Goal: Task Accomplishment & Management: Complete application form

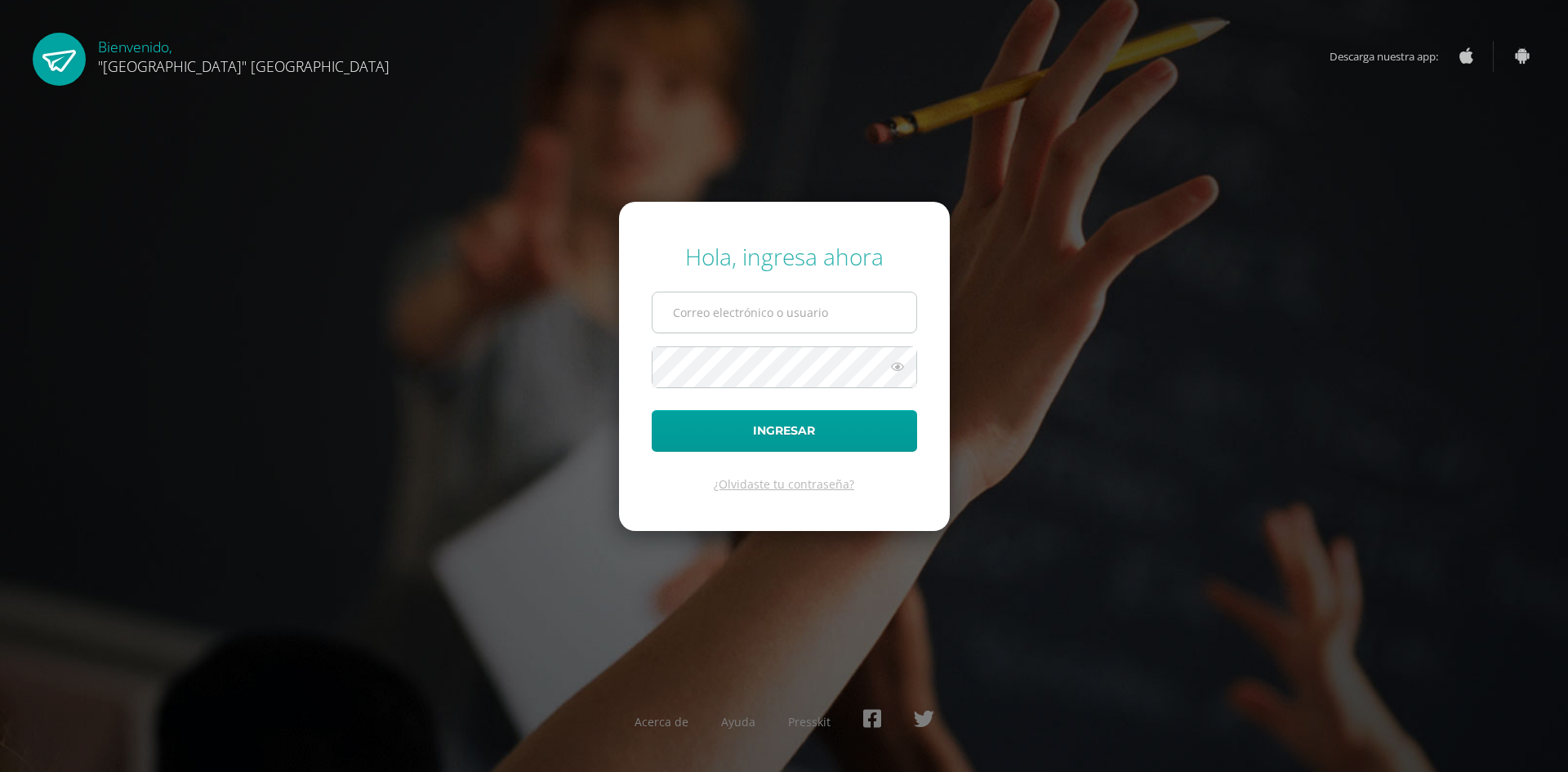
click at [724, 307] on input "text" at bounding box center [784, 312] width 264 height 40
type input "[PERSON_NAME][EMAIL_ADDRESS][DOMAIN_NAME]"
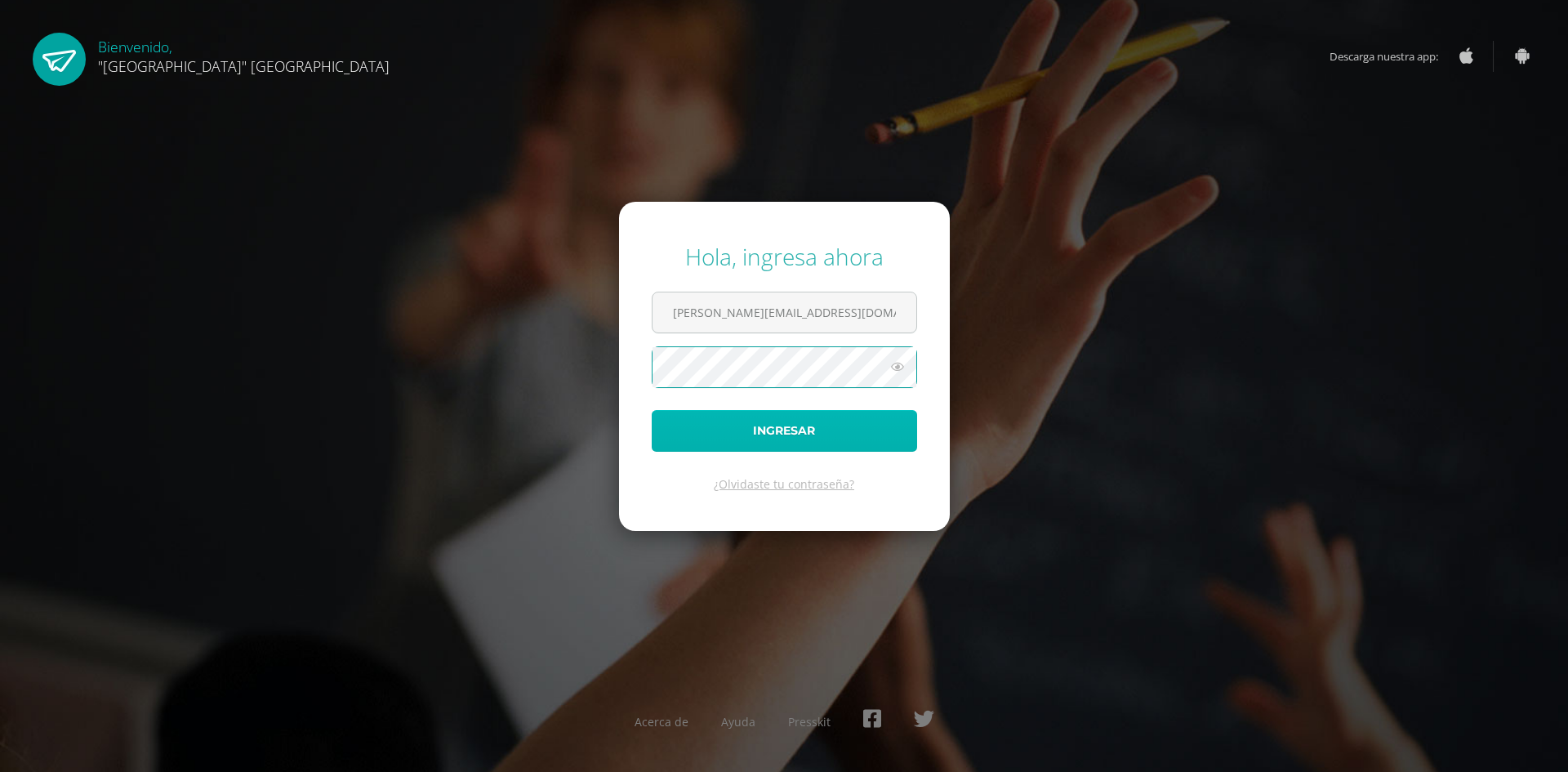
click at [792, 425] on button "Ingresar" at bounding box center [784, 431] width 266 height 42
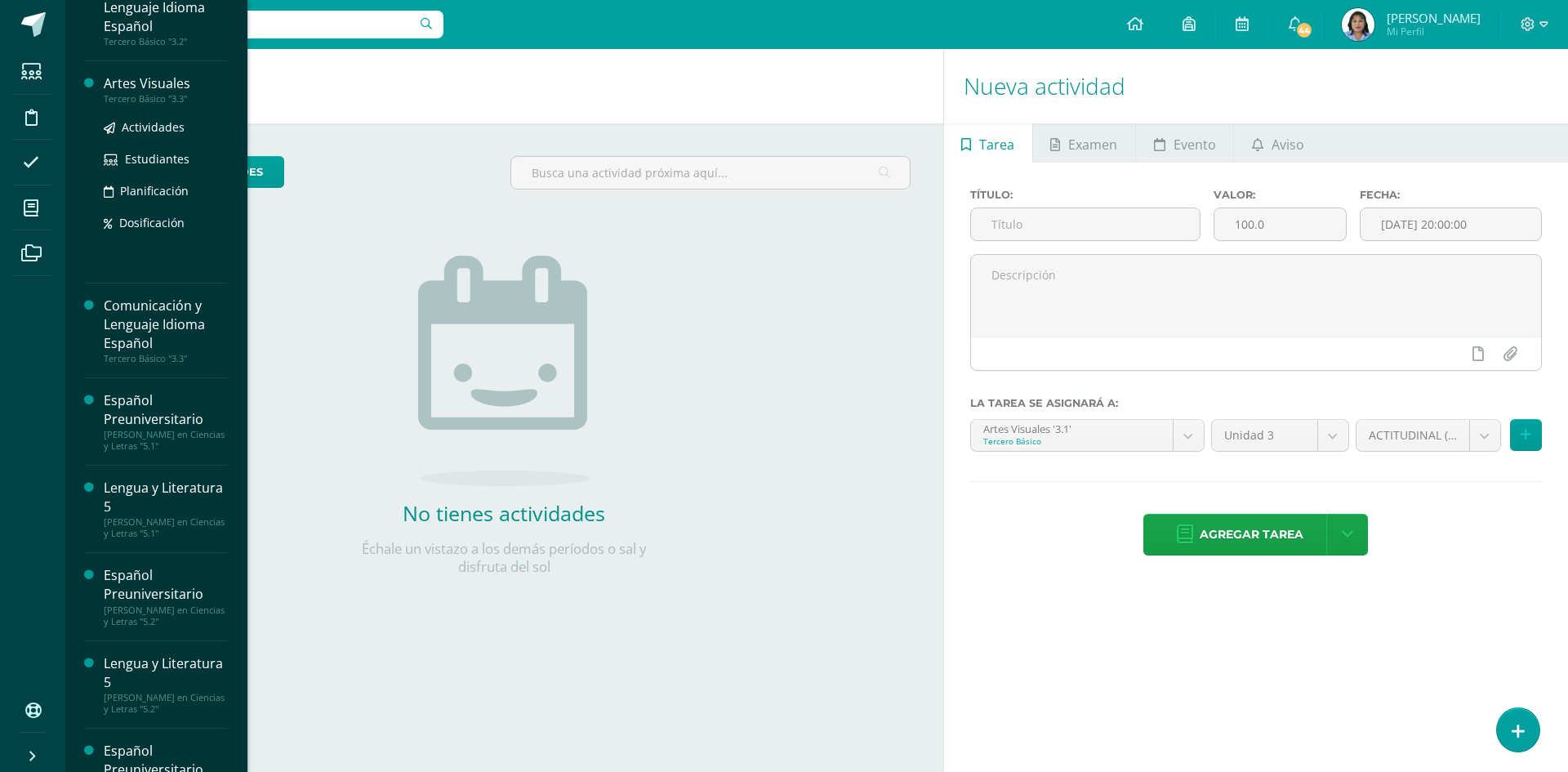
scroll to position [245, 0]
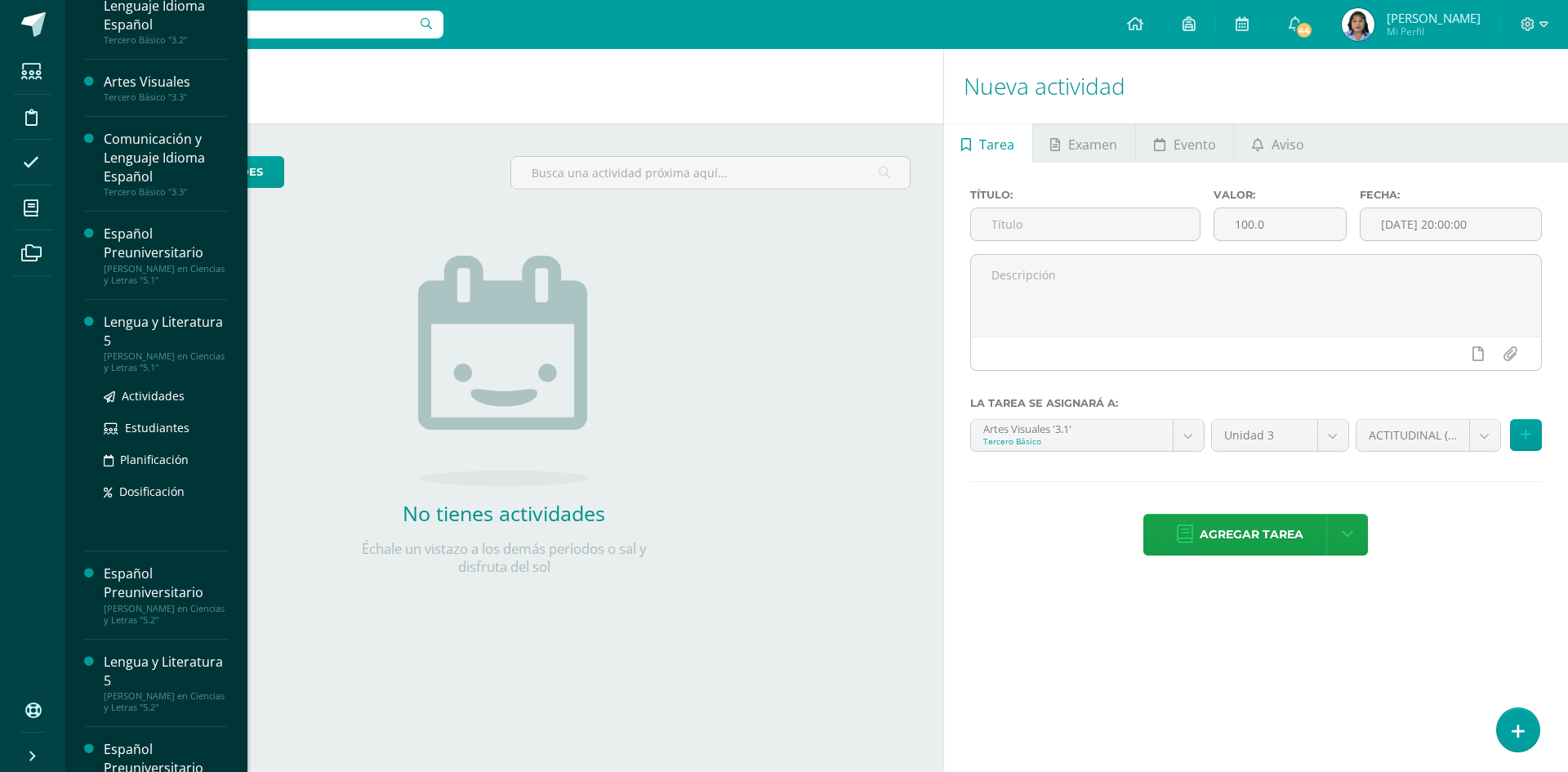
click at [155, 330] on div "Lengua y Literatura 5" at bounding box center [165, 331] width 124 height 37
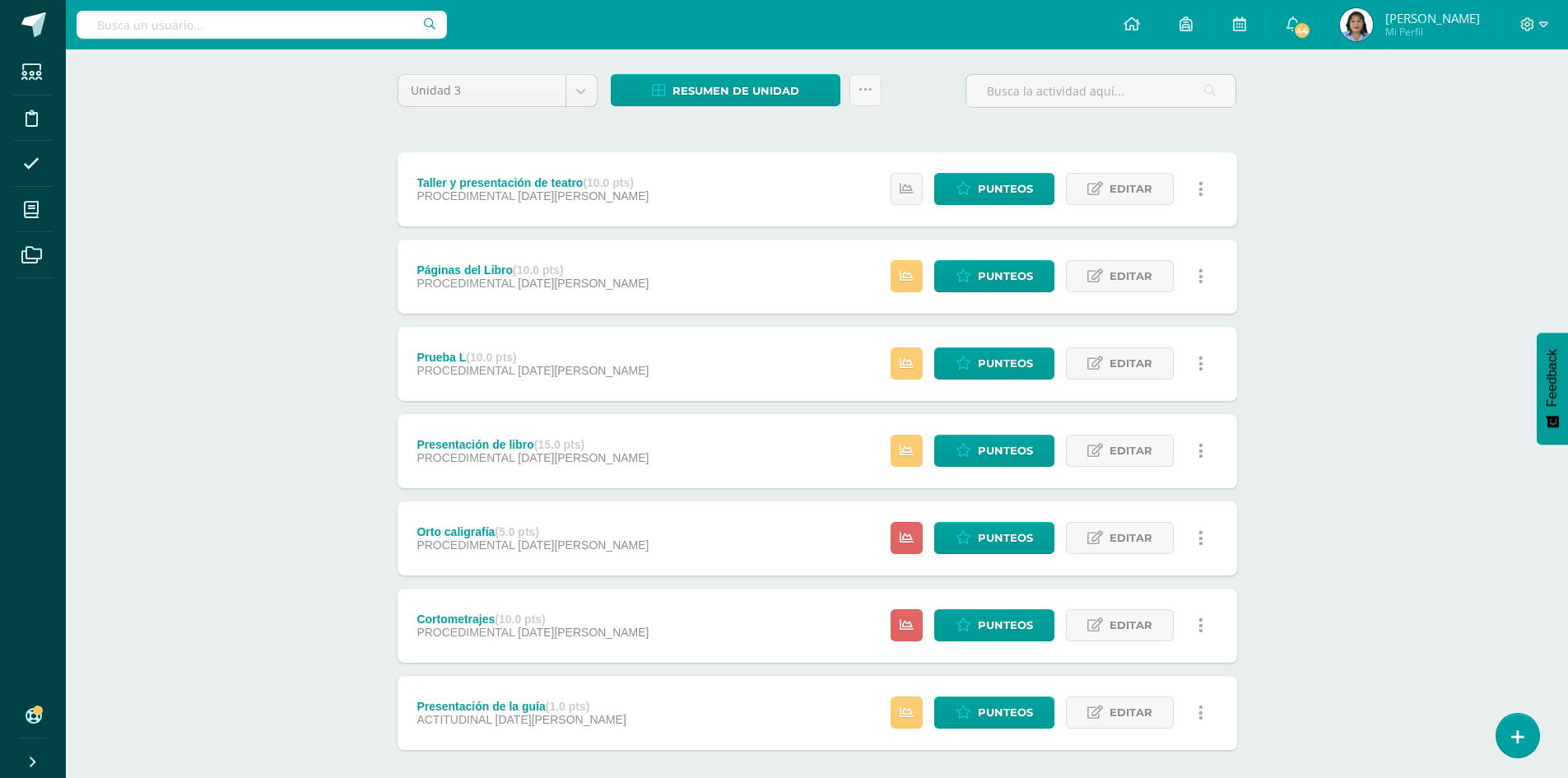
scroll to position [165, 0]
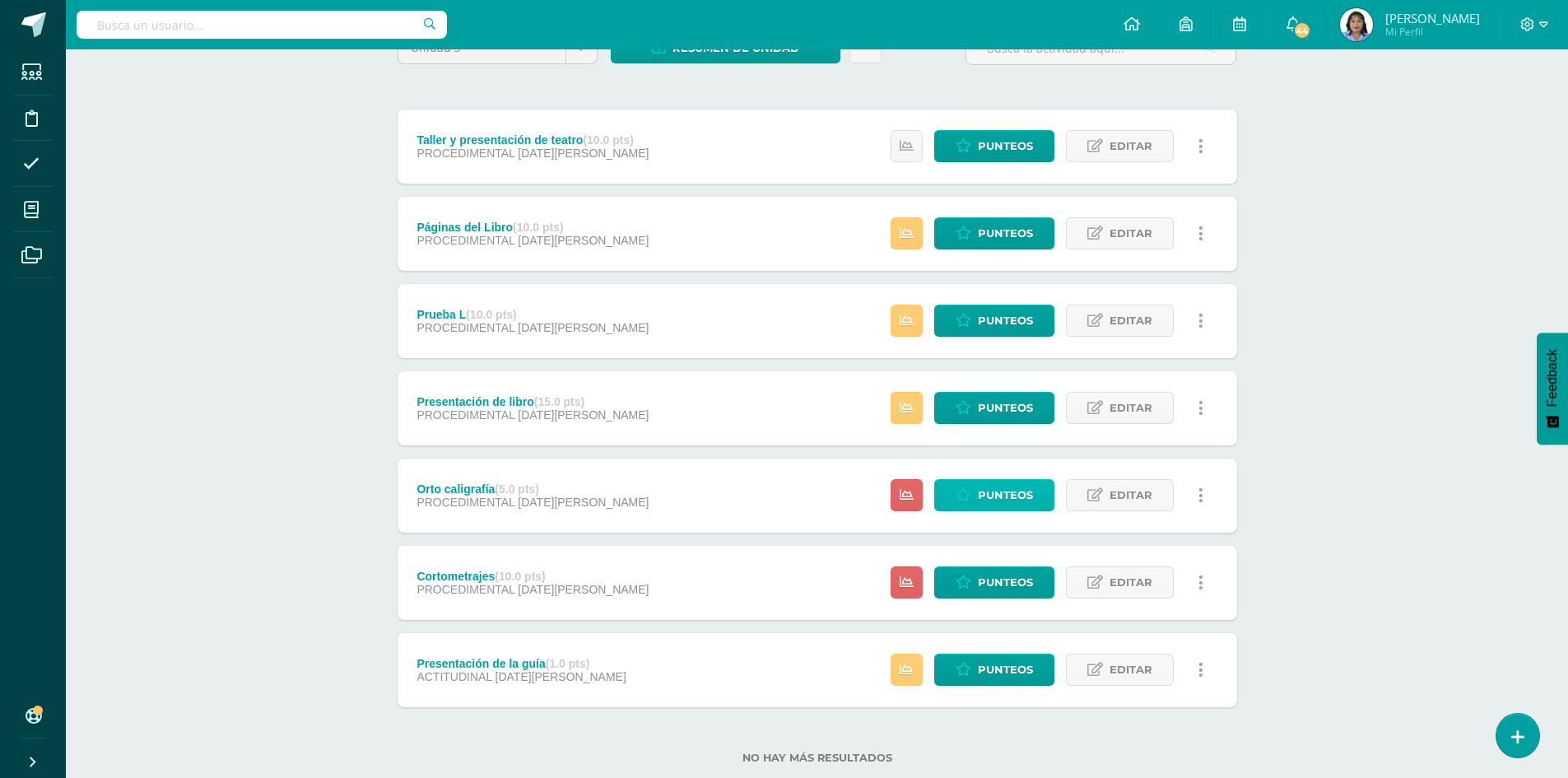
click at [1005, 499] on span "Punteos" at bounding box center [1005, 495] width 55 height 30
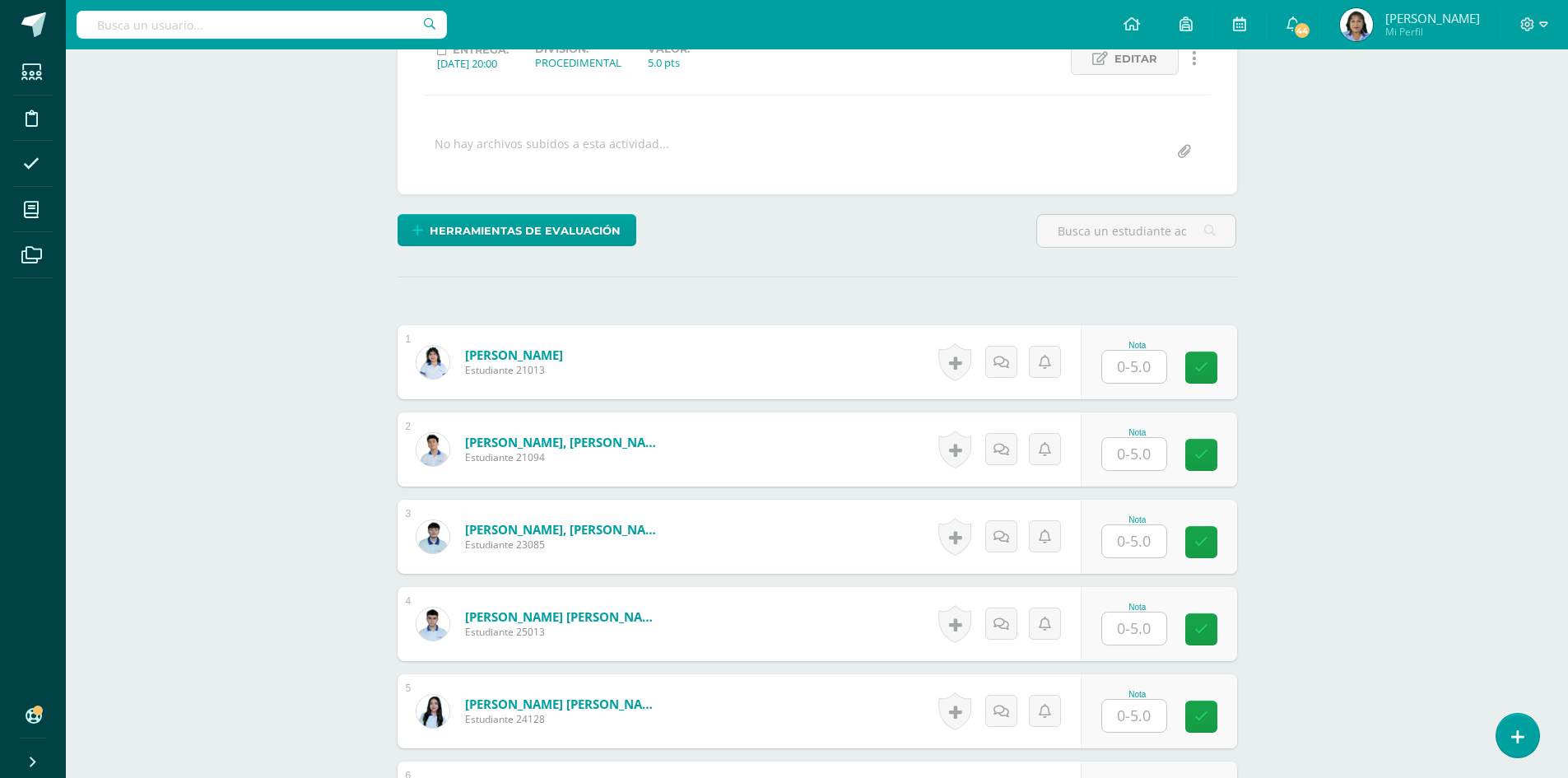
scroll to position [248, 0]
click at [1149, 456] on input "text" at bounding box center [1134, 453] width 64 height 32
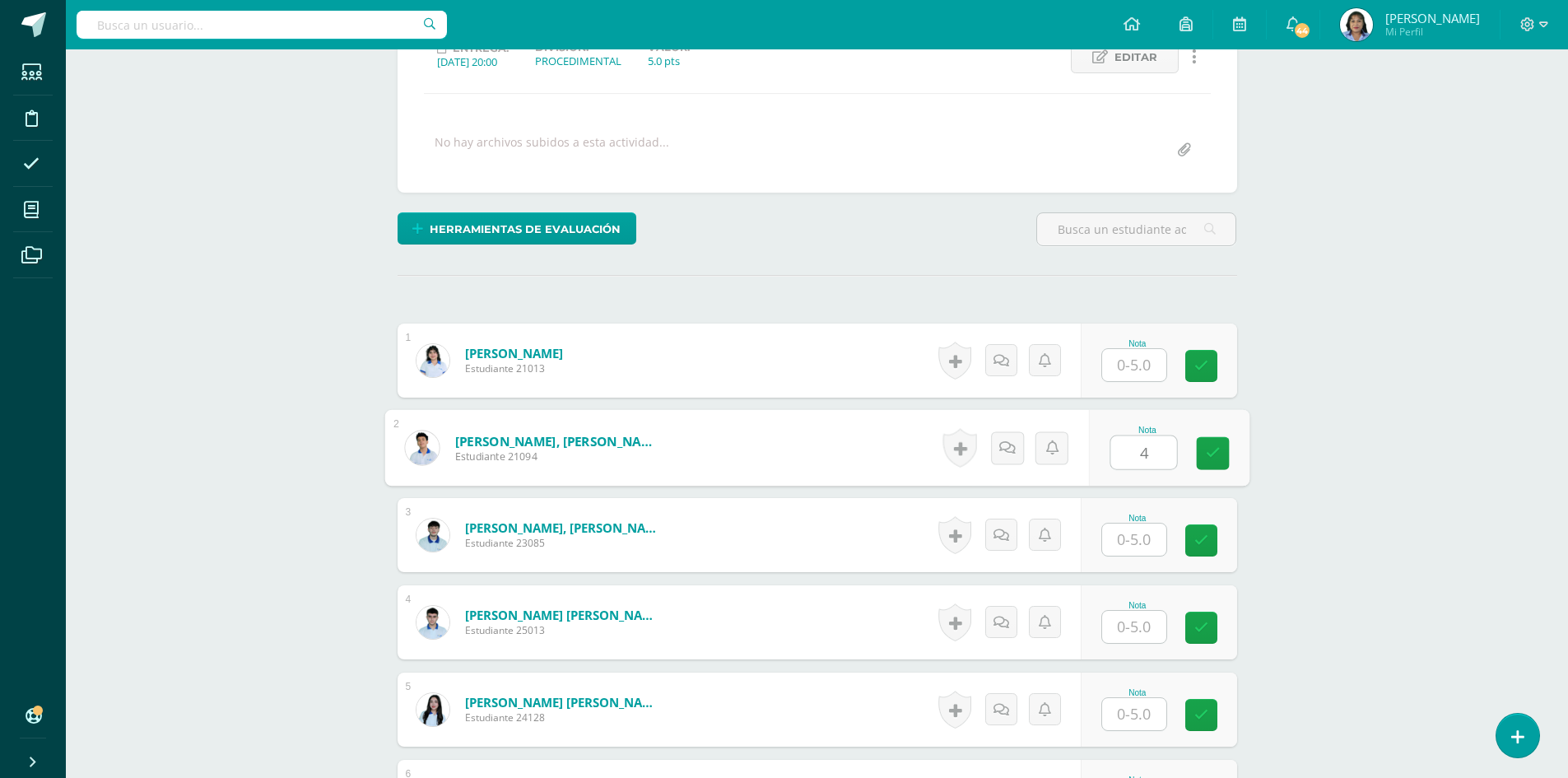
type input "4"
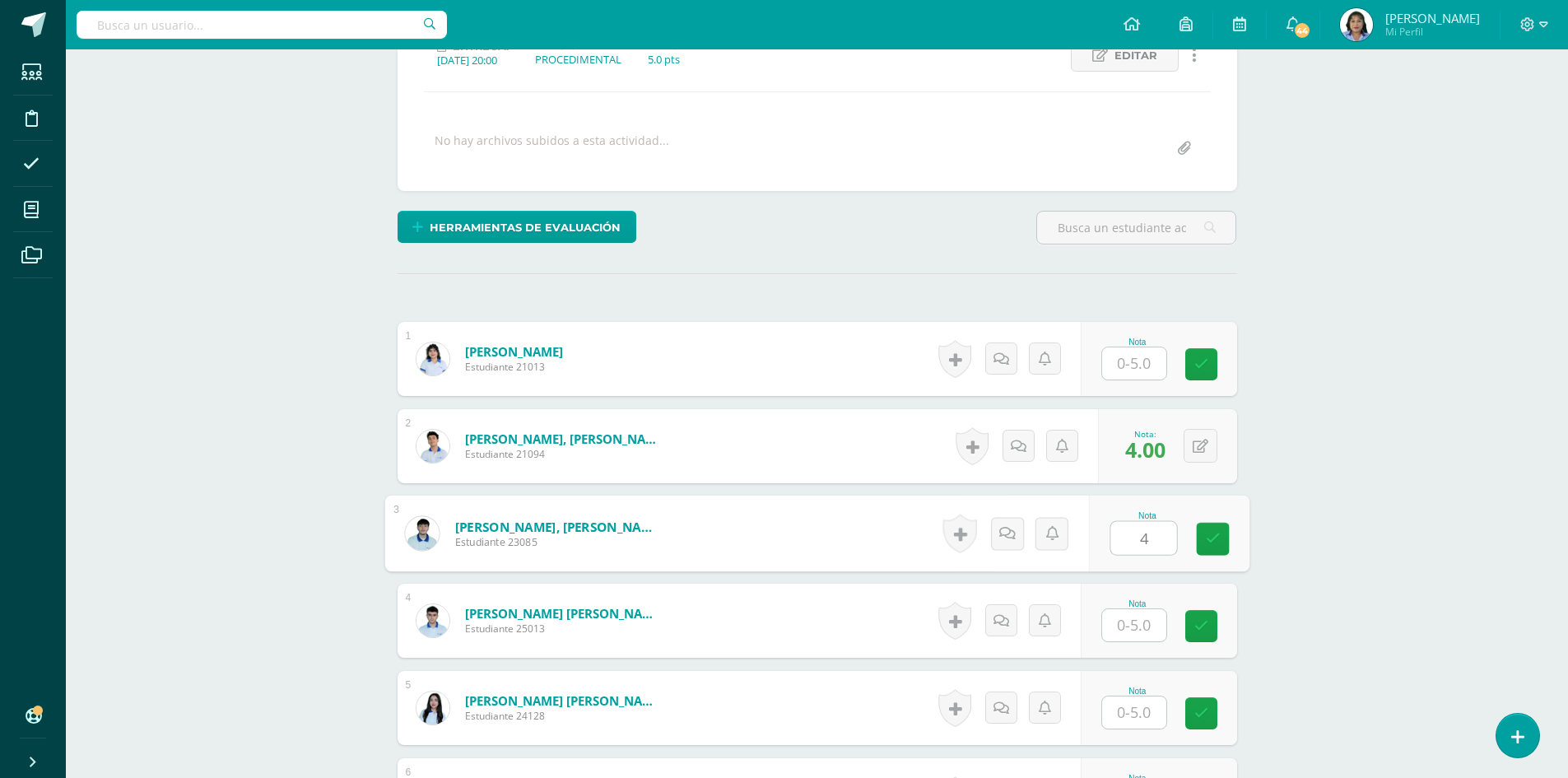
type input "4"
type input "1.5"
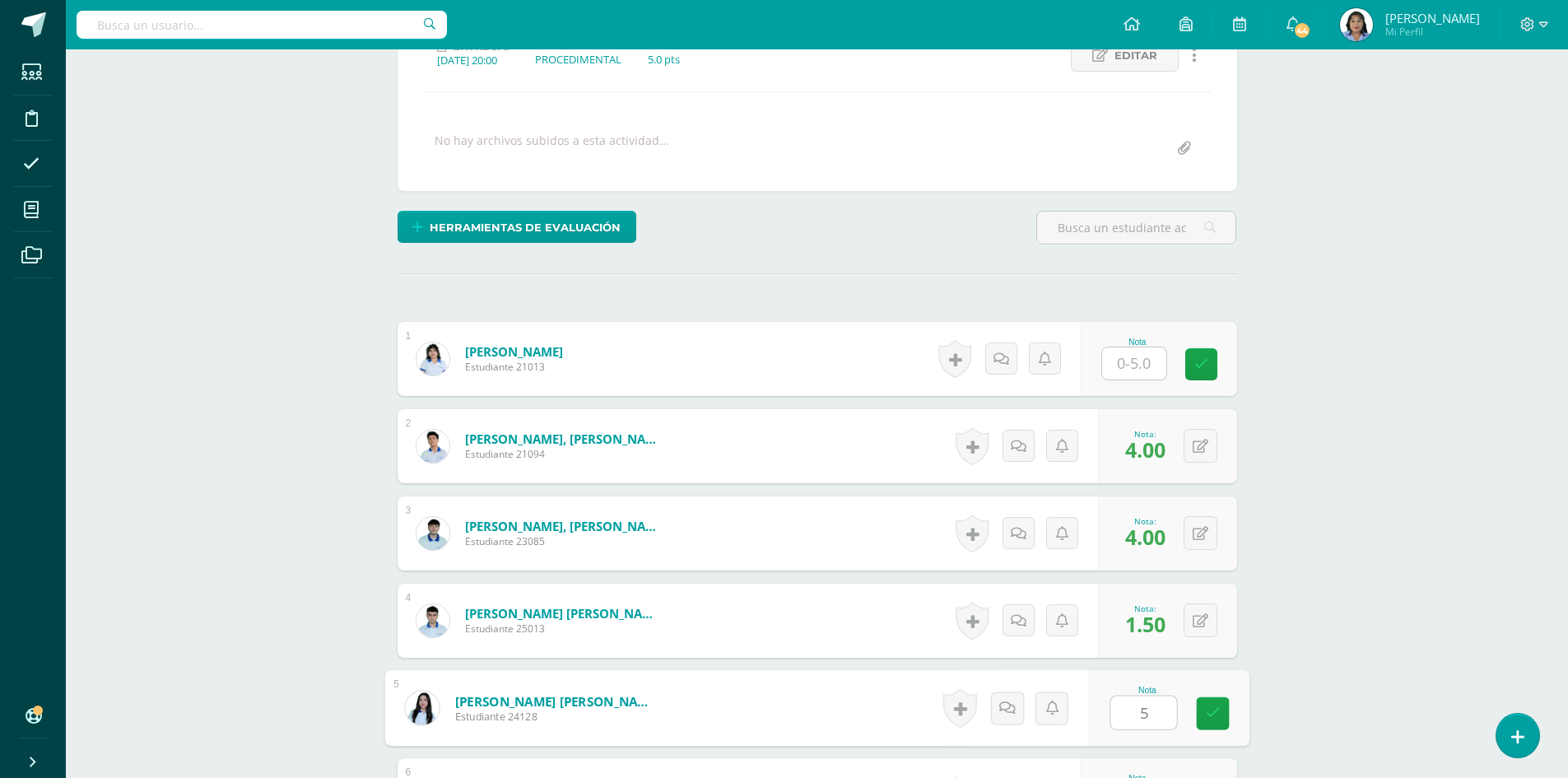
type input "5"
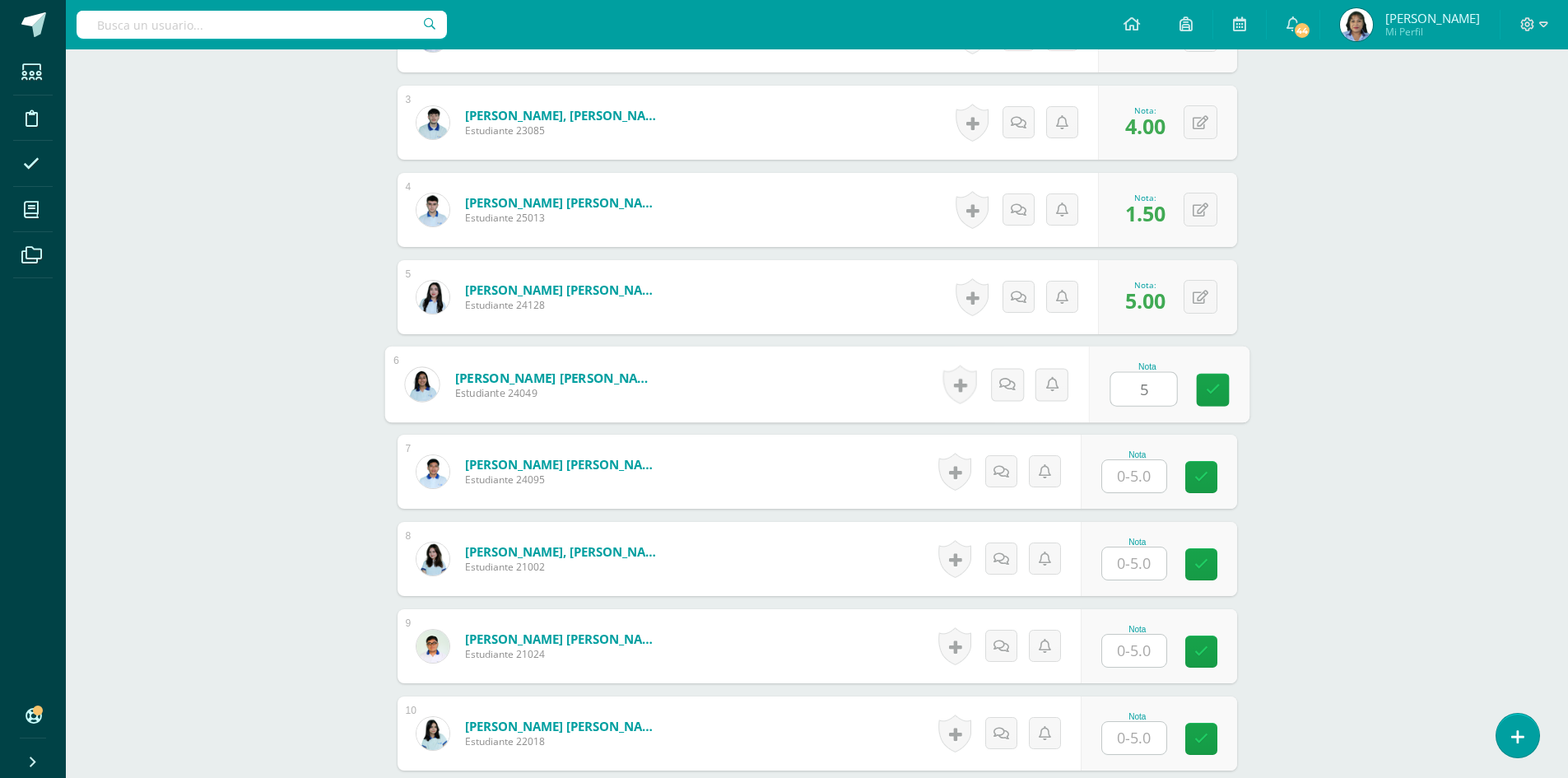
type input "5"
type input "4"
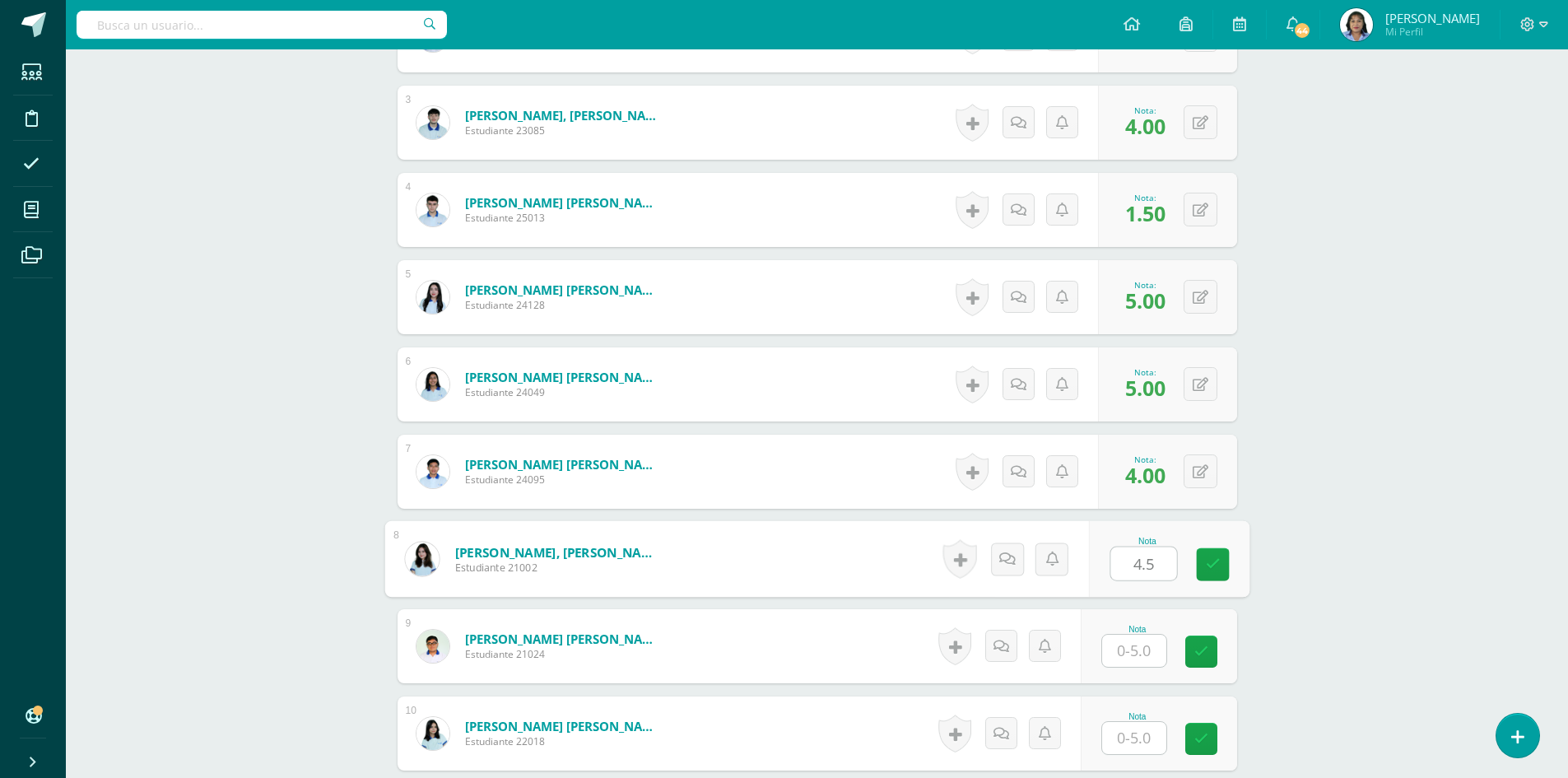
type input "4.5"
type input "4"
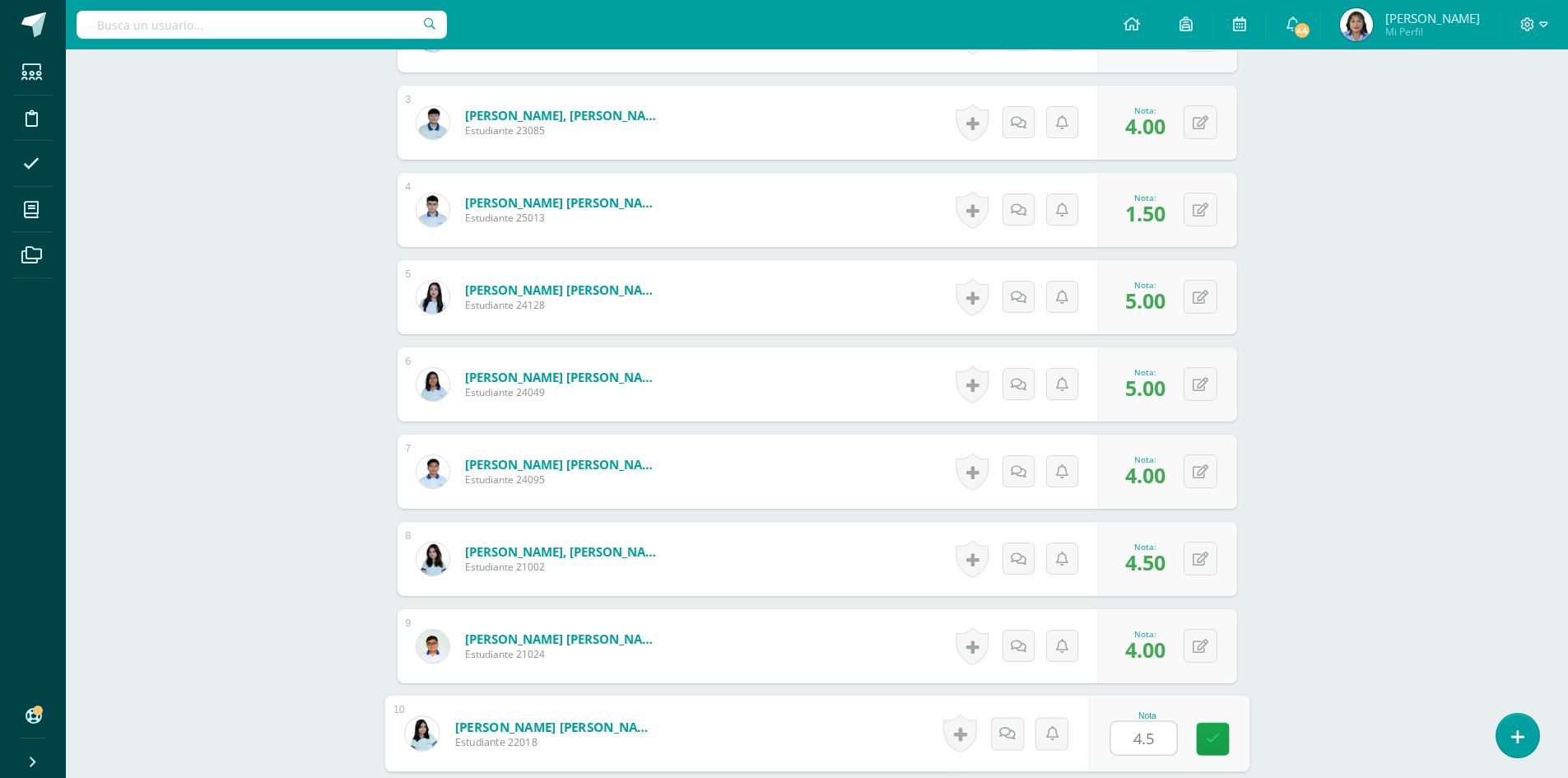
type input "4.5"
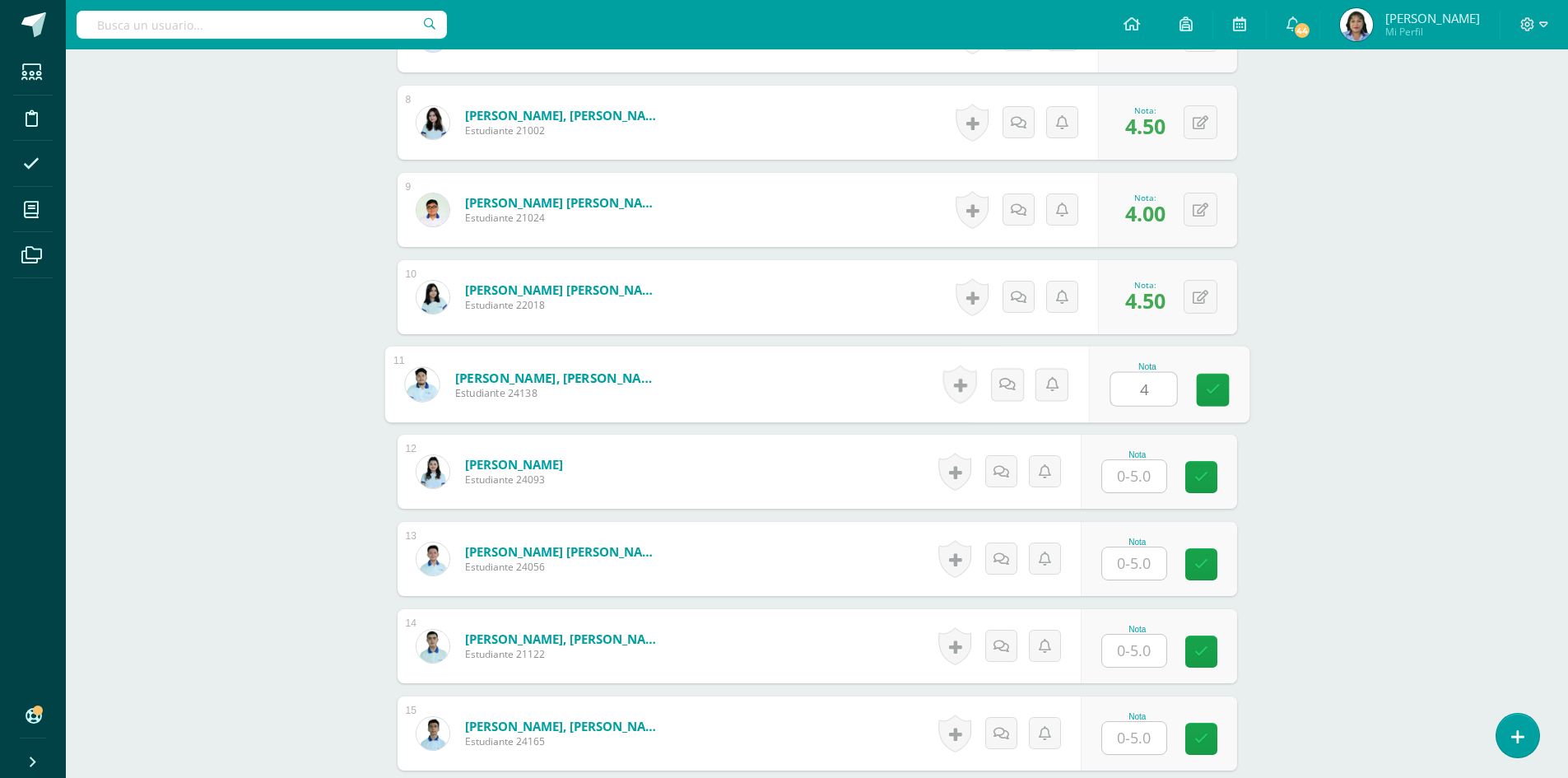
type input "4"
type input "4.5"
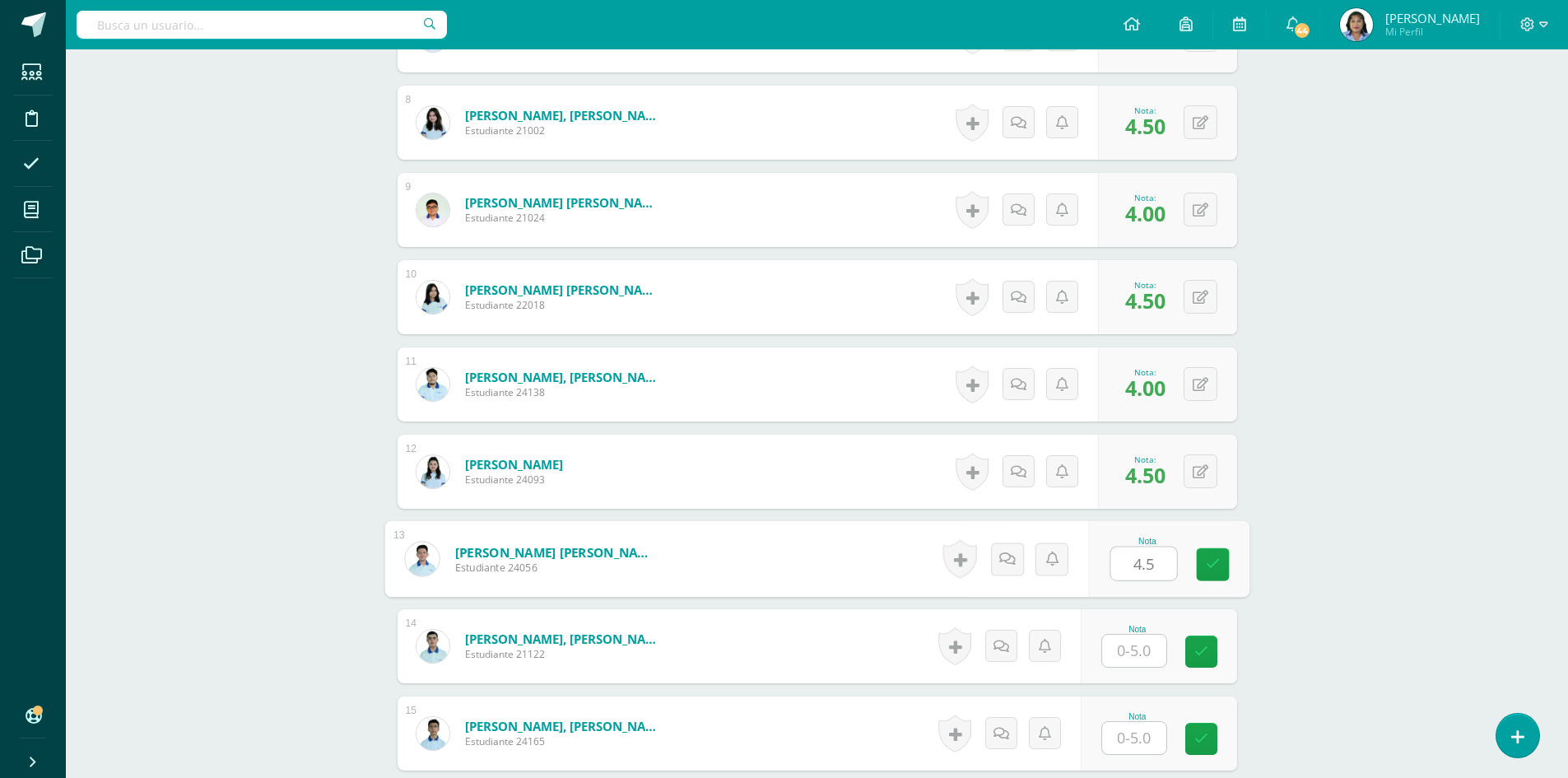
type input "4.5"
type input "4"
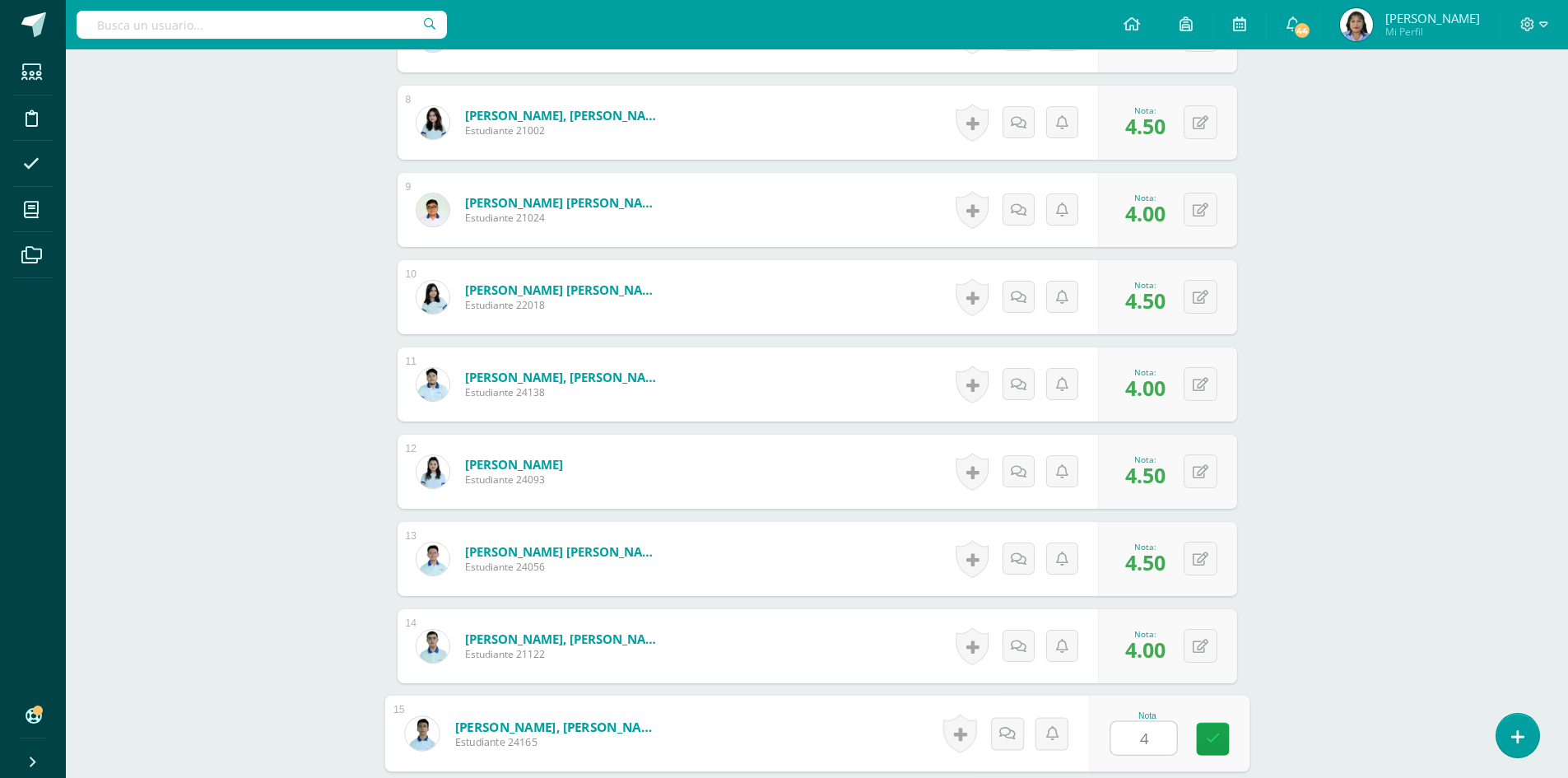
type input "4"
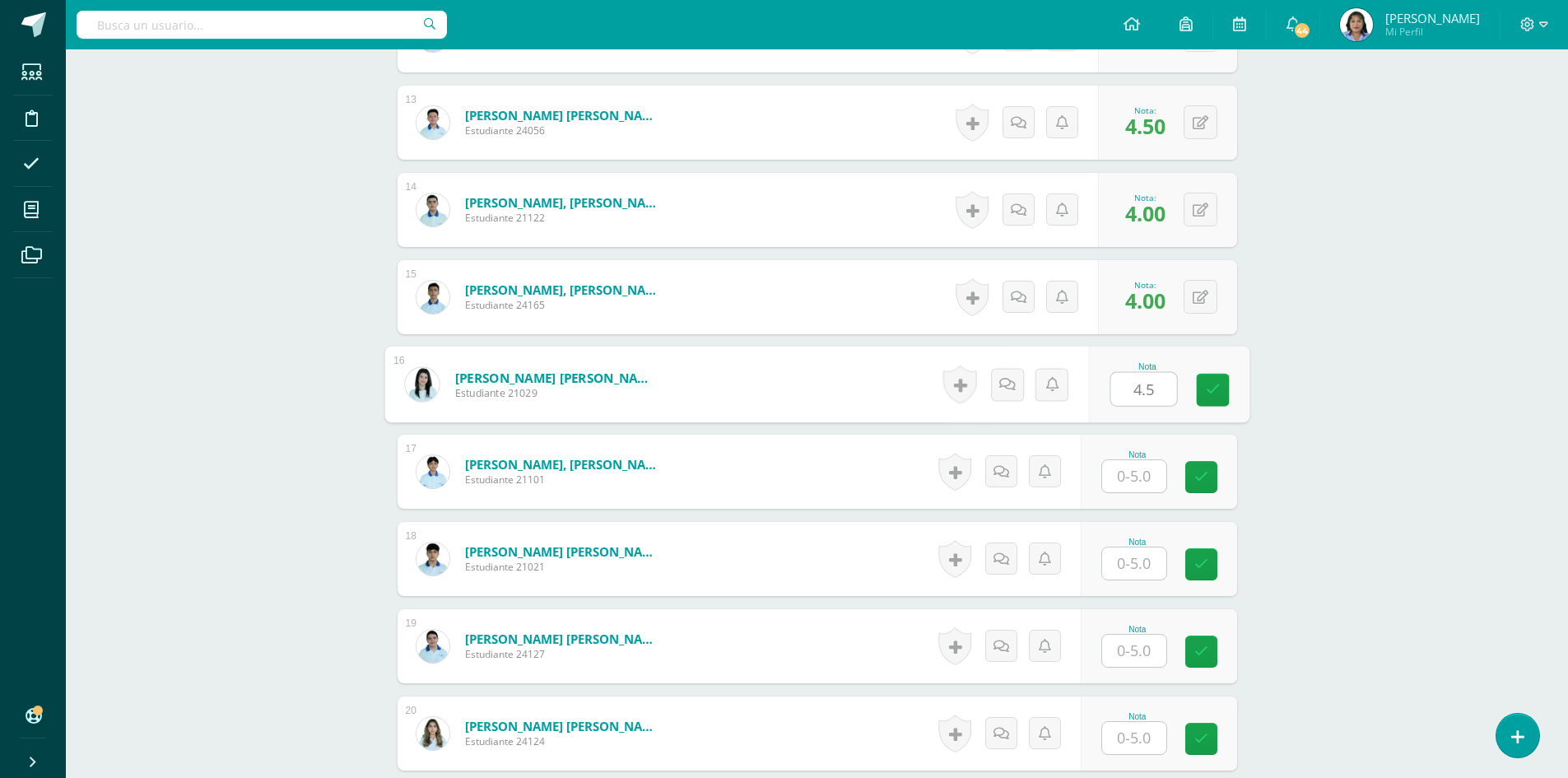
type input "4.5"
type input "5"
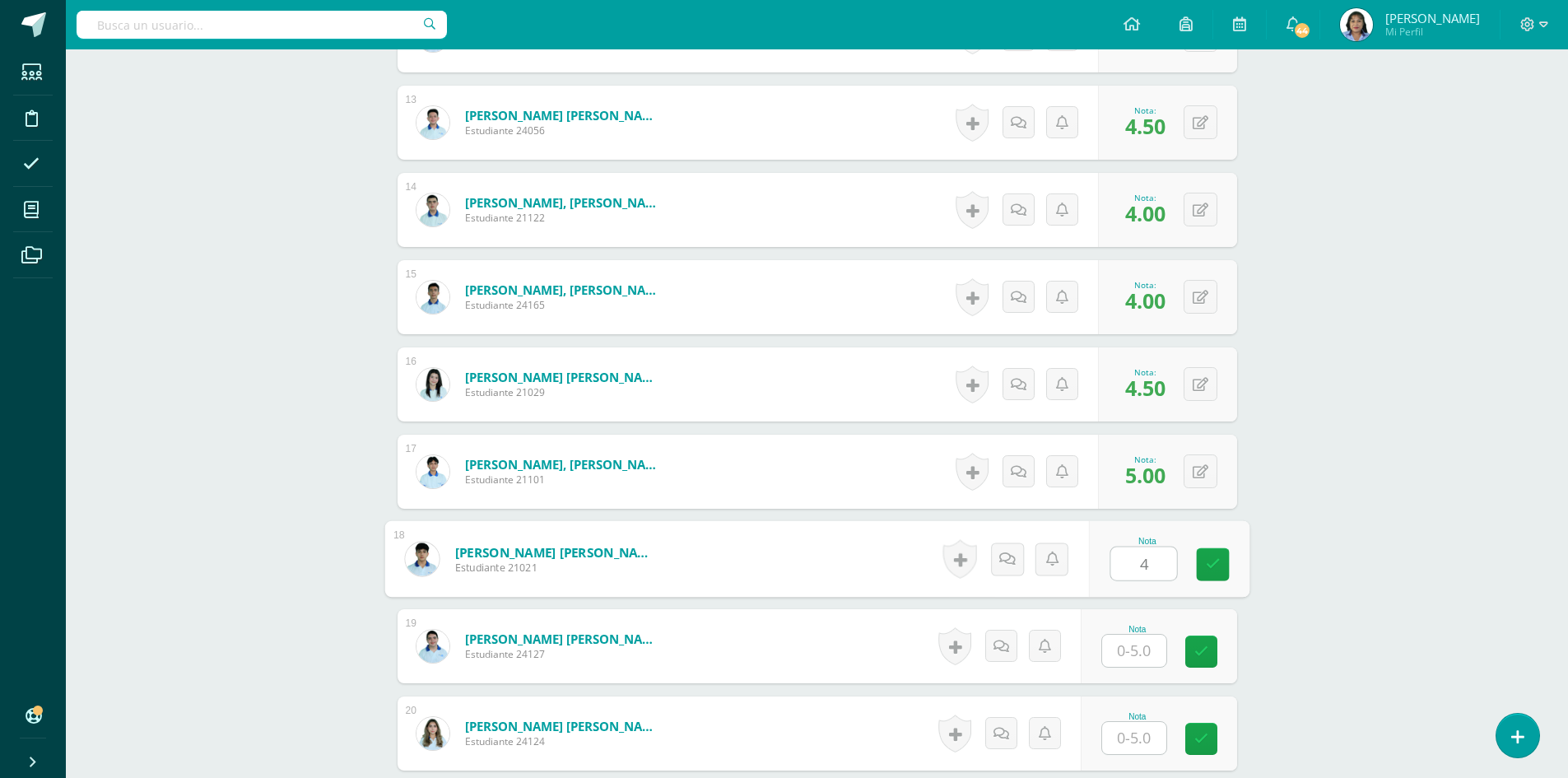
type input "4"
type input "5"
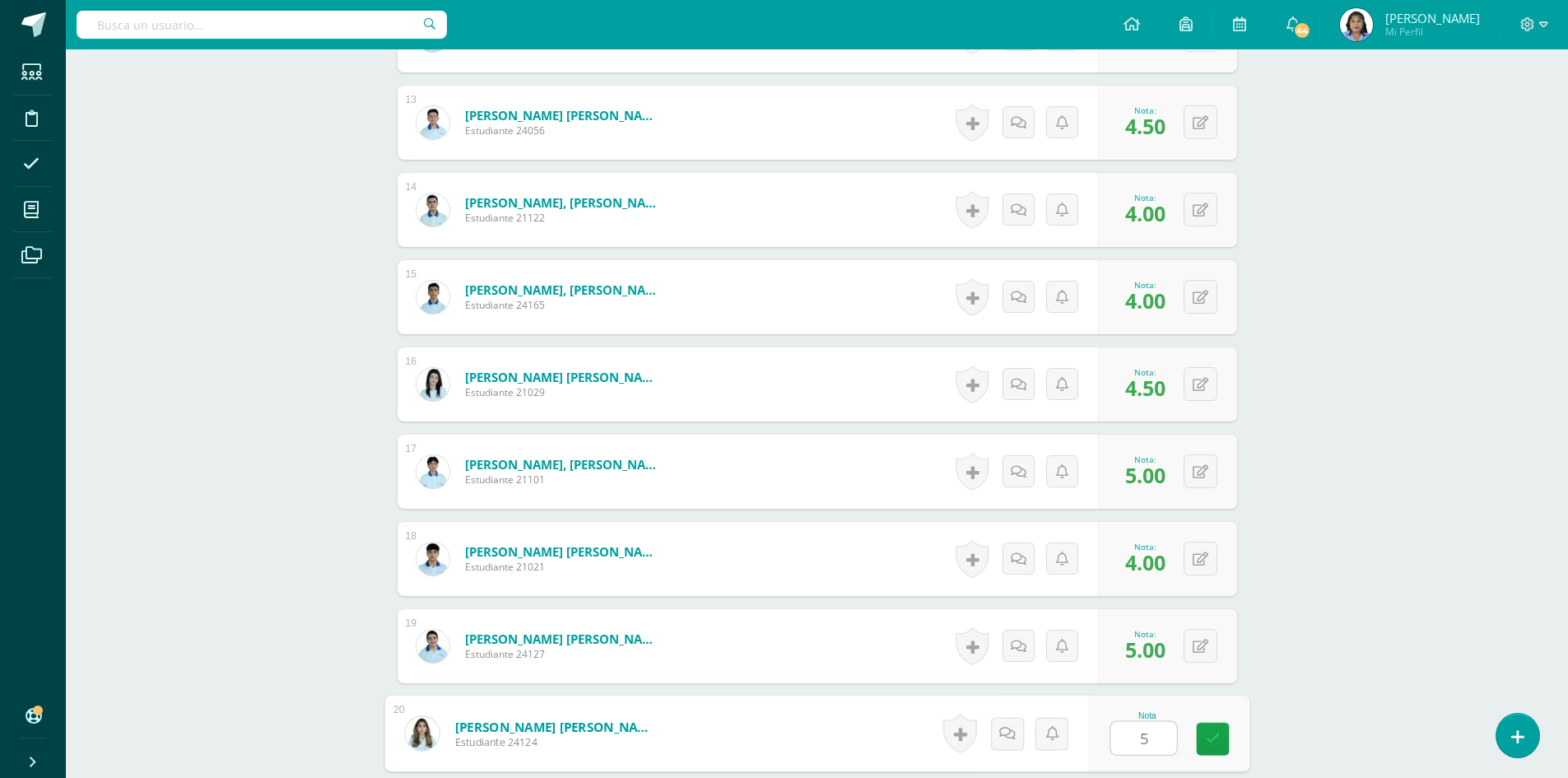
type input "5"
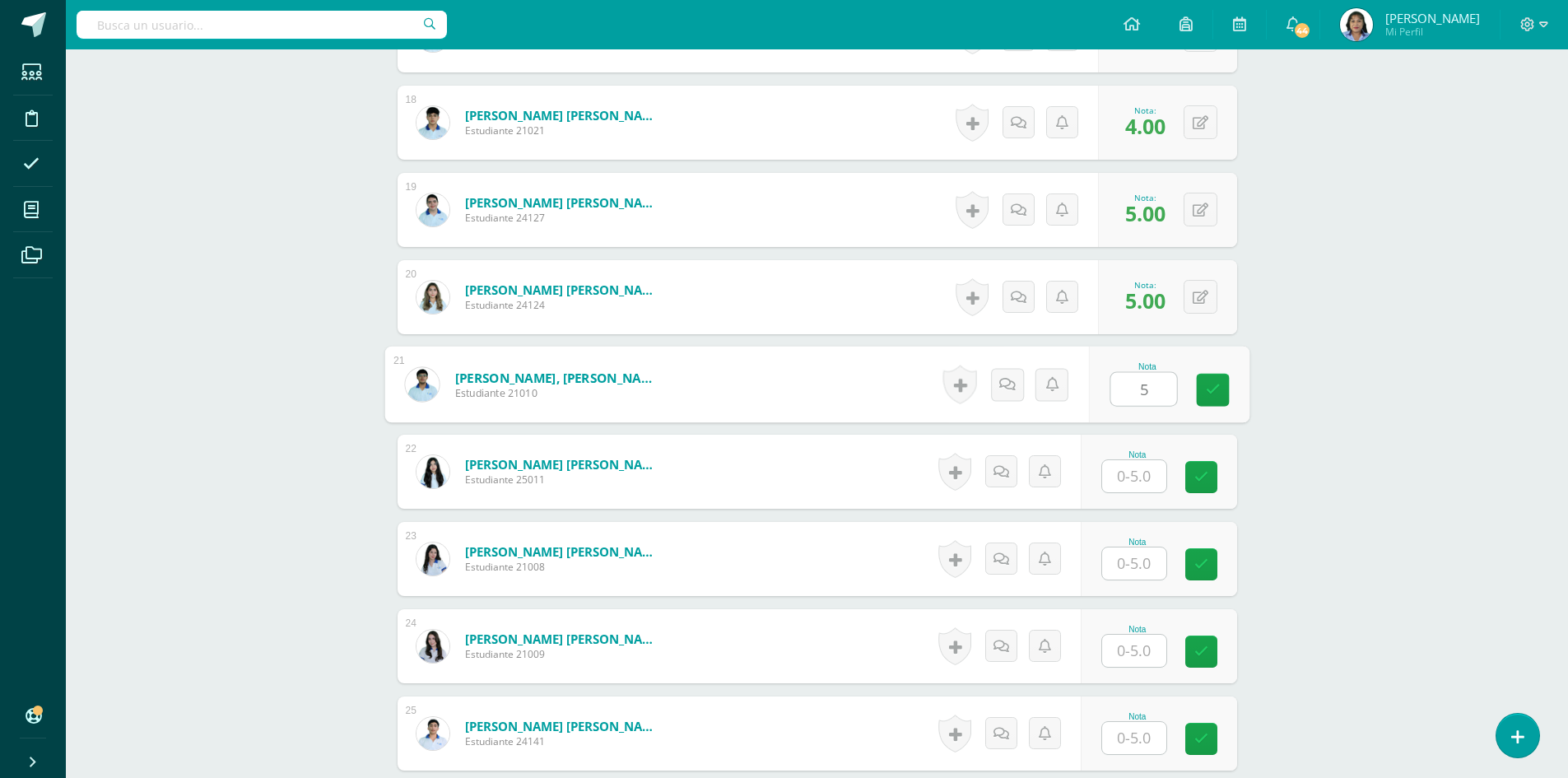
type input "5"
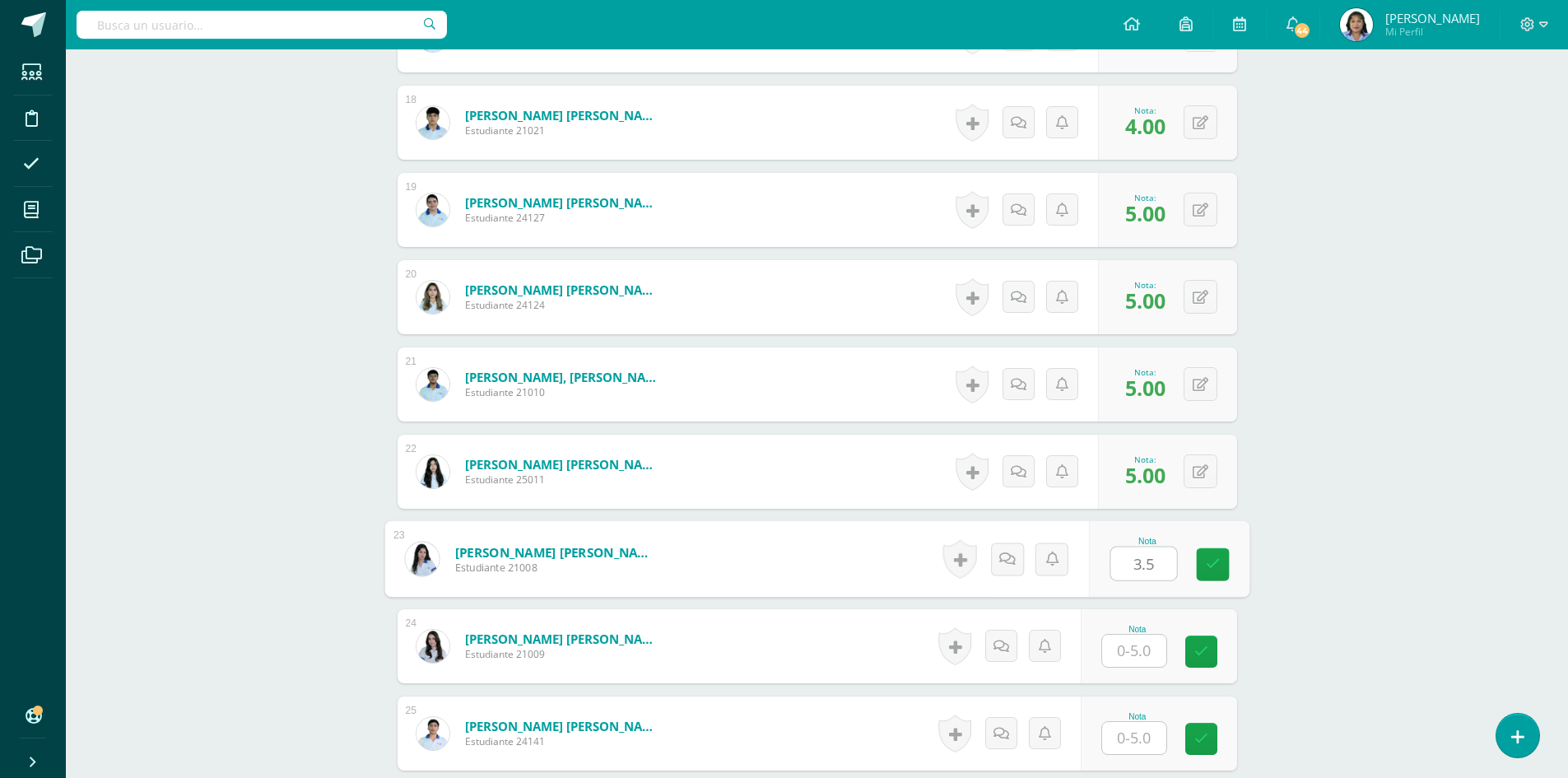
type input "3.5"
type input "5"
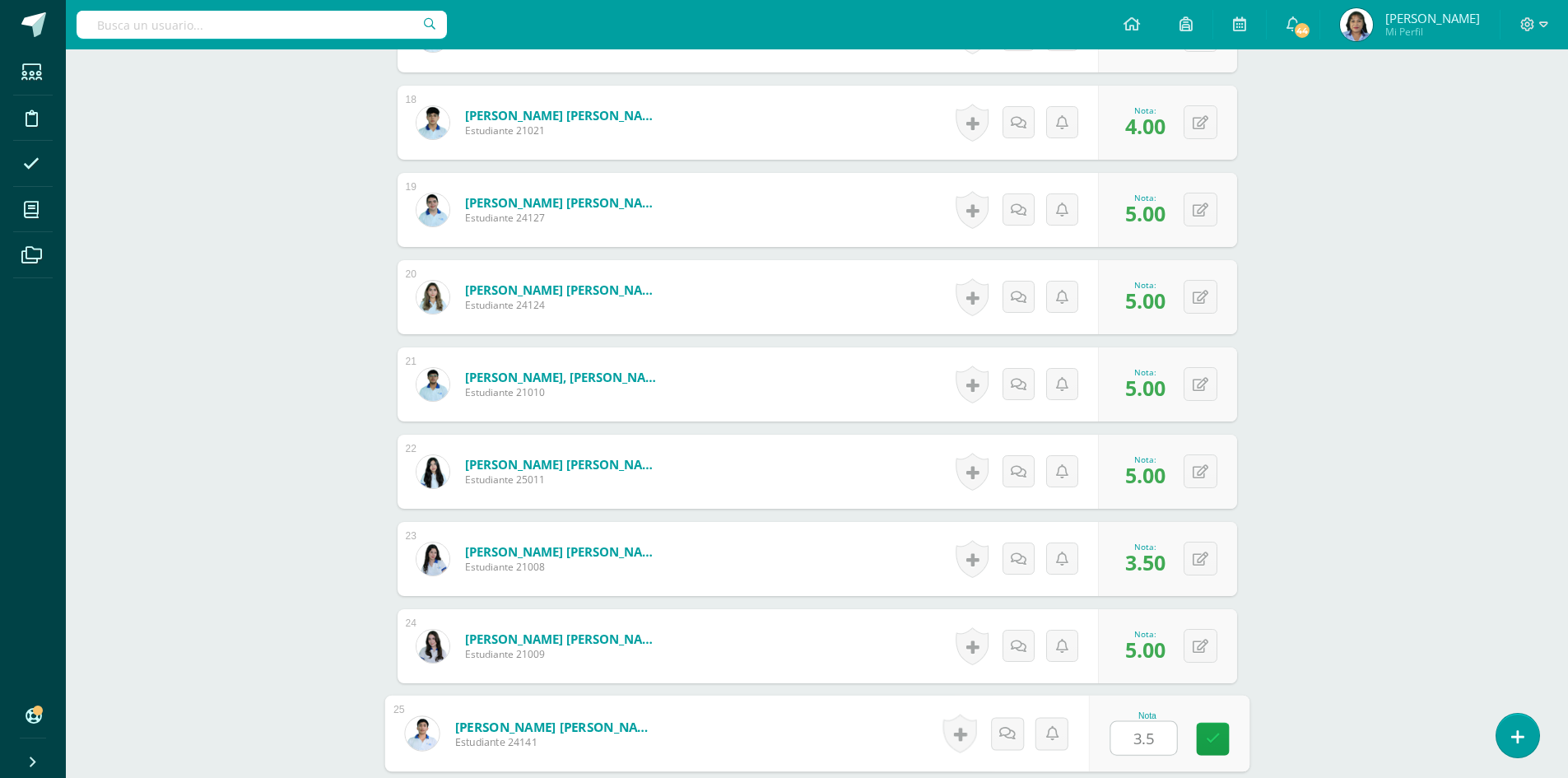
type input "3.5"
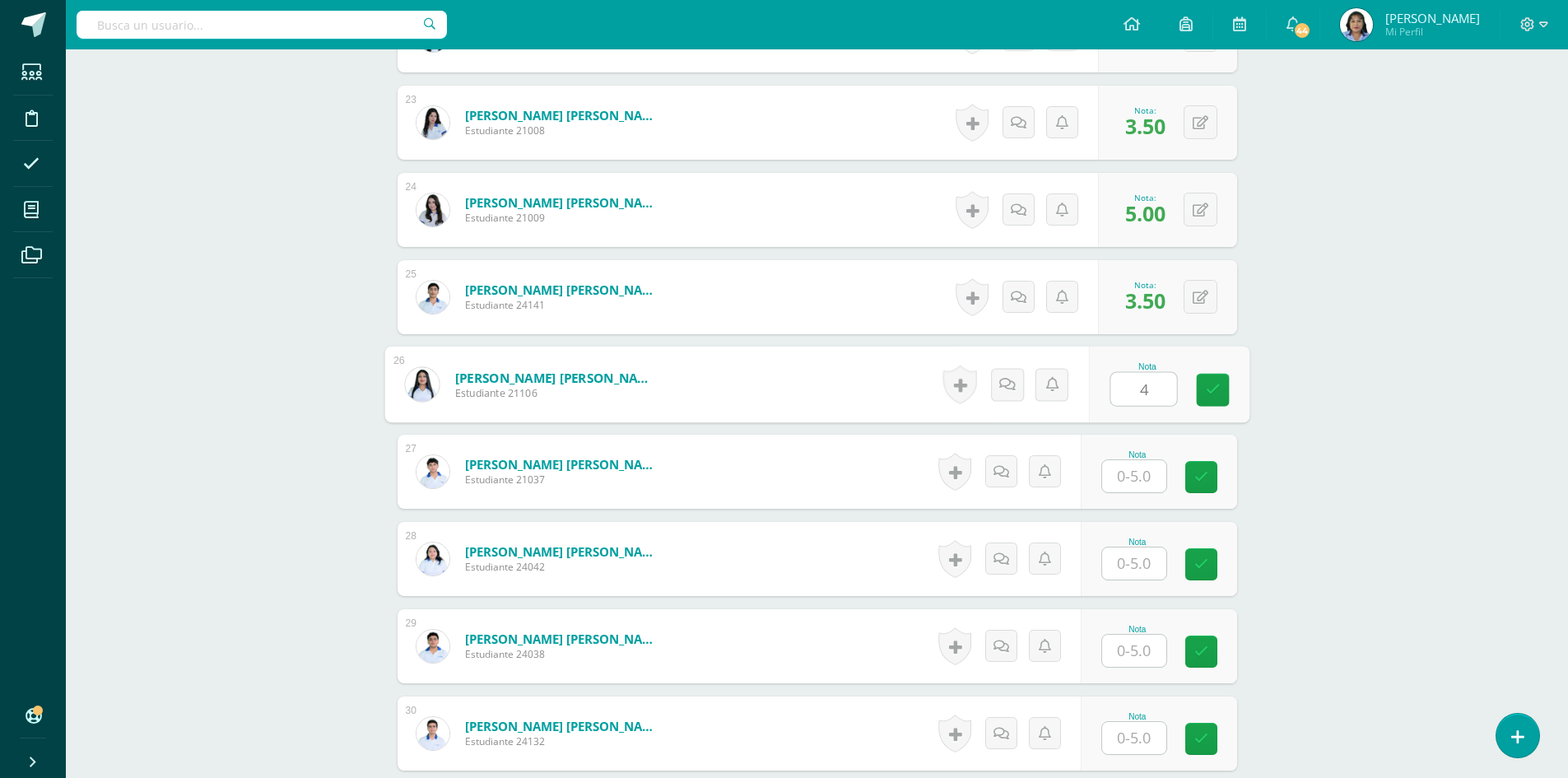
type input "4"
type input "4.5"
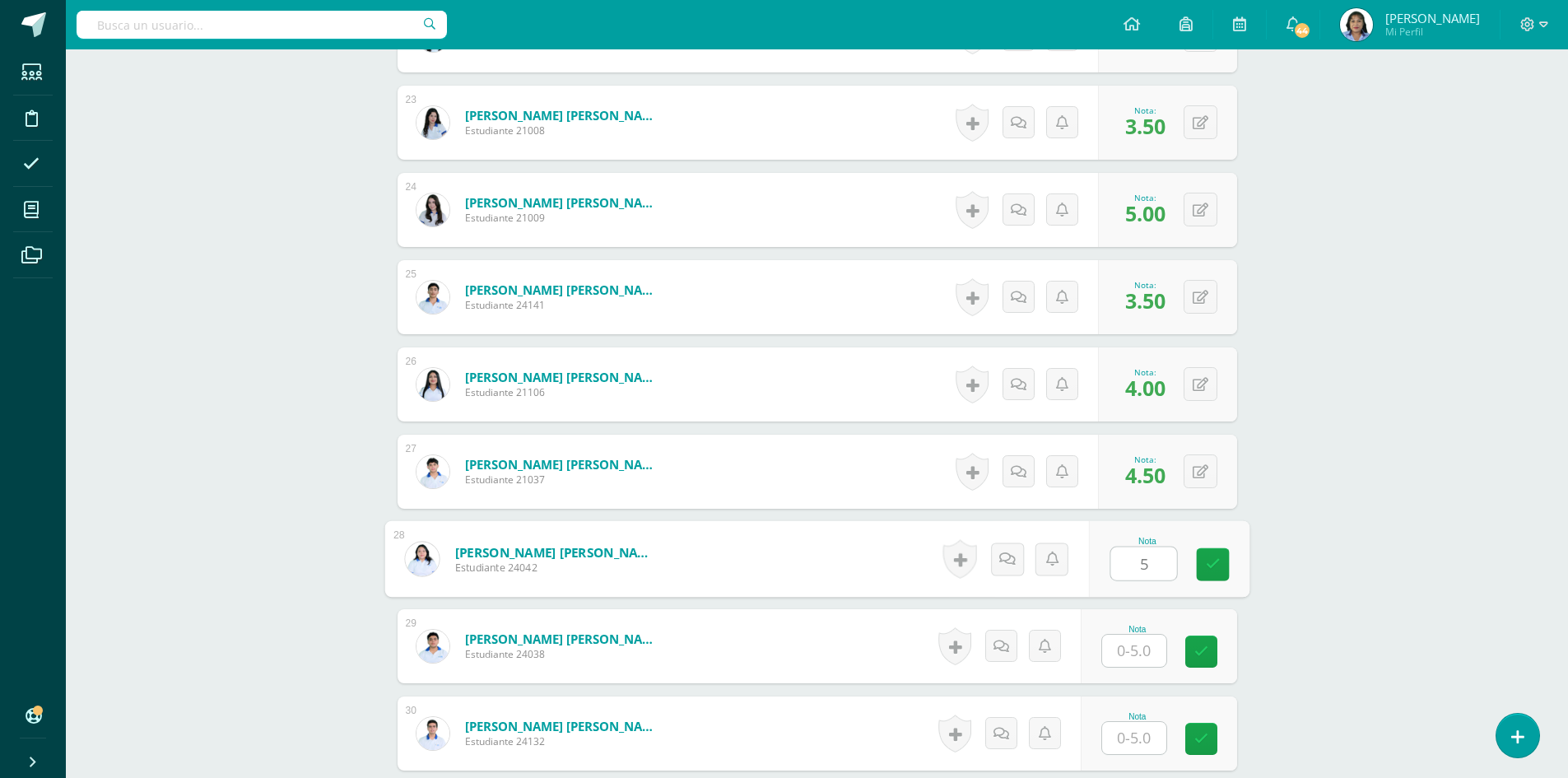
type input "5"
type input "4"
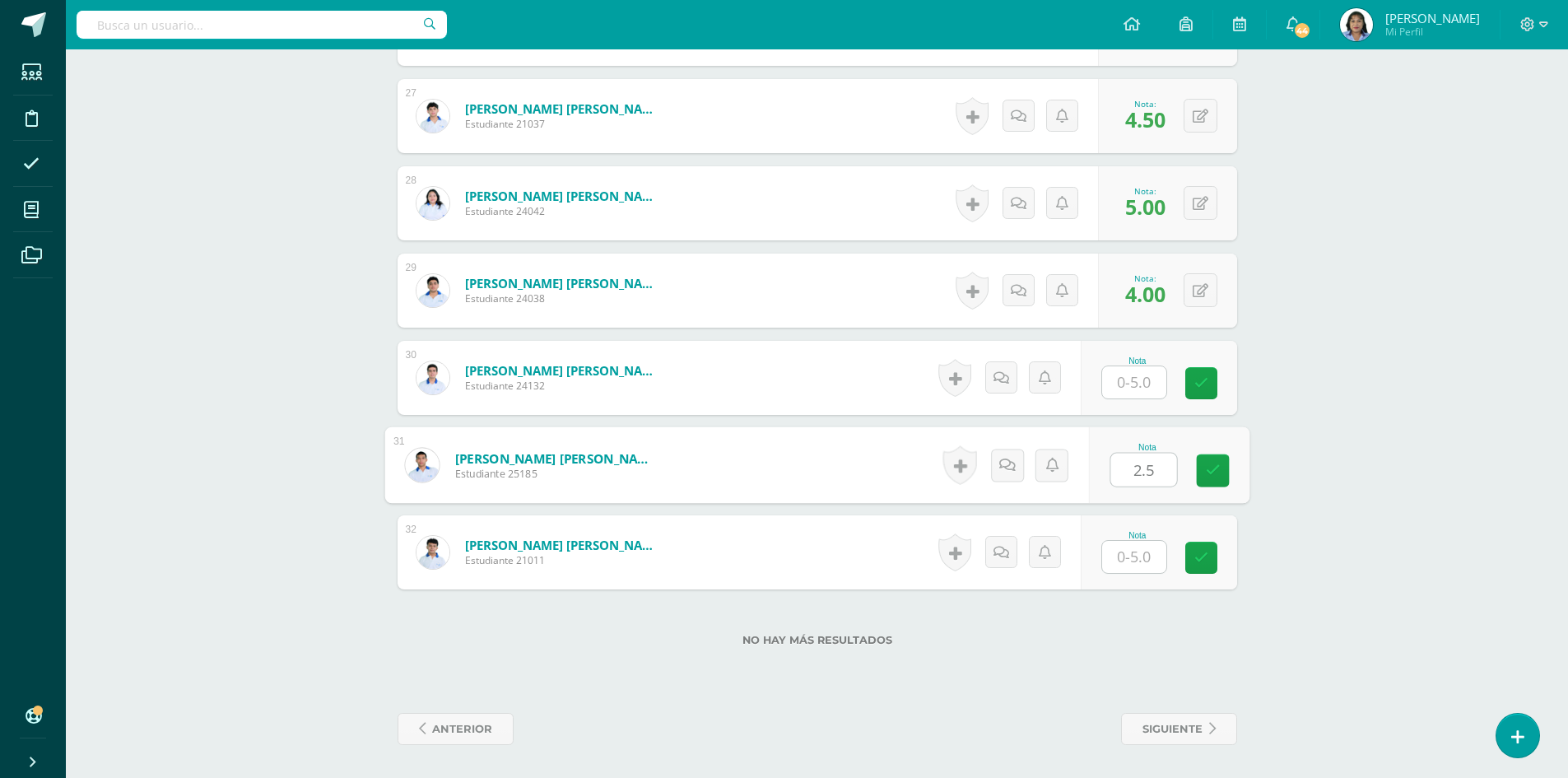
type input "2.5"
type input "4"
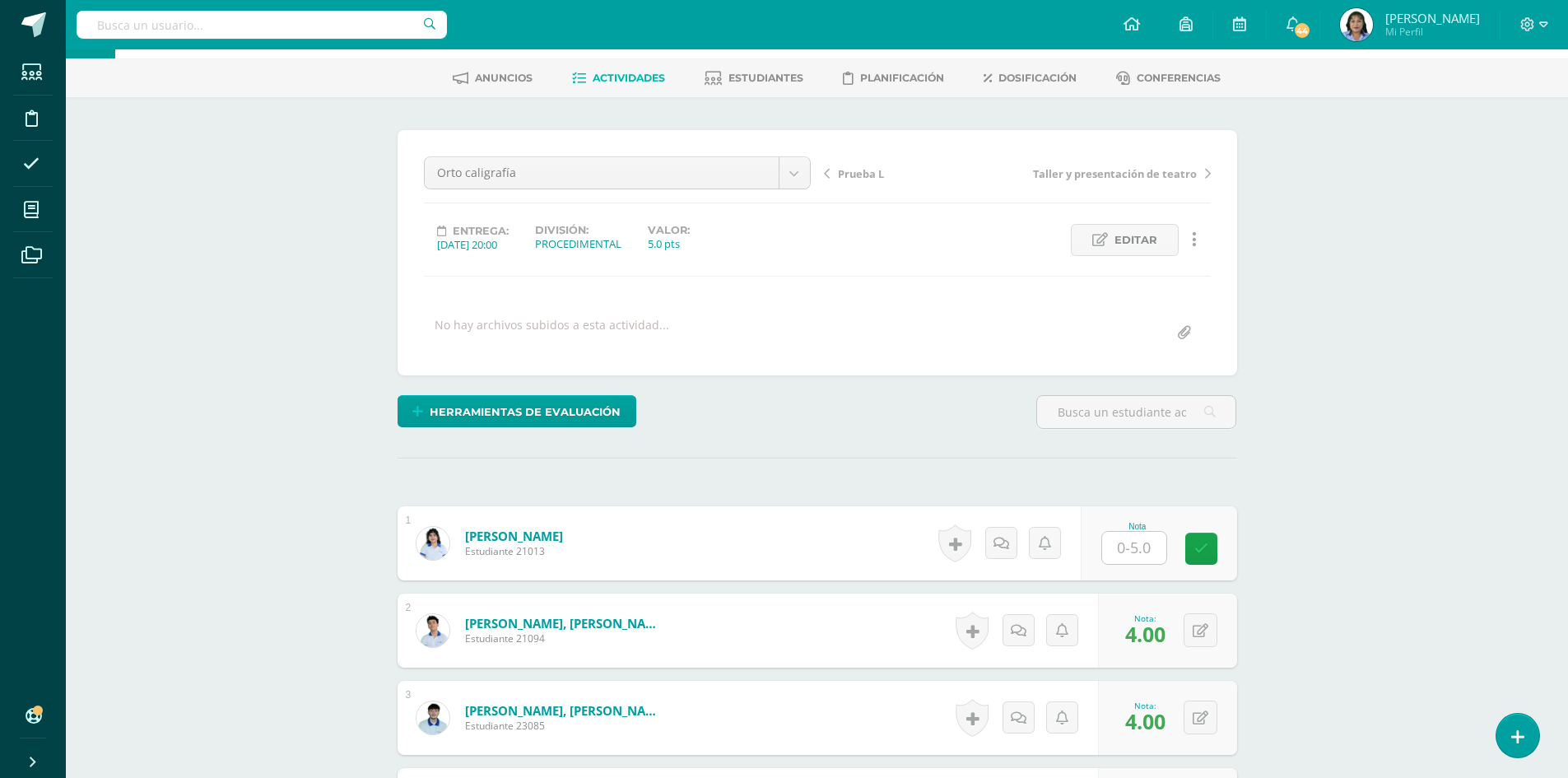
scroll to position [0, 0]
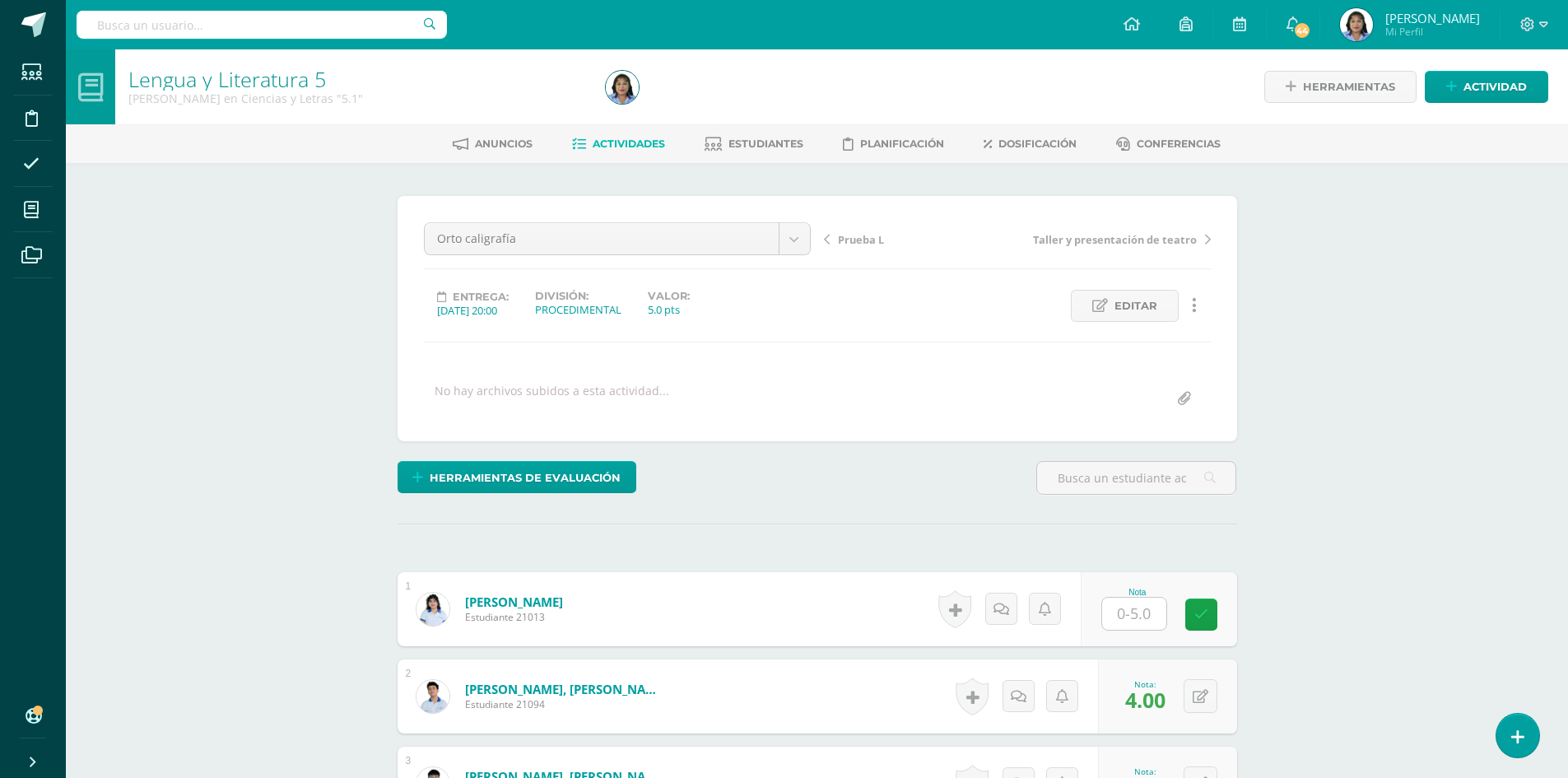
click at [608, 143] on span "Actividades" at bounding box center [628, 144] width 72 height 13
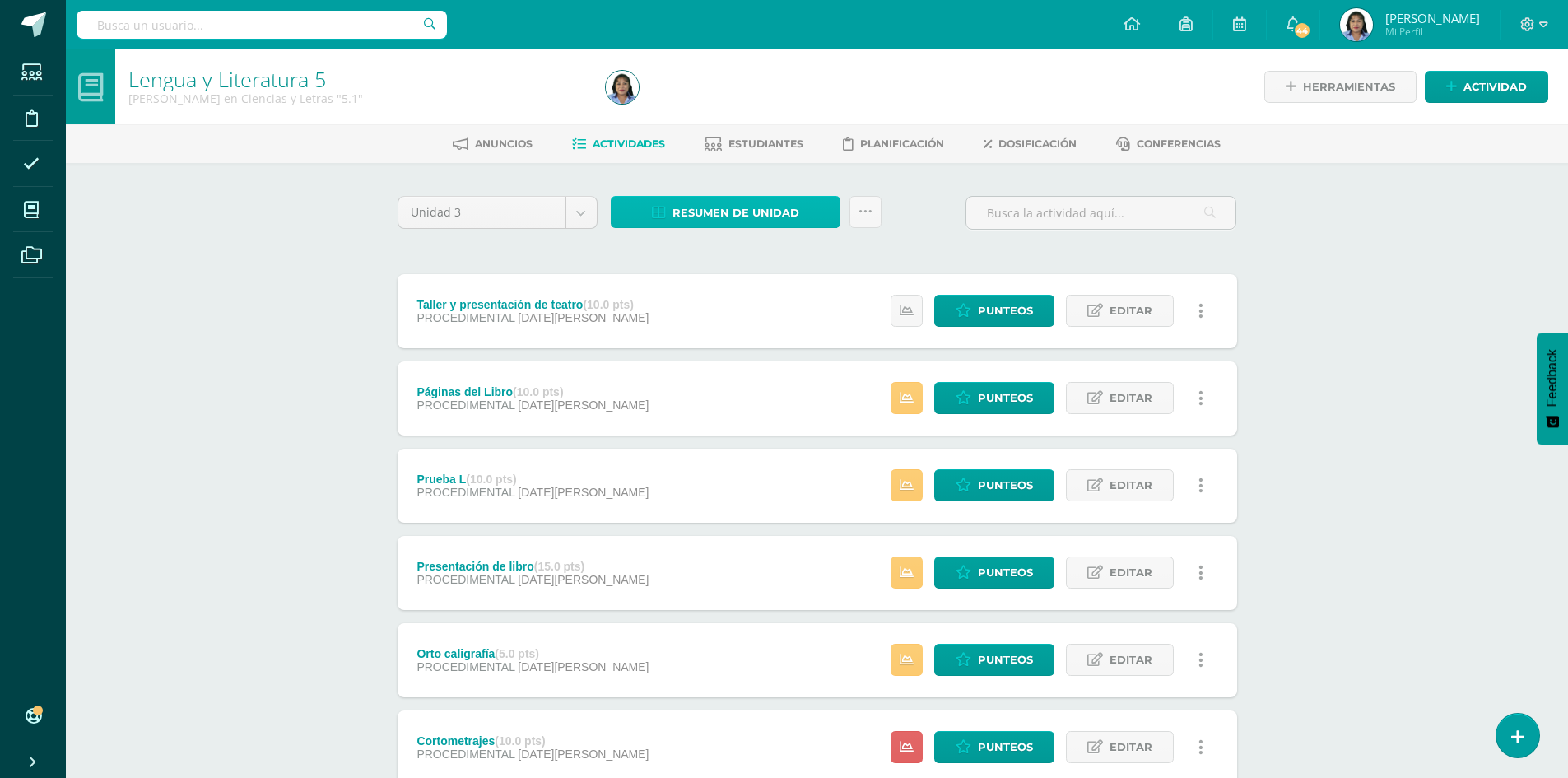
click at [773, 208] on span "Resumen de unidad" at bounding box center [735, 212] width 127 height 30
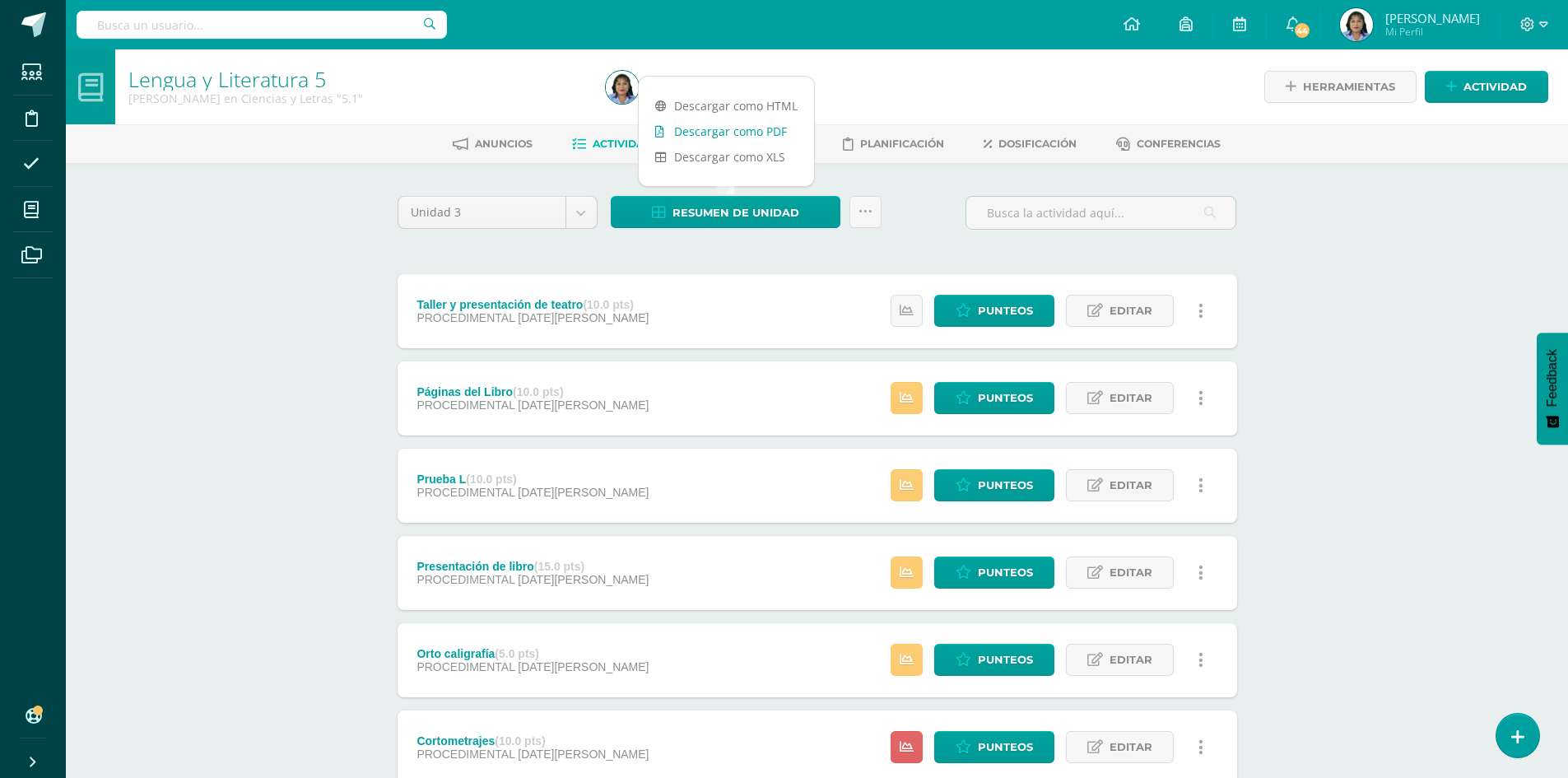
click at [752, 129] on link "Descargar como PDF" at bounding box center [727, 132] width 176 height 26
click at [1021, 573] on span "Punteos" at bounding box center [1005, 571] width 55 height 30
click at [1019, 582] on span "Punteos" at bounding box center [1005, 571] width 55 height 30
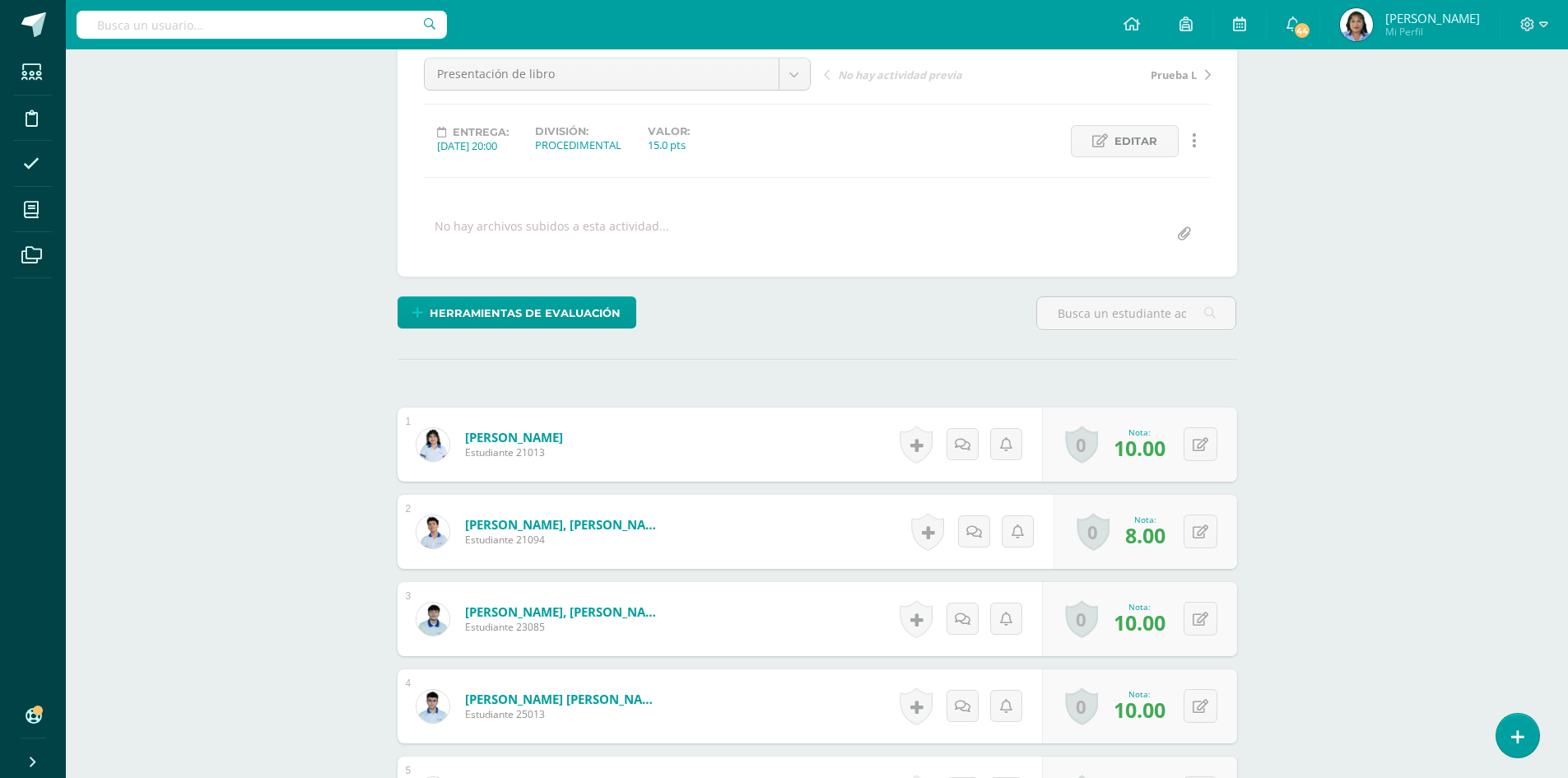
scroll to position [165, 0]
click at [1200, 440] on button at bounding box center [1211, 443] width 35 height 35
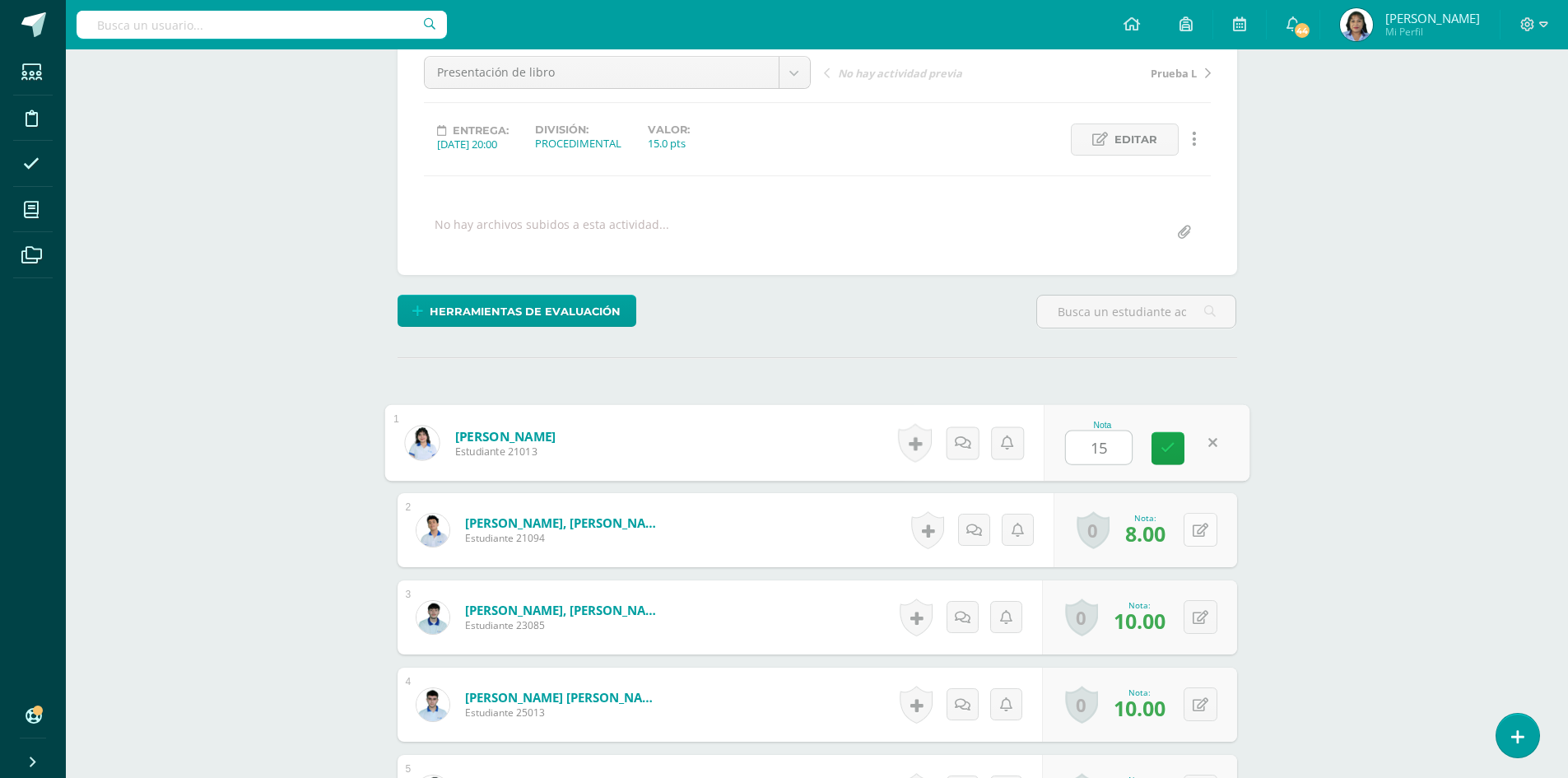
type input "15"
click at [1207, 531] on icon at bounding box center [1211, 529] width 16 height 14
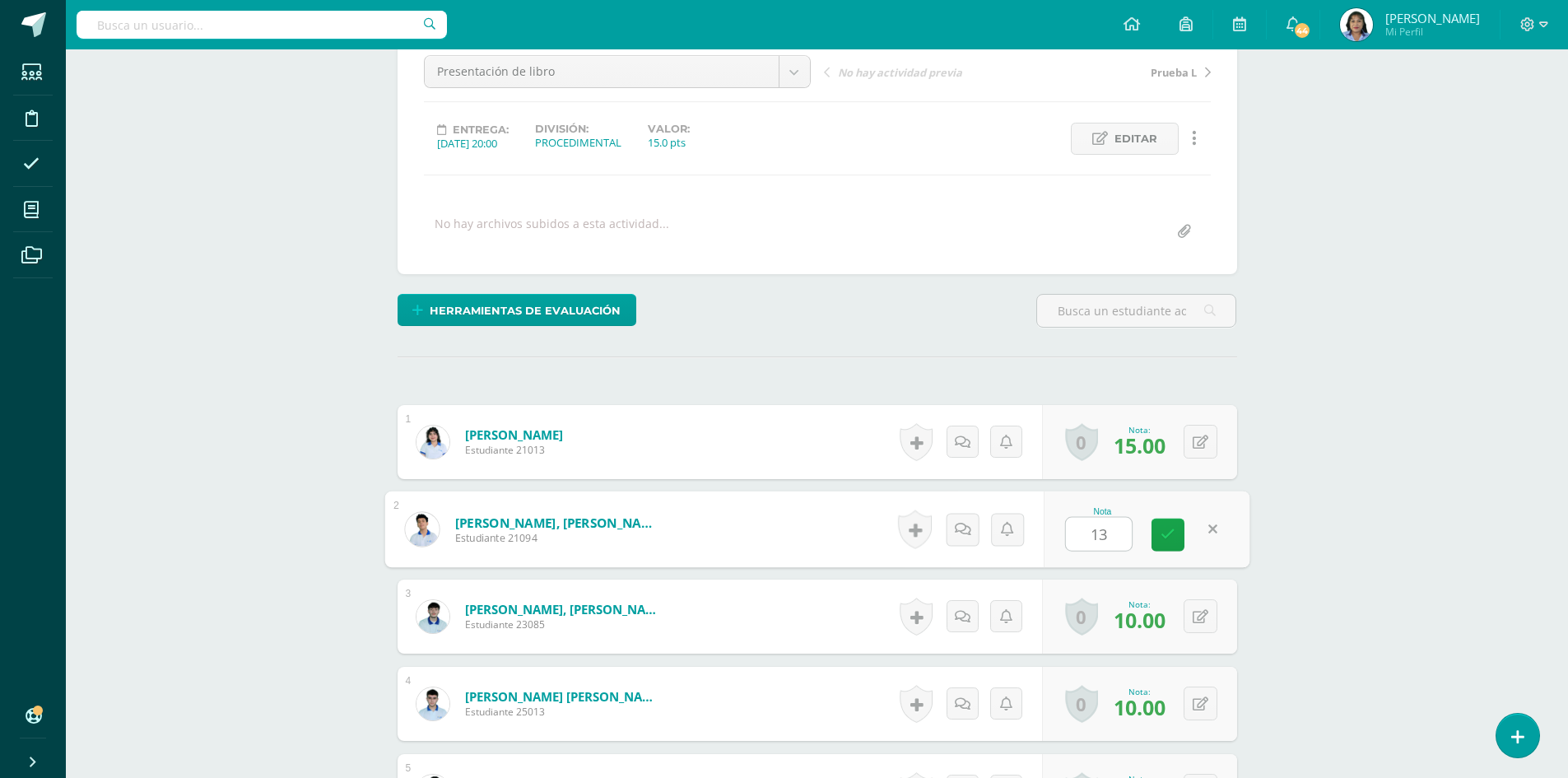
scroll to position [168, 0]
type input "13"
click at [1200, 617] on button at bounding box center [1200, 614] width 34 height 34
type input "15"
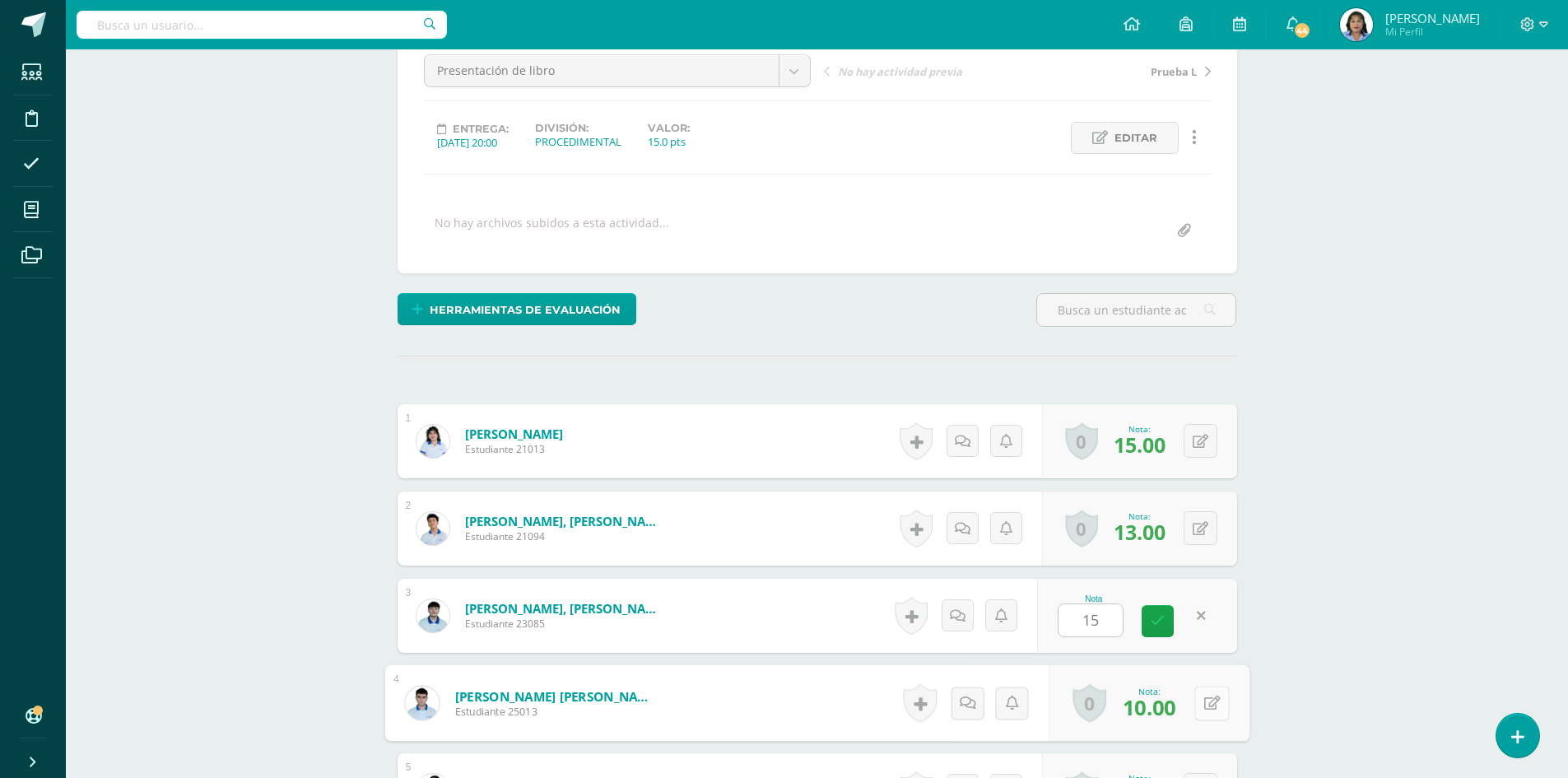
click at [1201, 701] on button at bounding box center [1211, 703] width 35 height 35
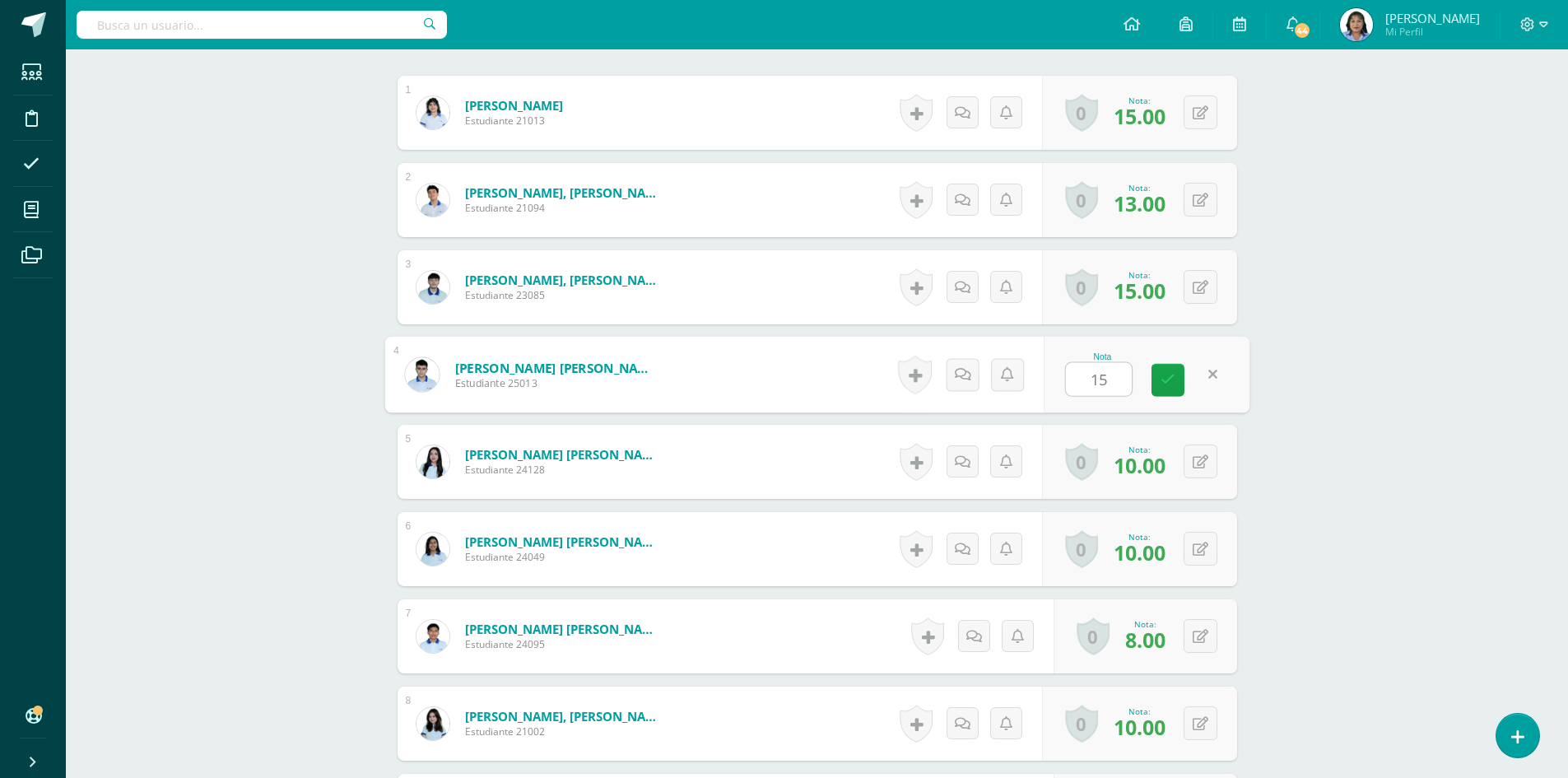
scroll to position [497, 0]
type input "15"
click at [1192, 461] on div "0 Logros Logros obtenidos Aún no hay logros agregados Nota: 10.00" at bounding box center [1139, 461] width 195 height 74
click at [1208, 468] on button at bounding box center [1211, 461] width 35 height 35
type input "15"
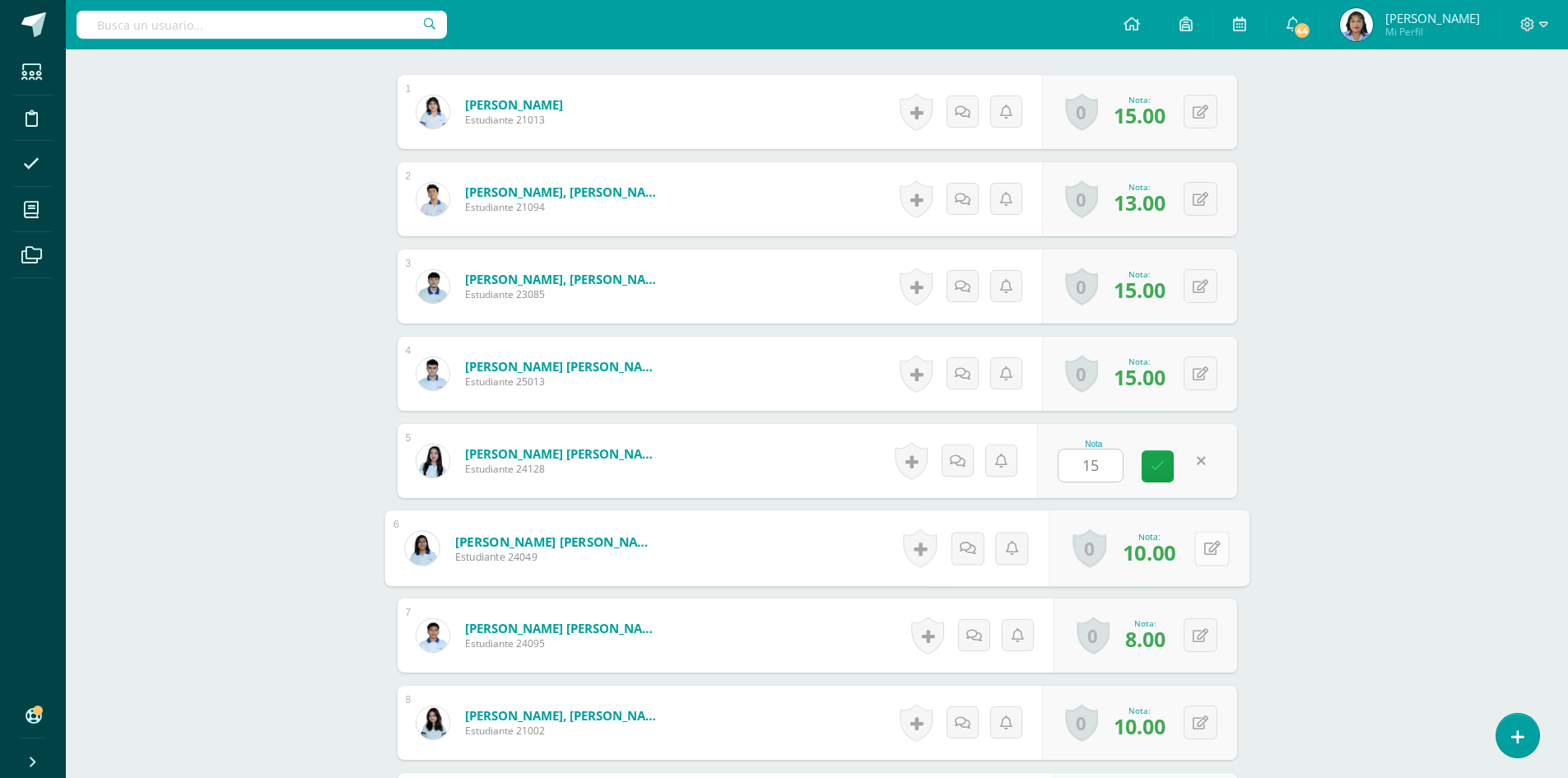
click at [1197, 556] on button at bounding box center [1211, 549] width 35 height 35
type input "15"
click at [1198, 639] on button at bounding box center [1200, 634] width 34 height 34
type input "13"
click at [1200, 726] on button at bounding box center [1200, 721] width 34 height 34
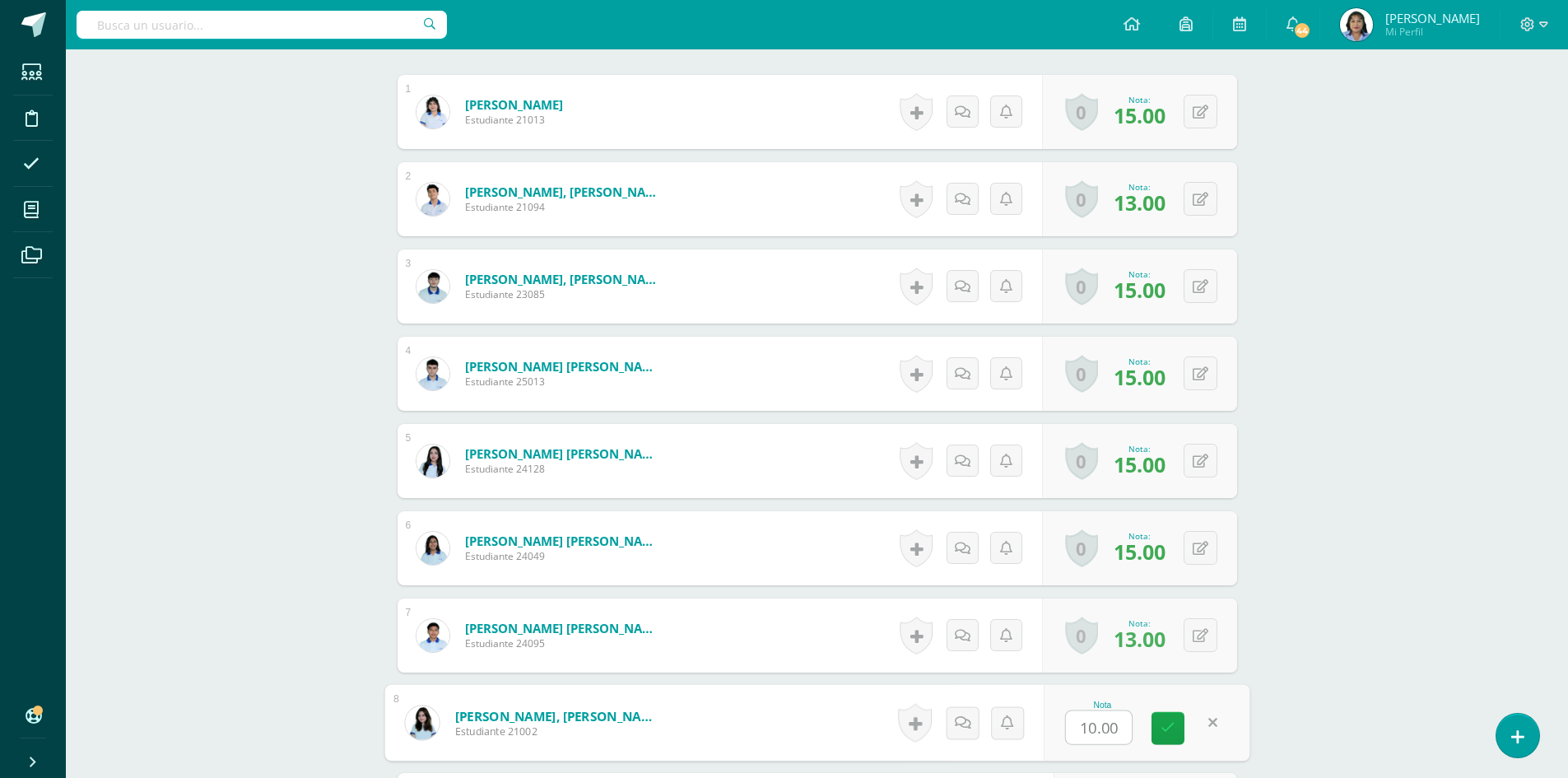
type input "5"
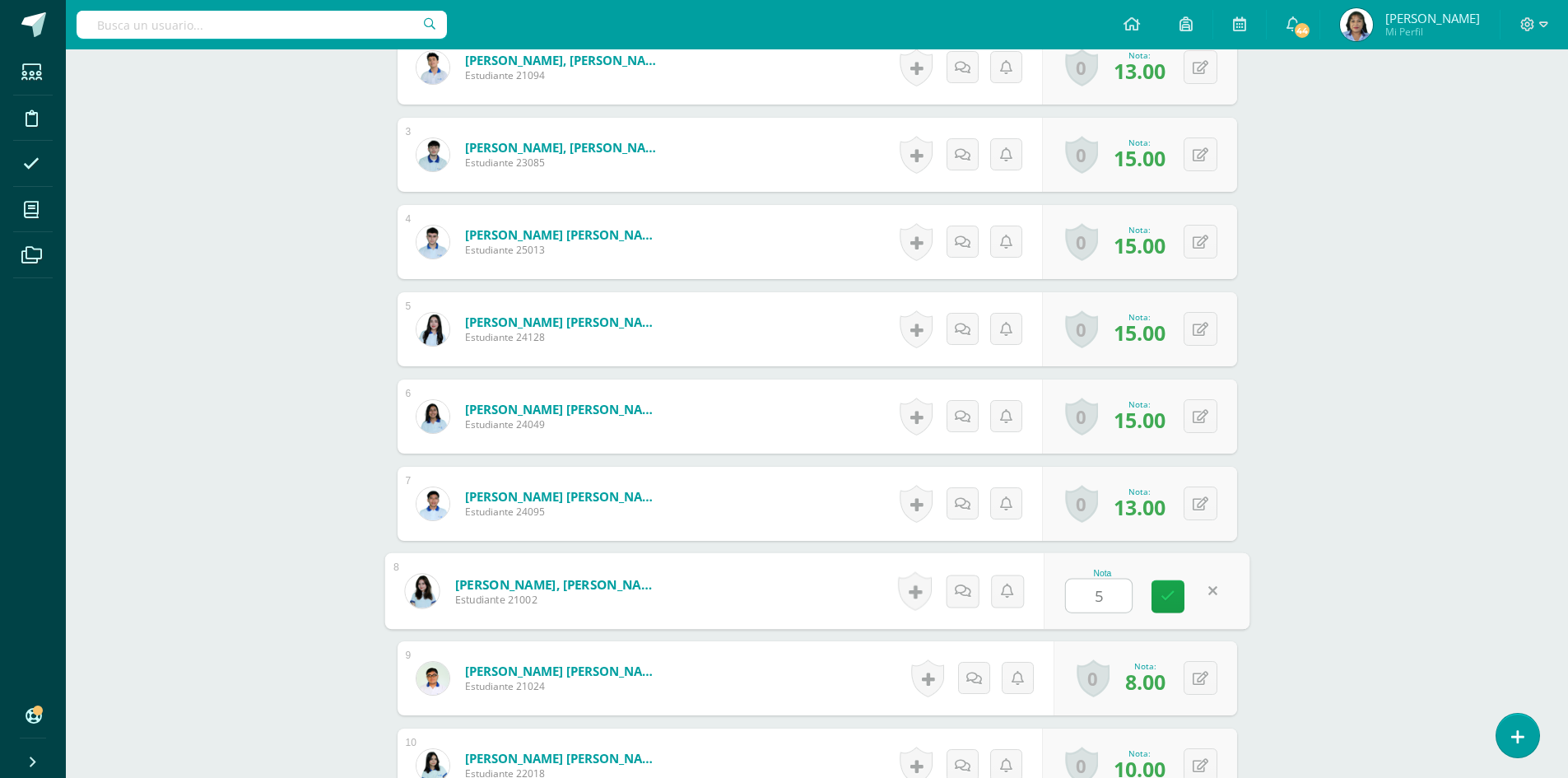
scroll to position [662, 0]
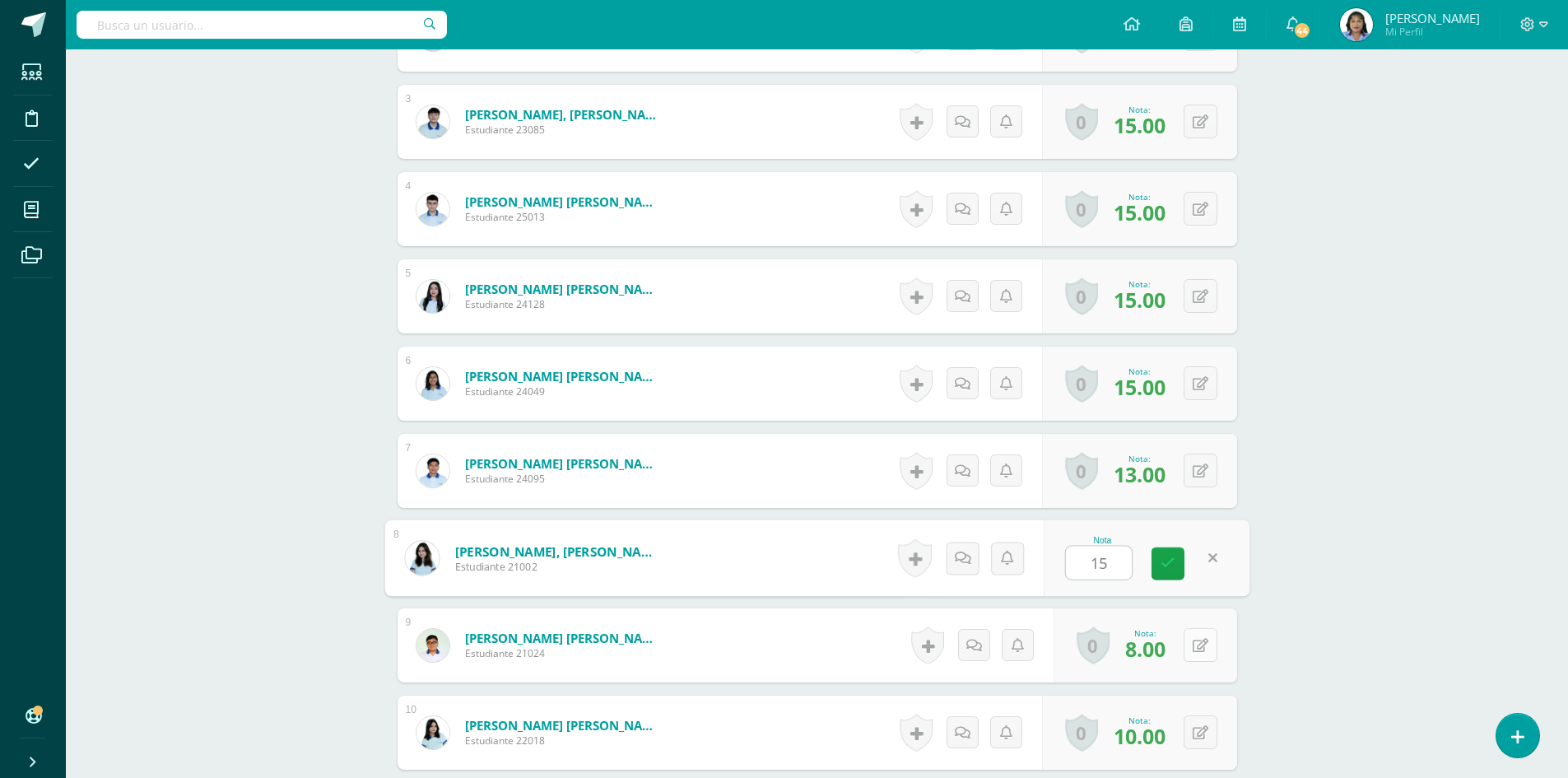
type input "15"
click at [1200, 649] on button at bounding box center [1200, 645] width 34 height 34
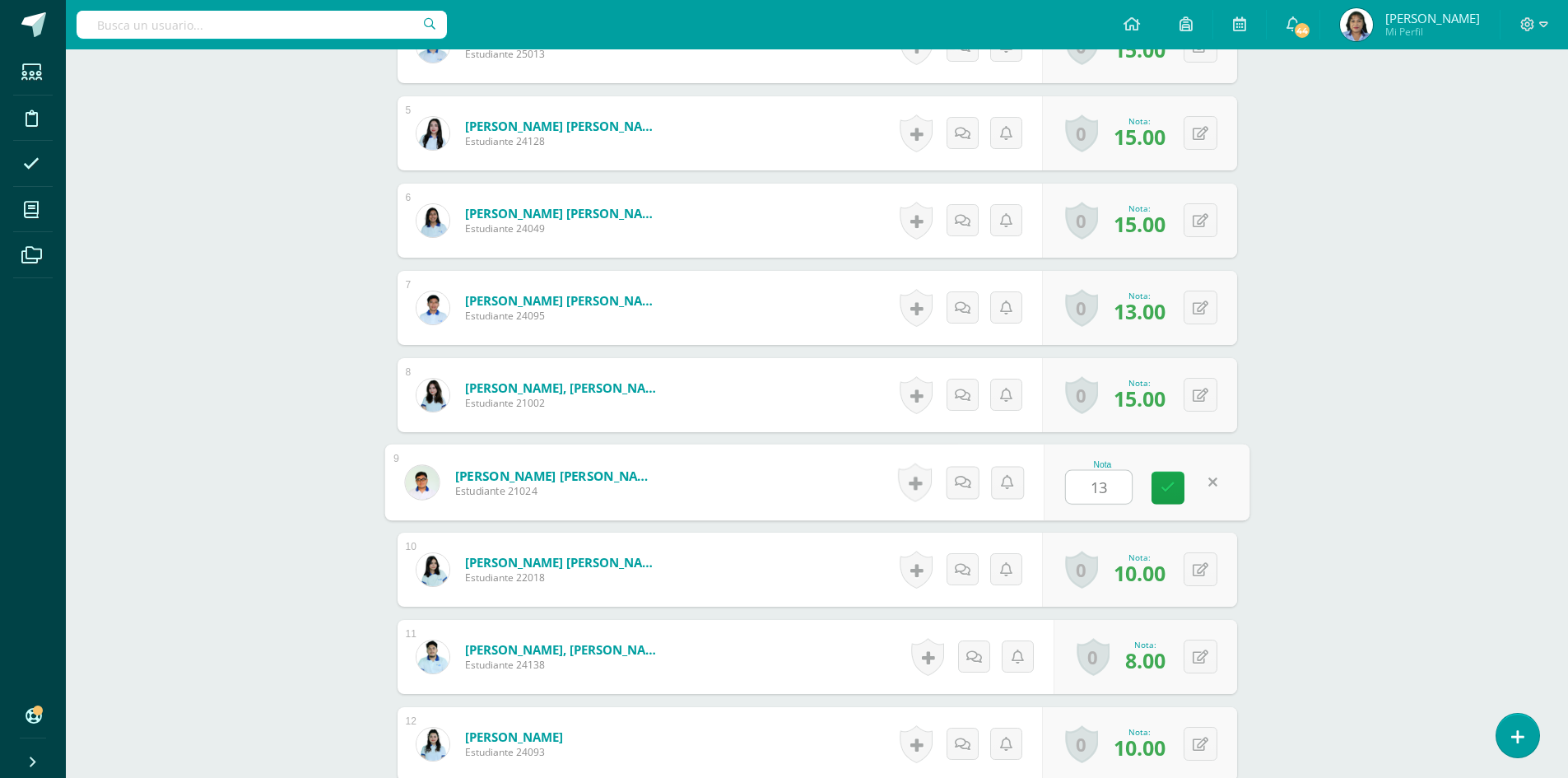
scroll to position [826, 0]
type input "13"
click at [1204, 567] on icon at bounding box center [1200, 568] width 16 height 14
type input "5"
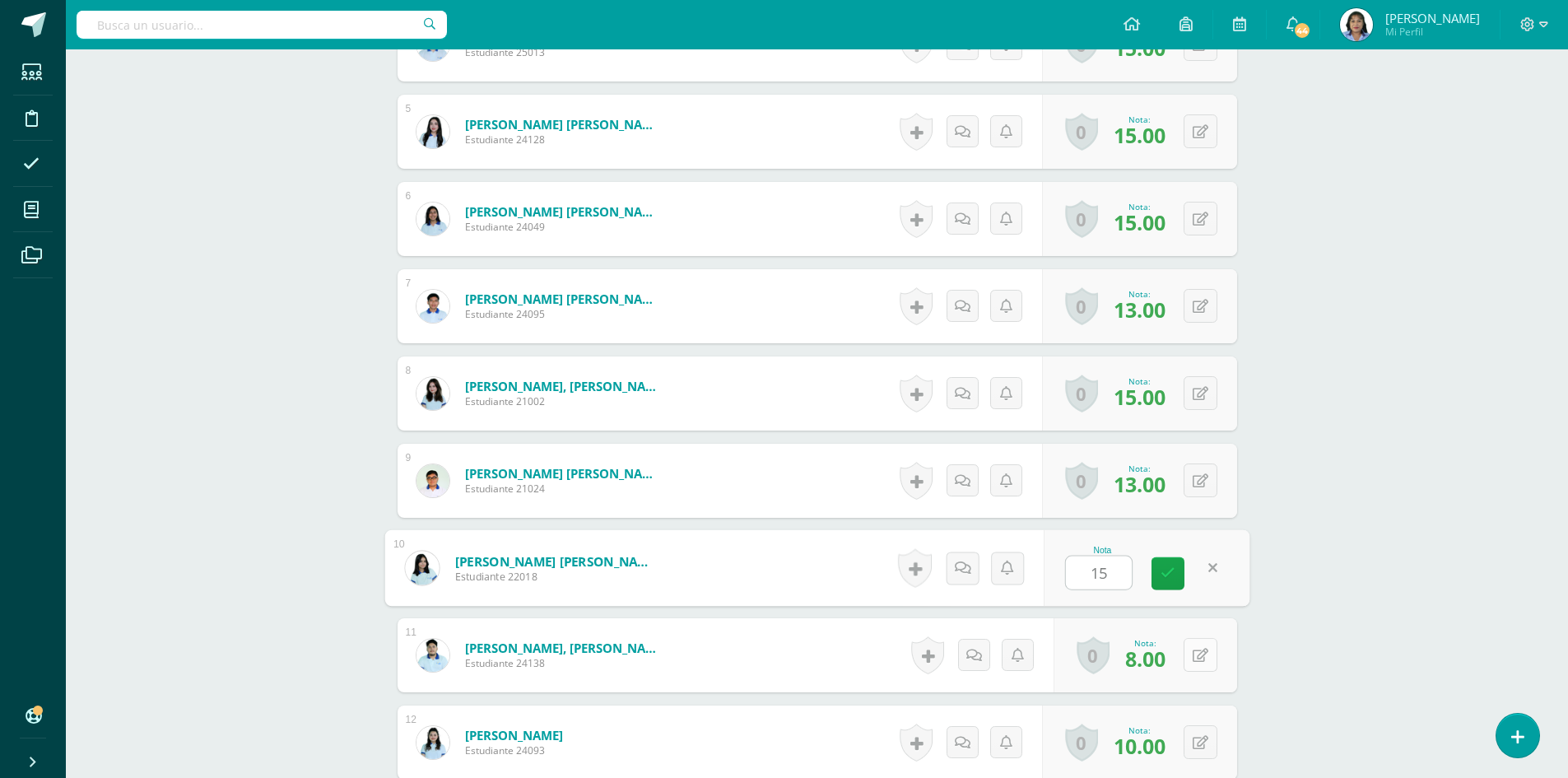
type input "15"
click at [1202, 656] on button at bounding box center [1200, 655] width 34 height 34
type input "3"
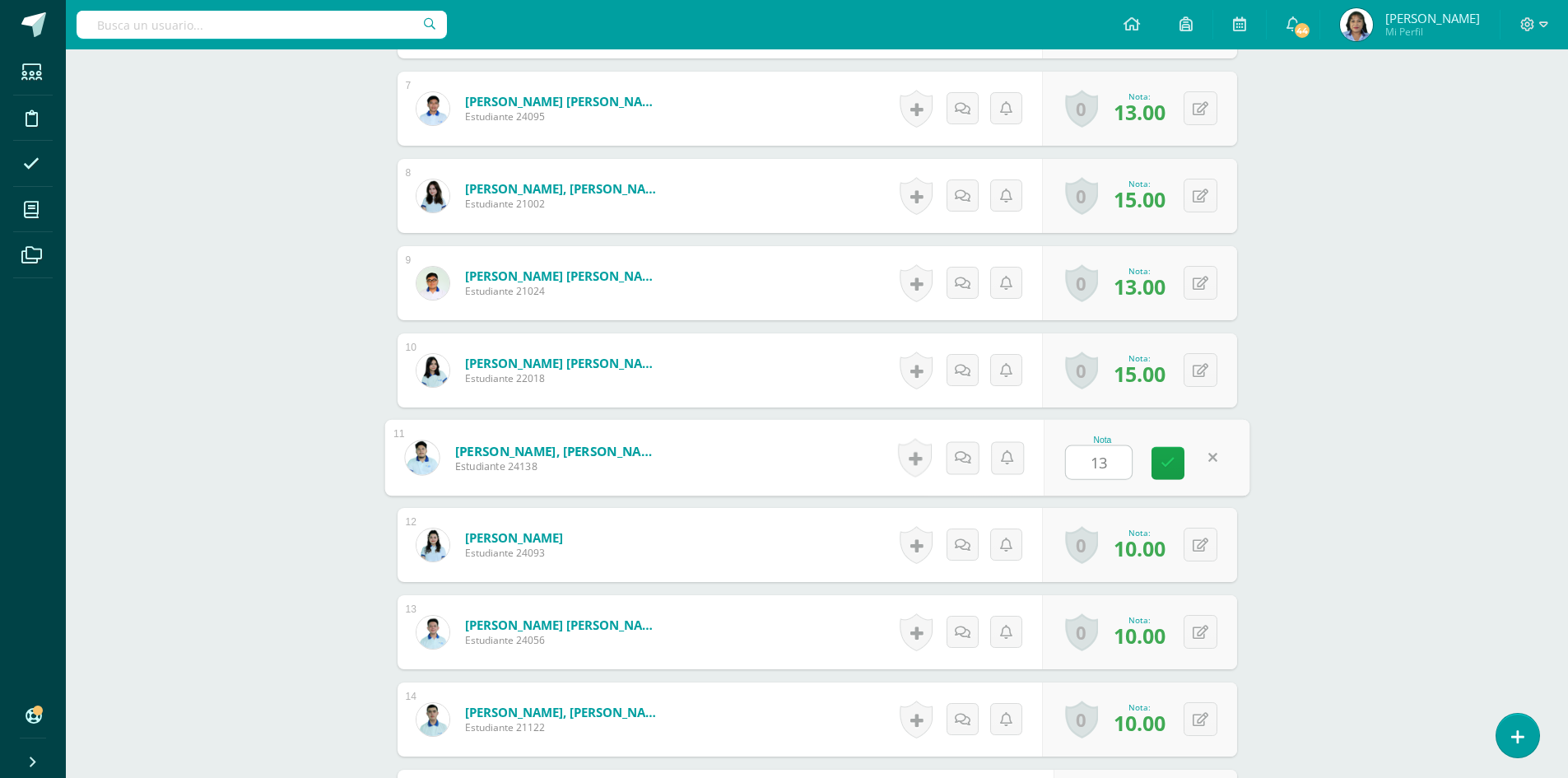
scroll to position [1073, 0]
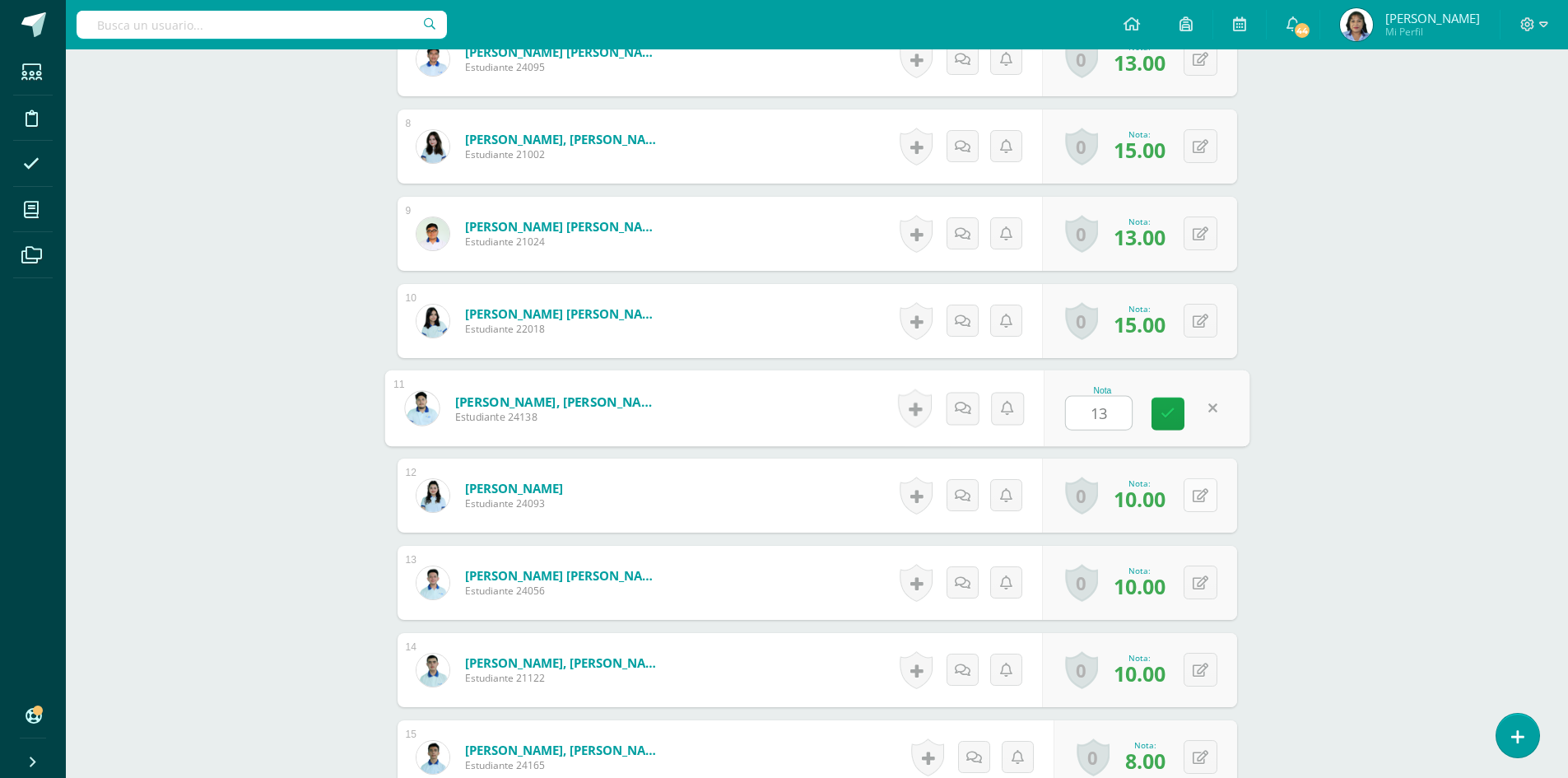
type input "13"
click at [1196, 496] on button at bounding box center [1211, 496] width 35 height 35
type input "15"
click at [1204, 579] on icon at bounding box center [1200, 582] width 16 height 14
type input "15"
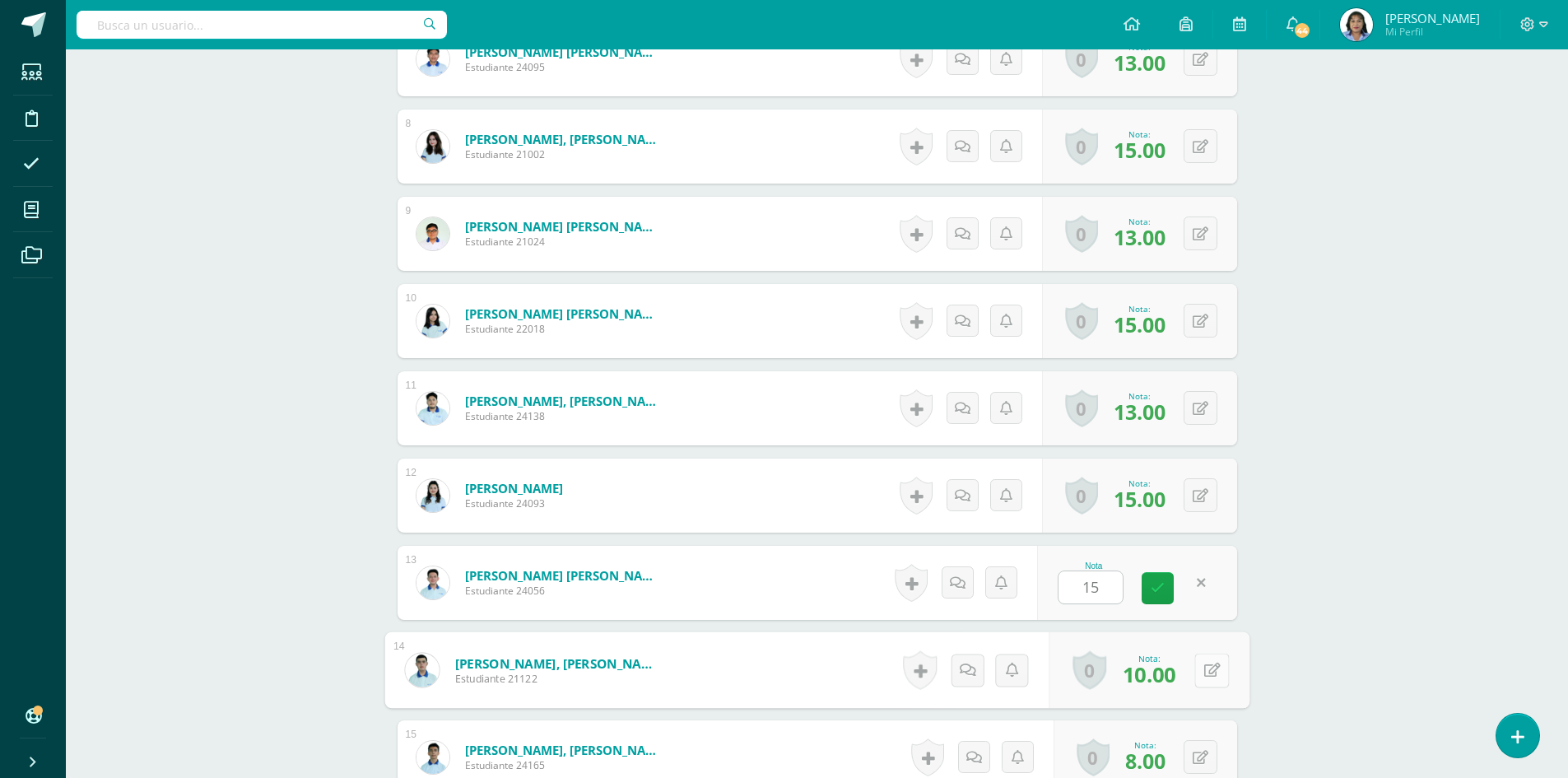
click at [1199, 669] on button at bounding box center [1211, 670] width 35 height 35
type input "15"
click at [1195, 762] on button at bounding box center [1211, 757] width 35 height 35
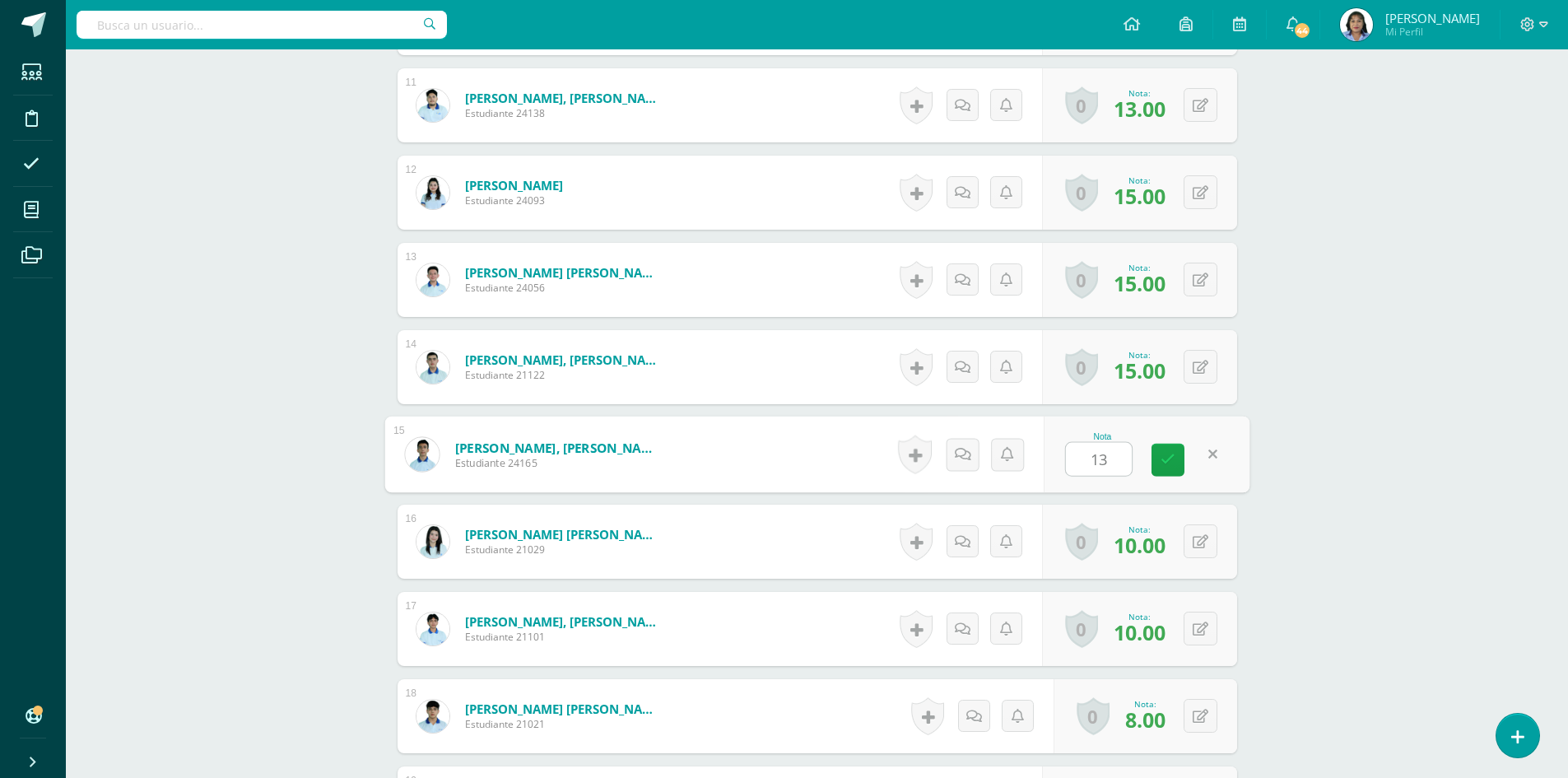
scroll to position [1402, 0]
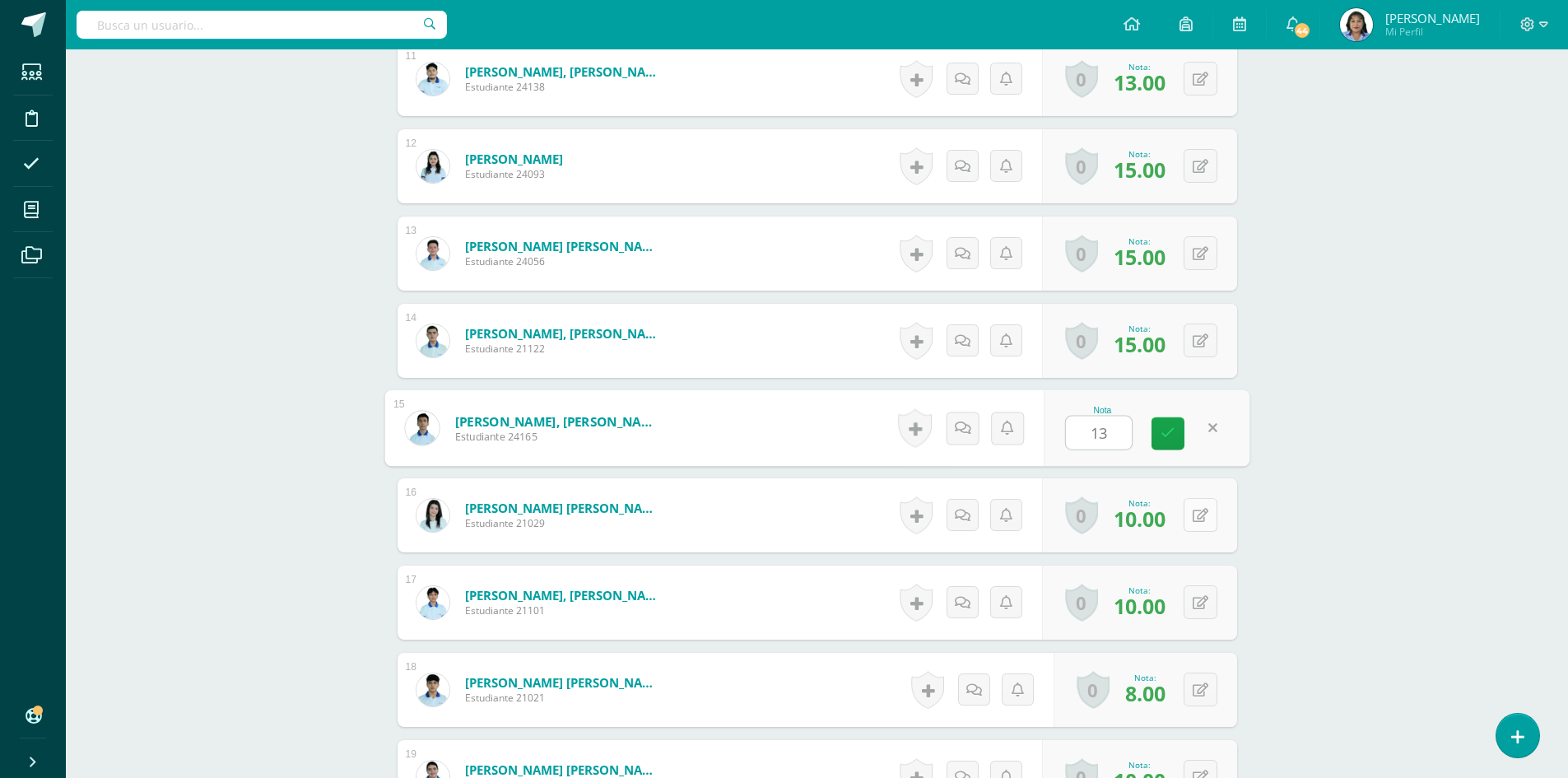
type input "13"
click at [1202, 516] on button at bounding box center [1211, 516] width 35 height 35
type input "15"
click at [1200, 604] on button at bounding box center [1211, 602] width 35 height 35
type input "15"
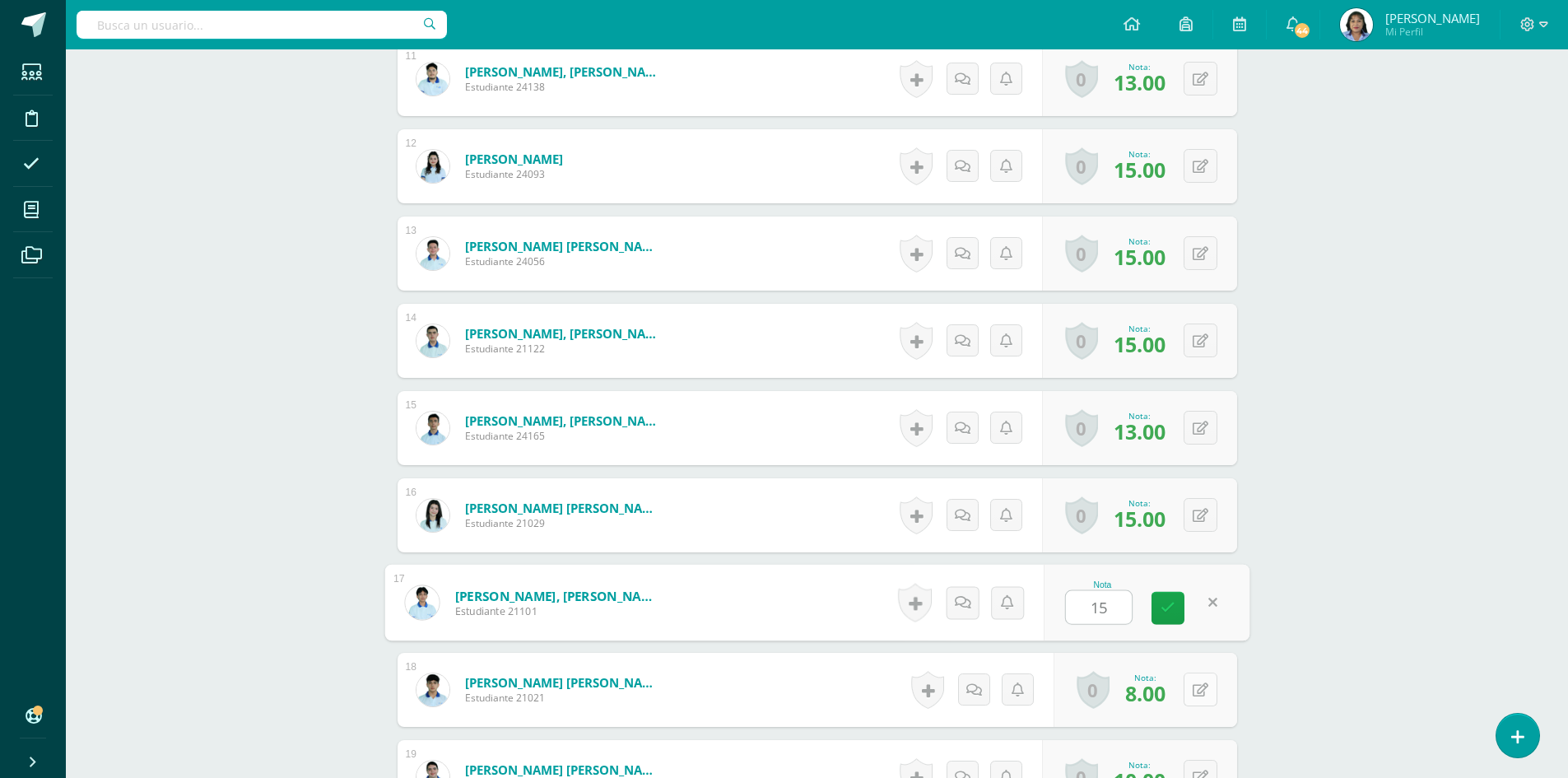
click at [1195, 696] on button at bounding box center [1200, 688] width 34 height 34
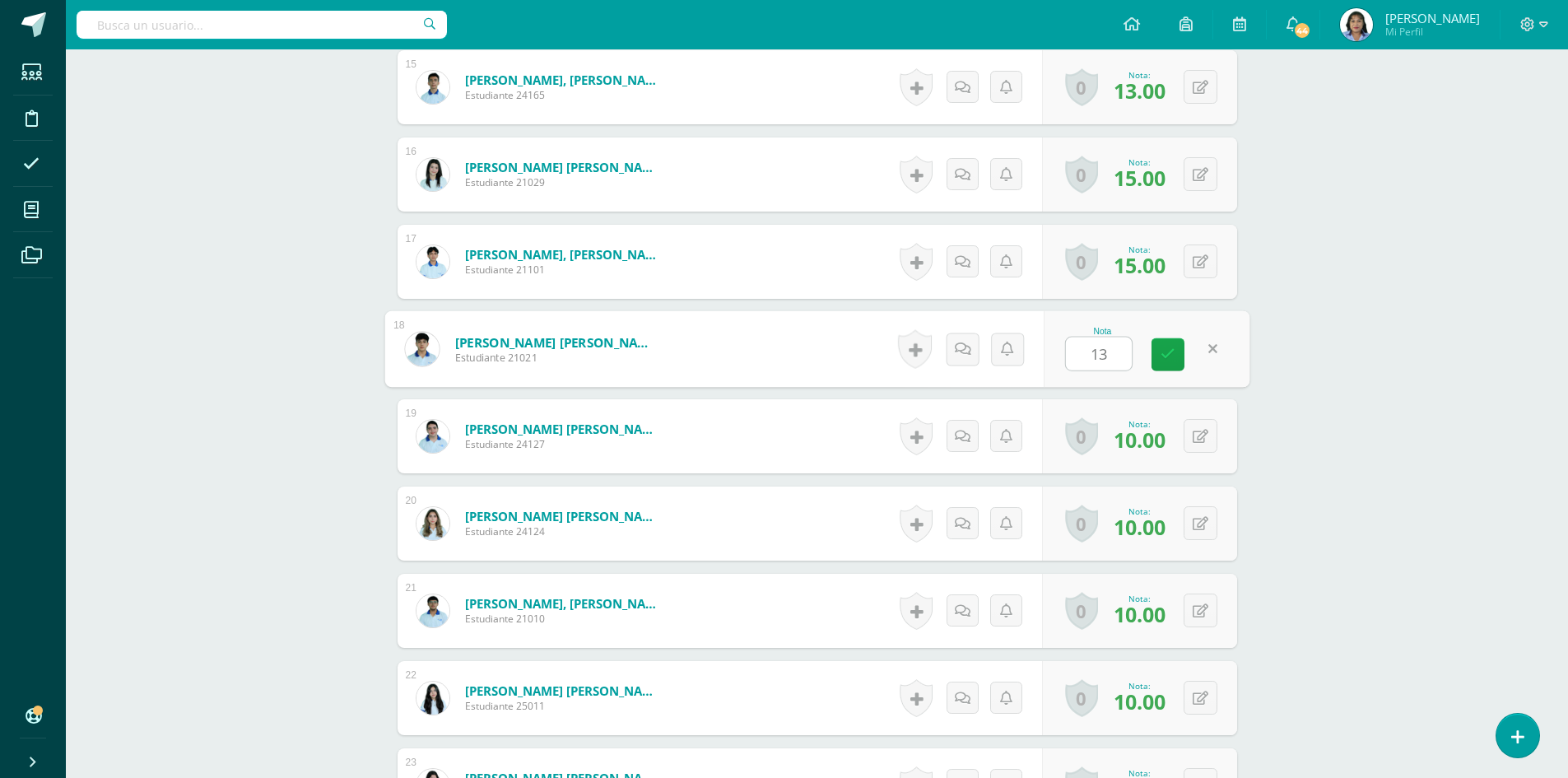
scroll to position [1814, 0]
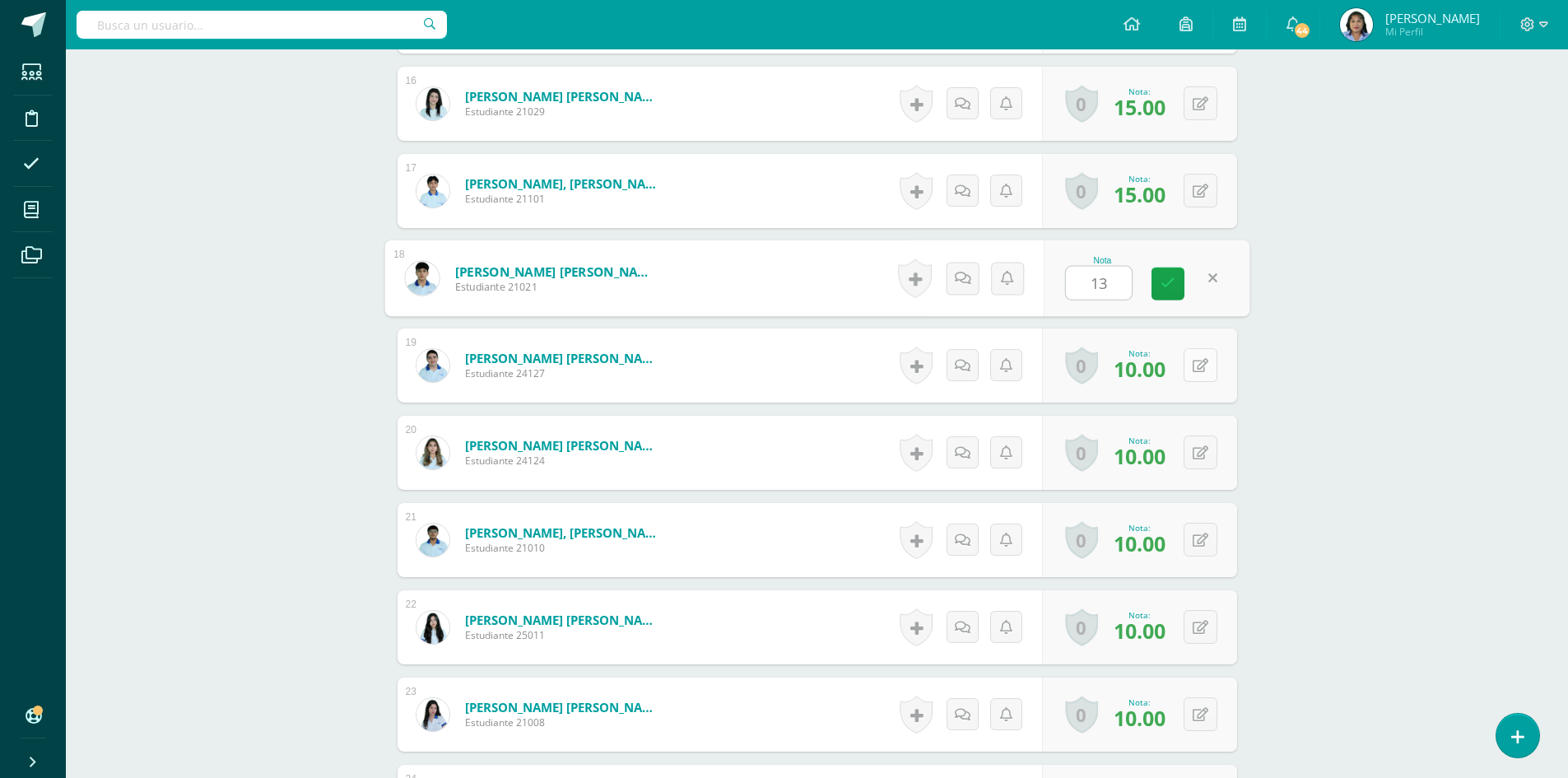
type input "13"
click at [1206, 362] on icon at bounding box center [1211, 365] width 16 height 14
type input "5"
type input "15"
click at [1201, 451] on icon at bounding box center [1200, 453] width 16 height 14
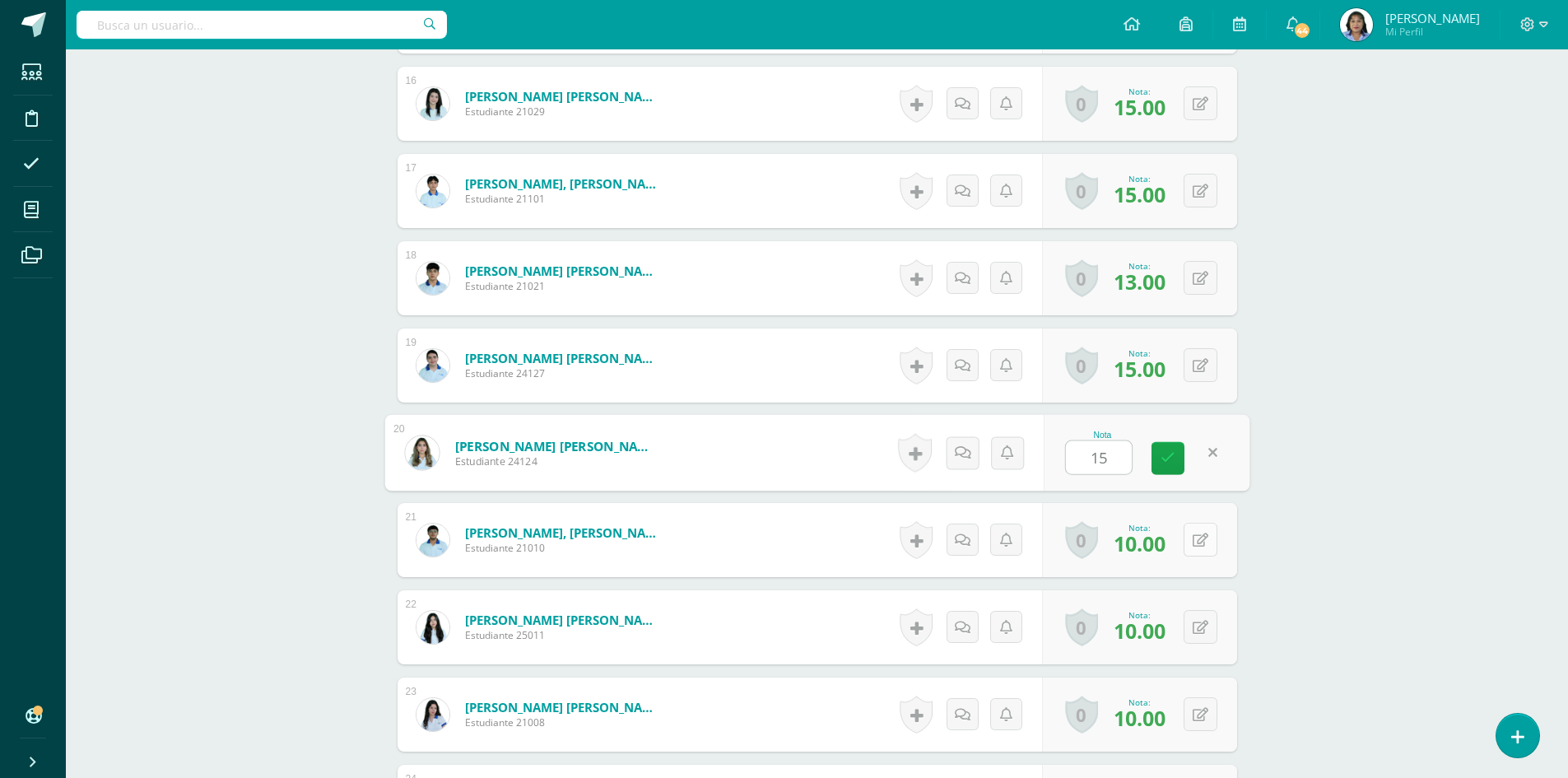
type input "15"
click at [1193, 538] on div "0 Logros Logros obtenidos Aún no hay logros agregados Nota: 10.00" at bounding box center [1149, 540] width 201 height 77
click at [1214, 540] on icon at bounding box center [1211, 538] width 16 height 14
type input "15"
click at [1198, 628] on button at bounding box center [1200, 626] width 34 height 34
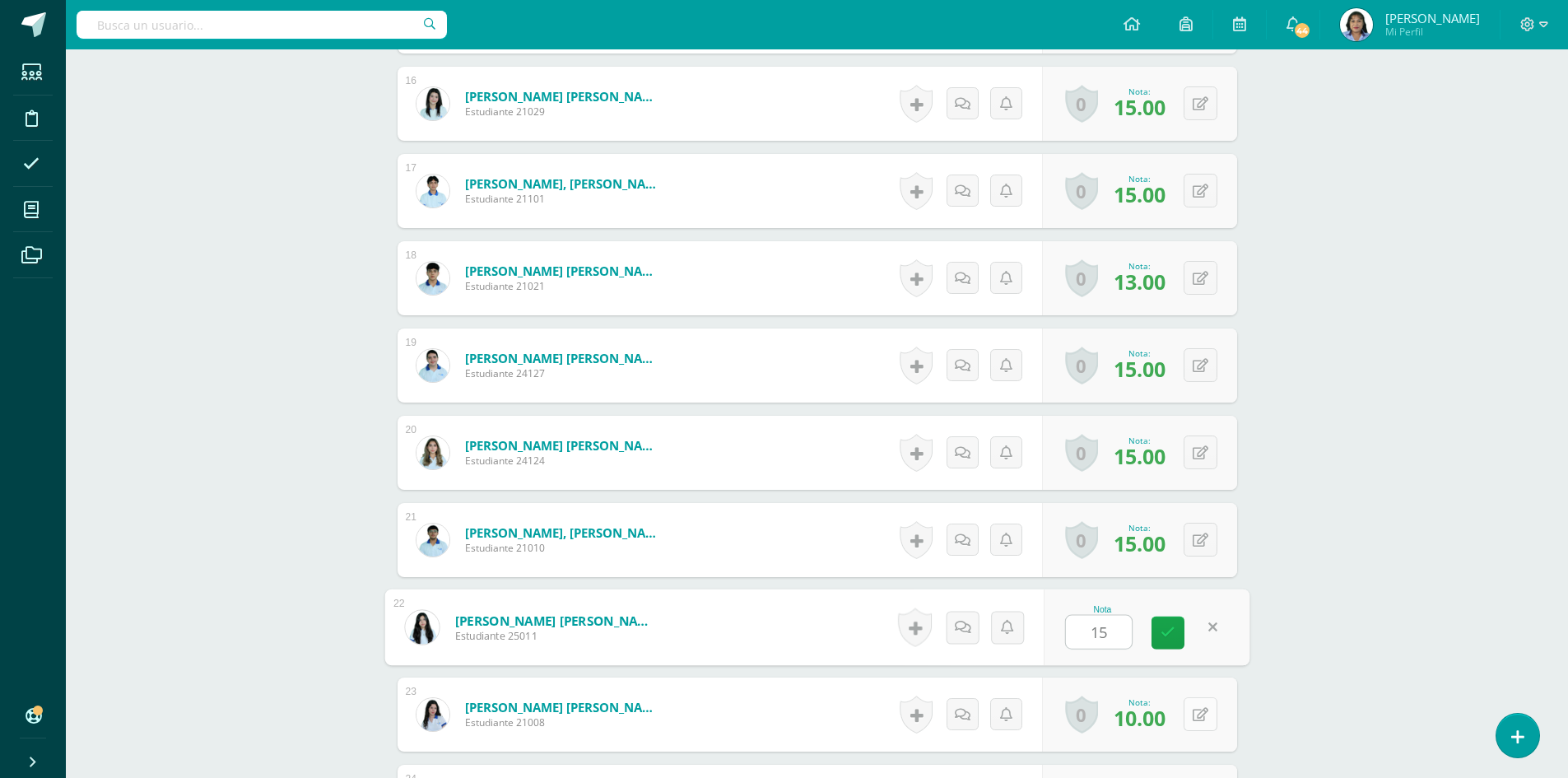
type input "15"
click at [1200, 713] on button at bounding box center [1211, 714] width 35 height 35
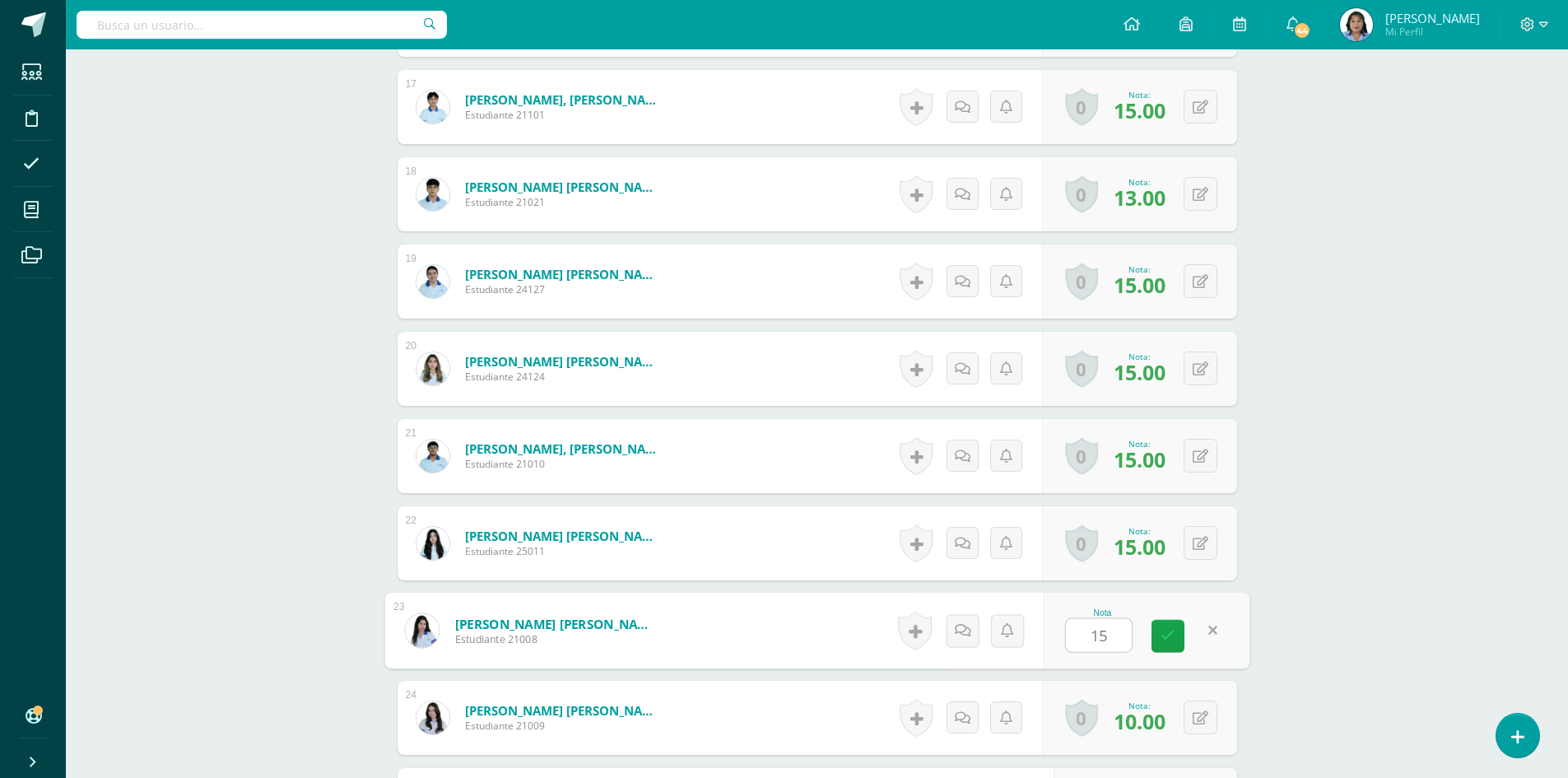
scroll to position [2061, 0]
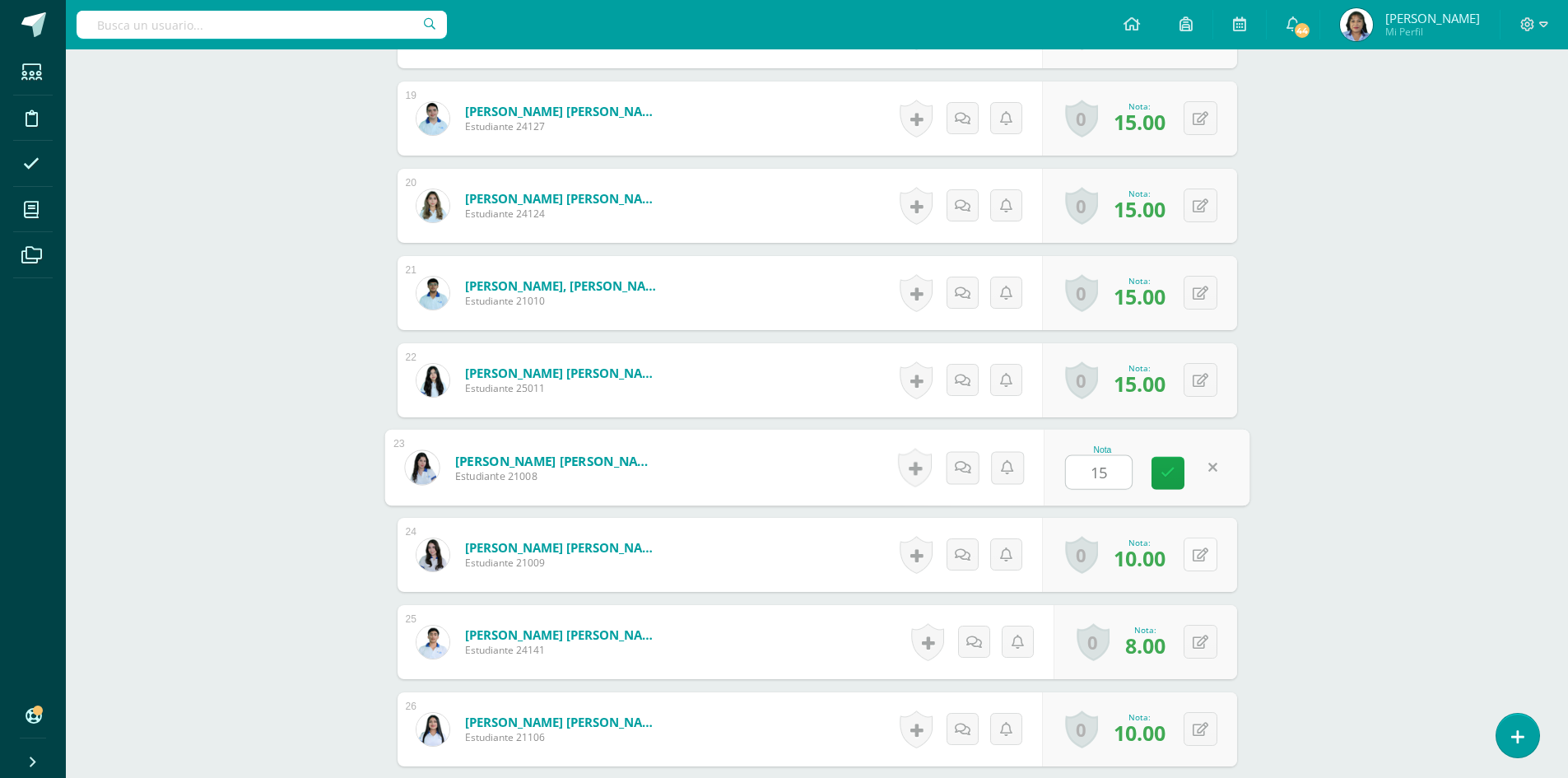
type input "15"
click at [1196, 557] on button at bounding box center [1211, 555] width 35 height 35
type input "15"
click at [1200, 640] on button at bounding box center [1200, 641] width 34 height 34
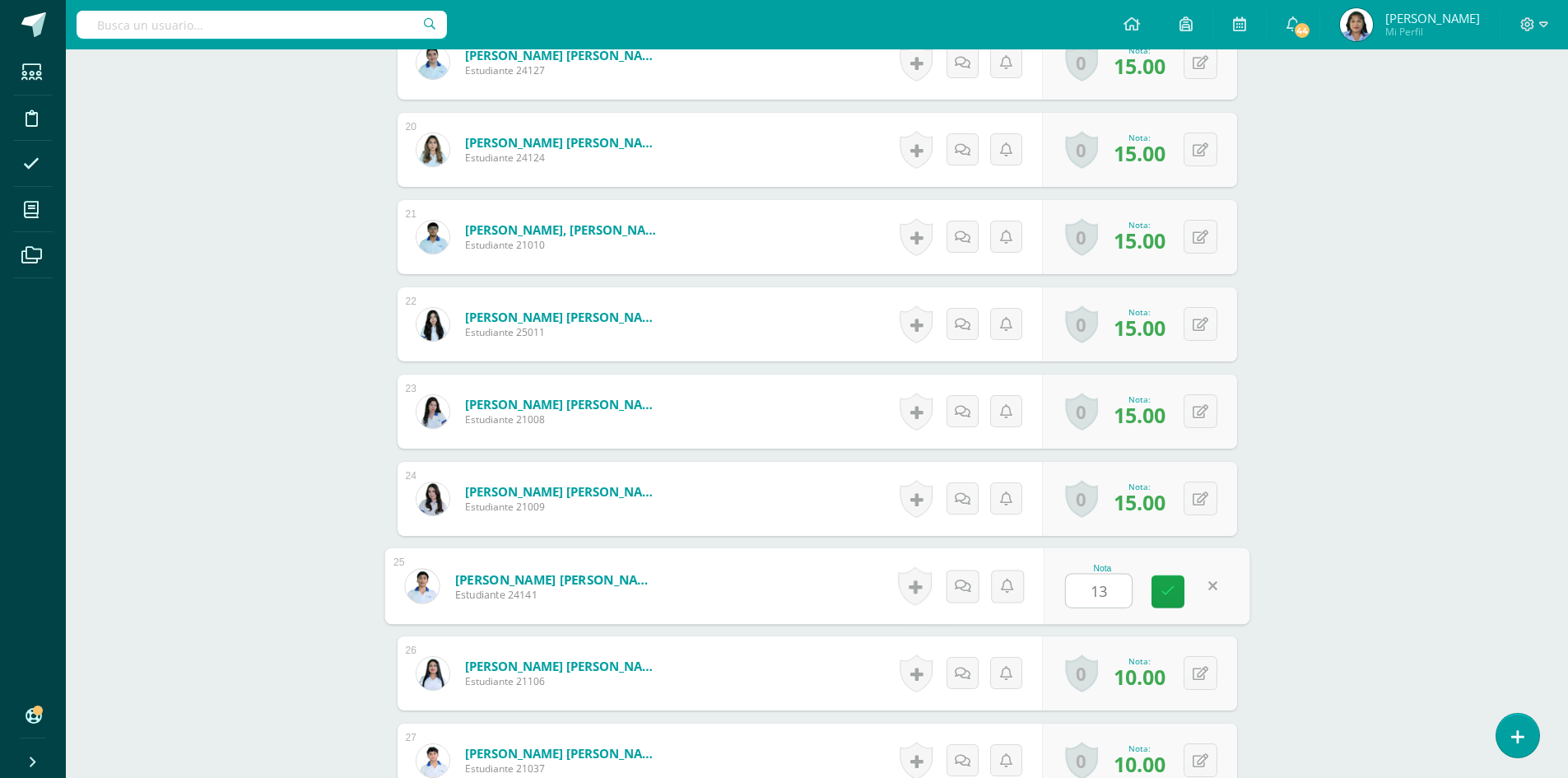
scroll to position [2225, 0]
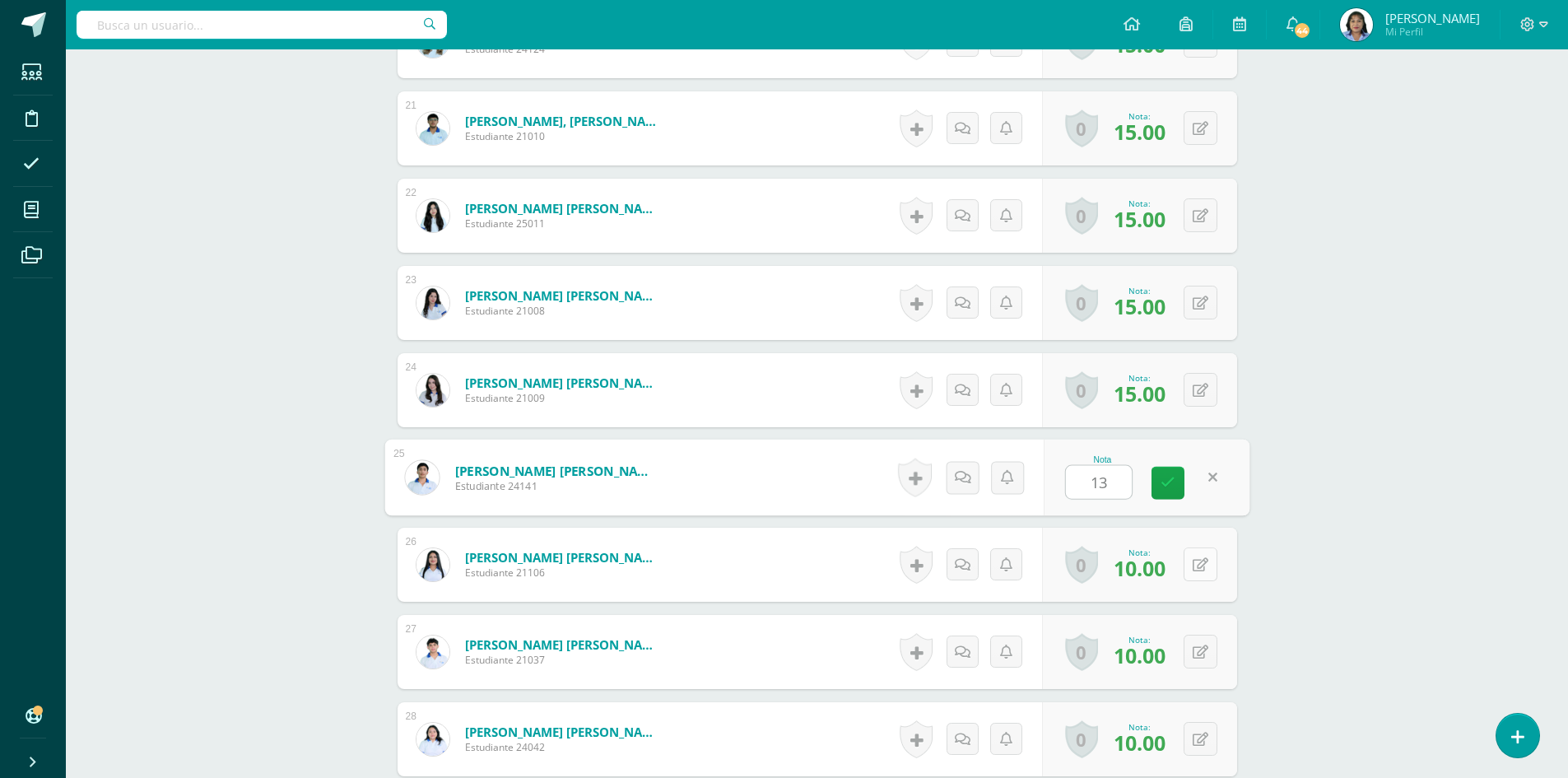
type input "13"
click at [1206, 559] on icon at bounding box center [1211, 563] width 16 height 14
type input "15"
click at [1200, 653] on button at bounding box center [1200, 651] width 34 height 34
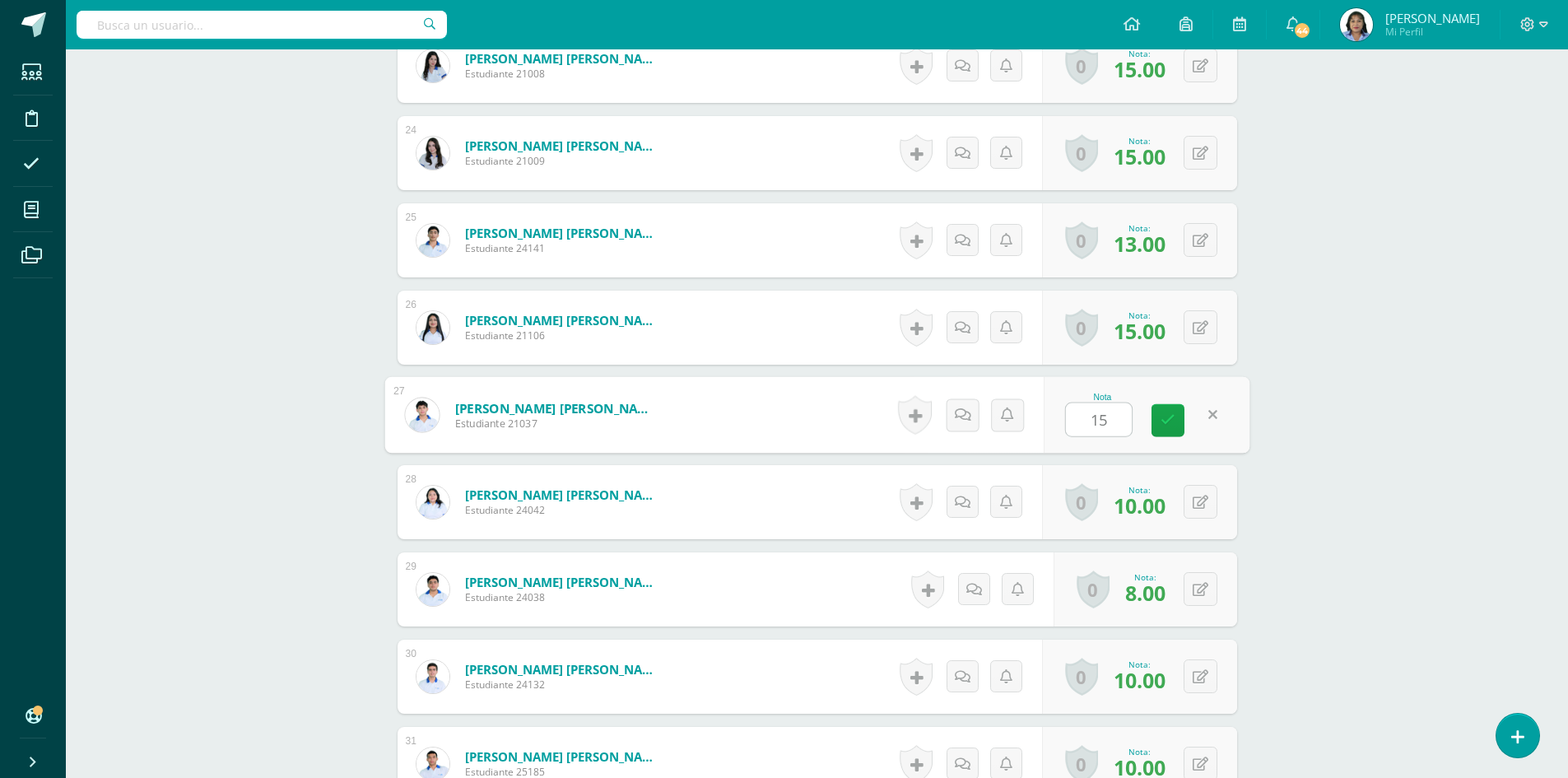
scroll to position [2472, 0]
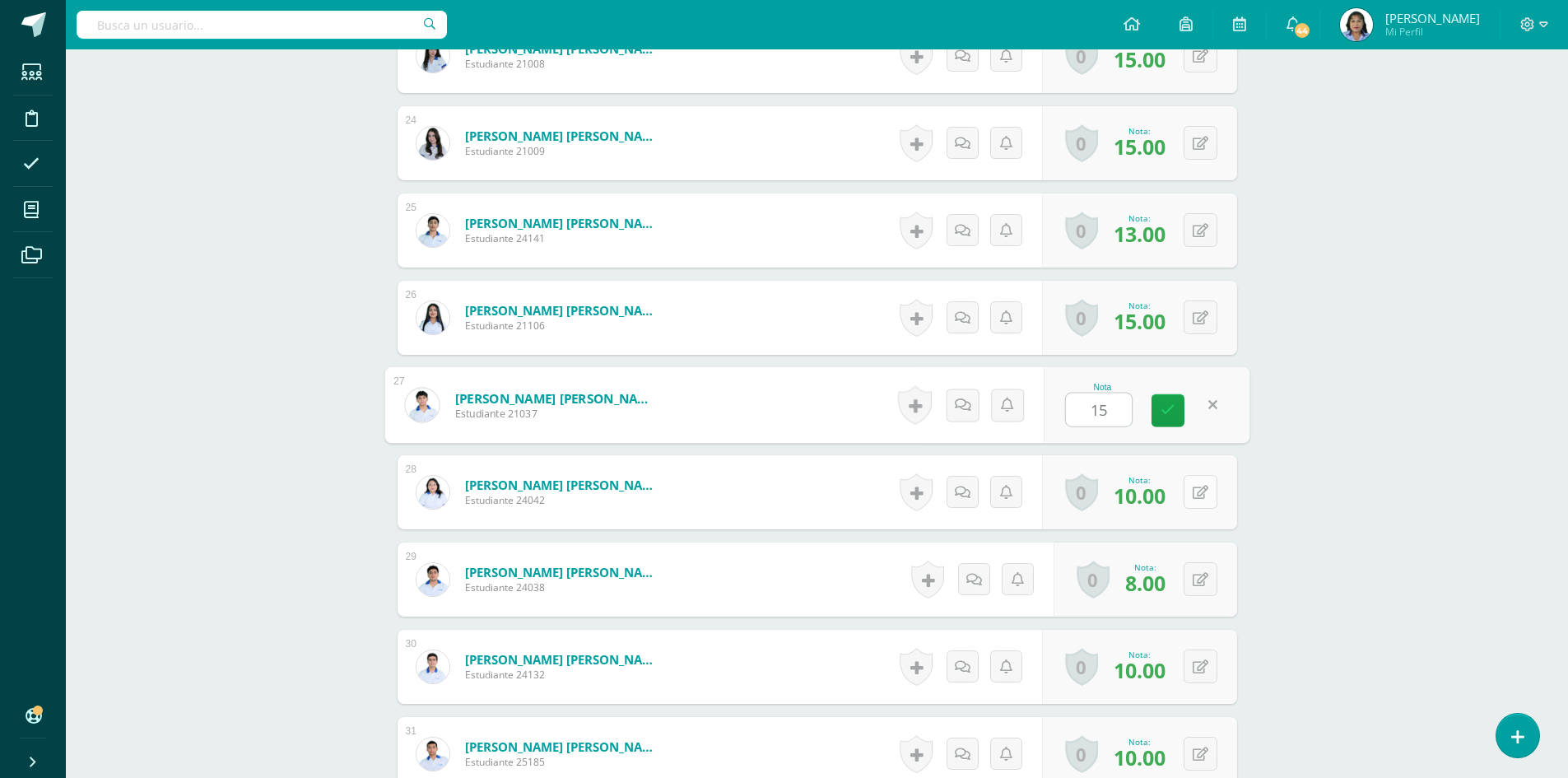
type input "15"
click at [1203, 500] on button at bounding box center [1200, 491] width 34 height 34
type input "15"
click at [1202, 581] on button at bounding box center [1211, 580] width 35 height 35
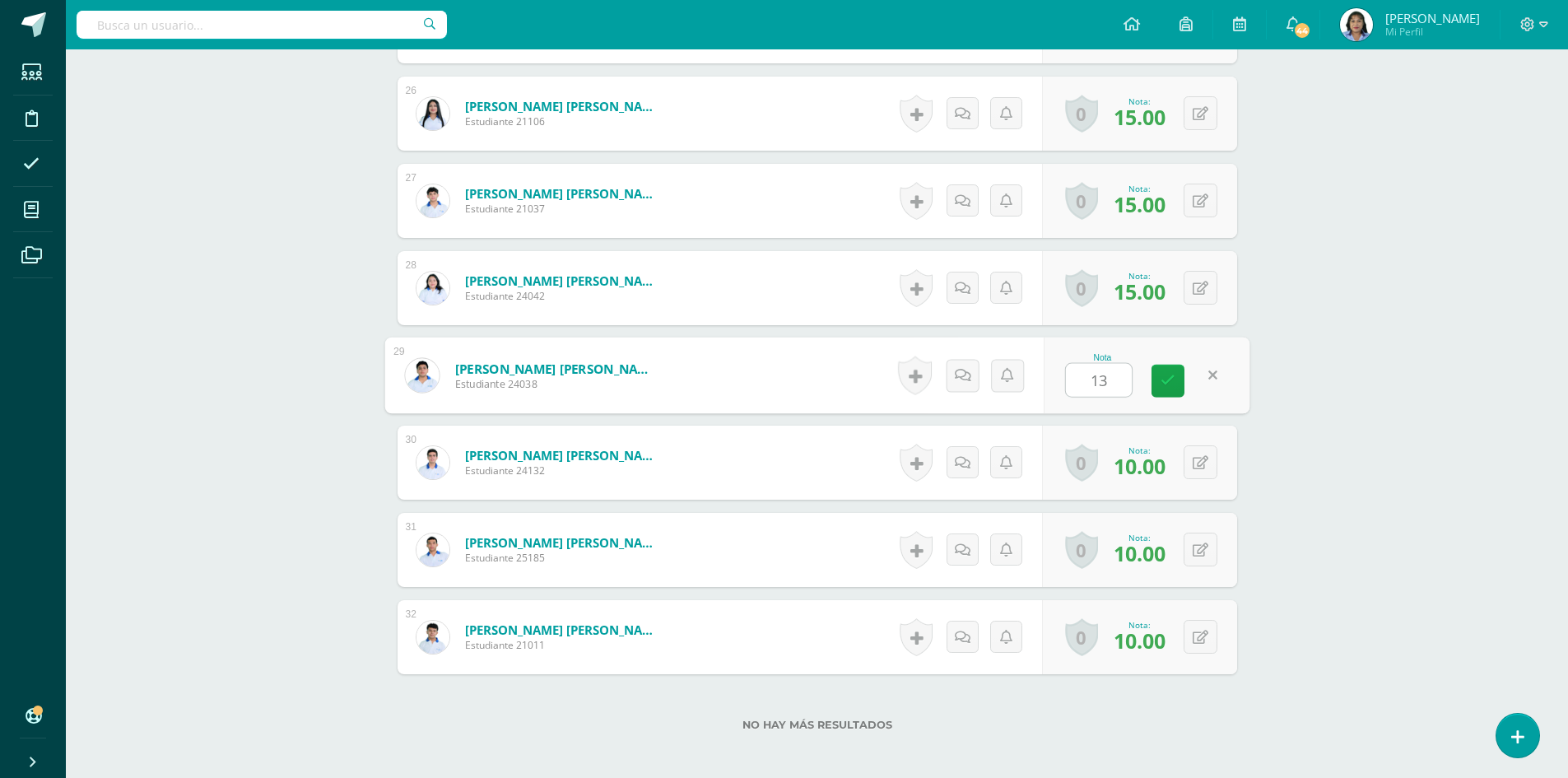
scroll to position [2719, 0]
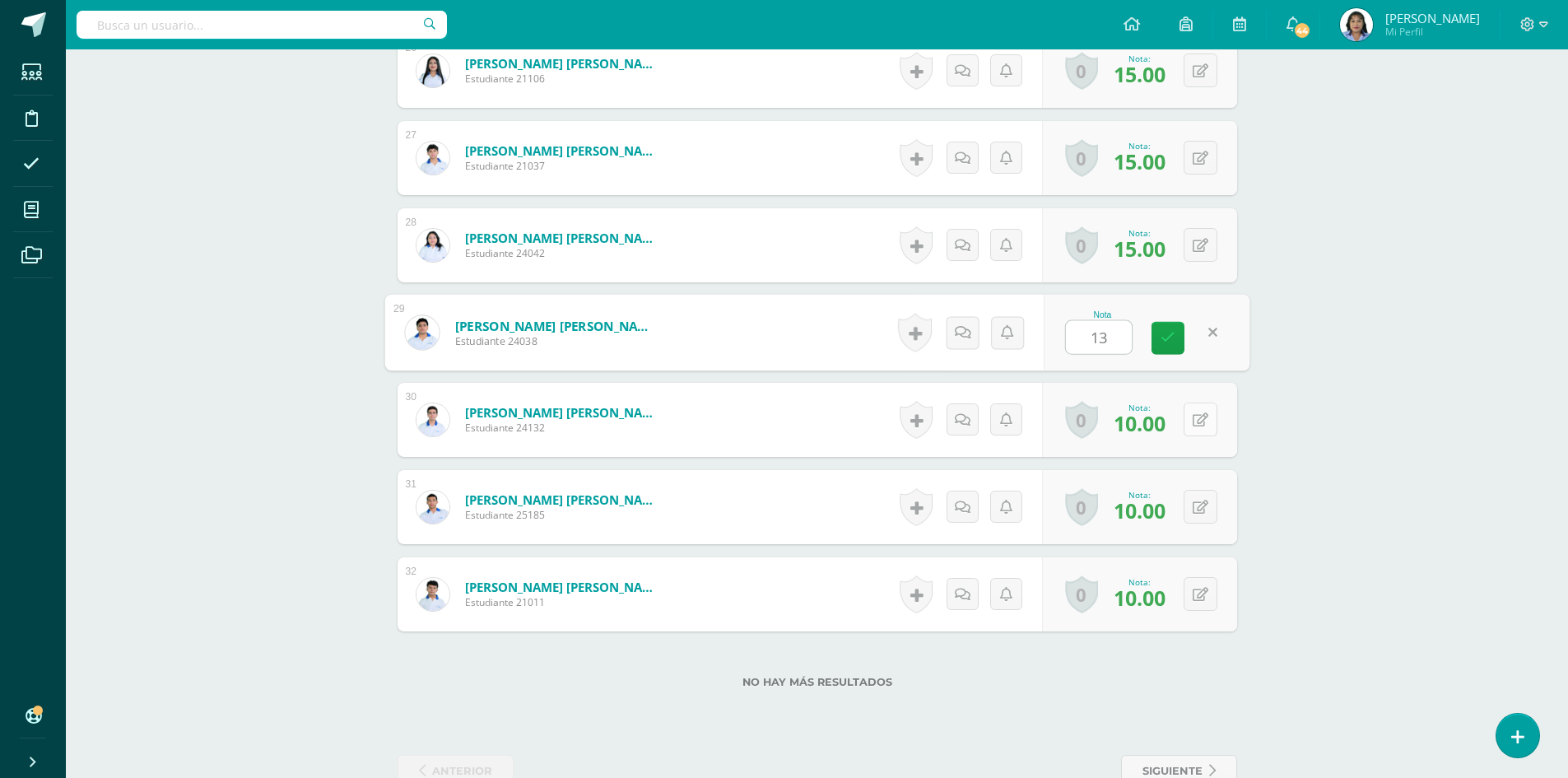
type input "13"
click at [1197, 418] on button at bounding box center [1211, 420] width 35 height 35
type input "15"
click at [1198, 508] on button at bounding box center [1200, 506] width 34 height 34
type input "15"
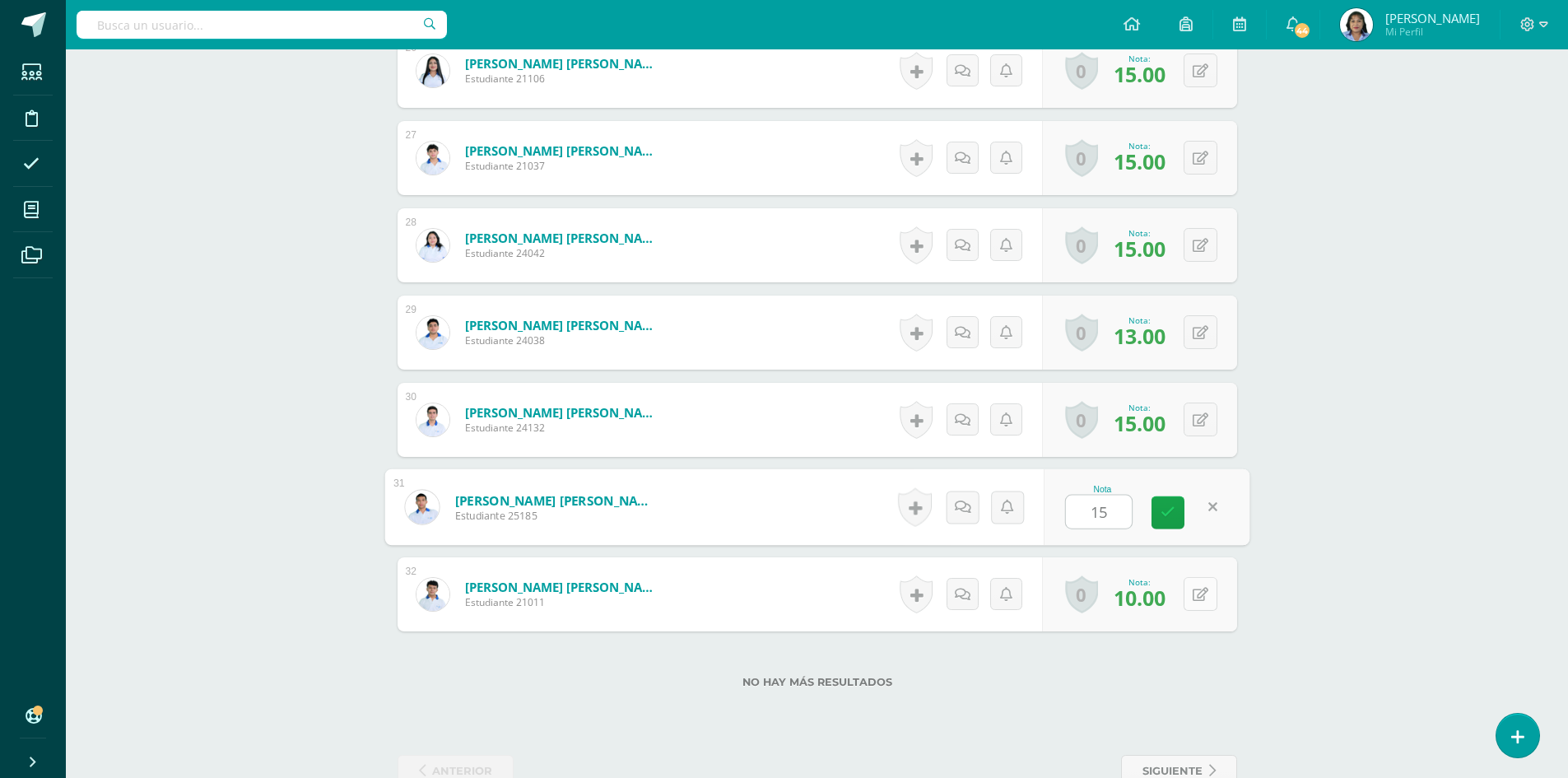
click at [1200, 595] on button at bounding box center [1200, 593] width 34 height 34
type input "15"
click at [1177, 606] on link at bounding box center [1168, 600] width 33 height 33
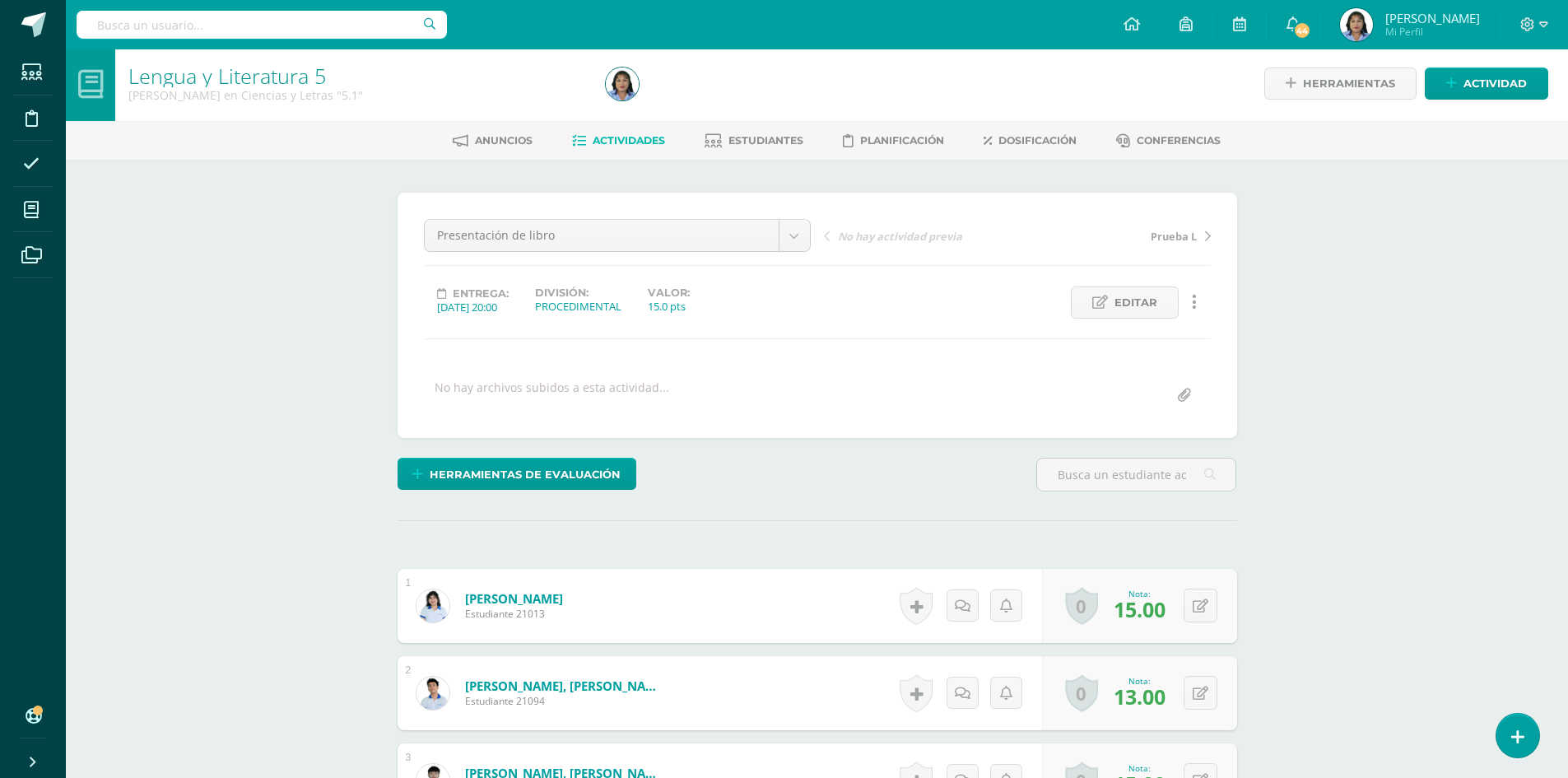
scroll to position [0, 0]
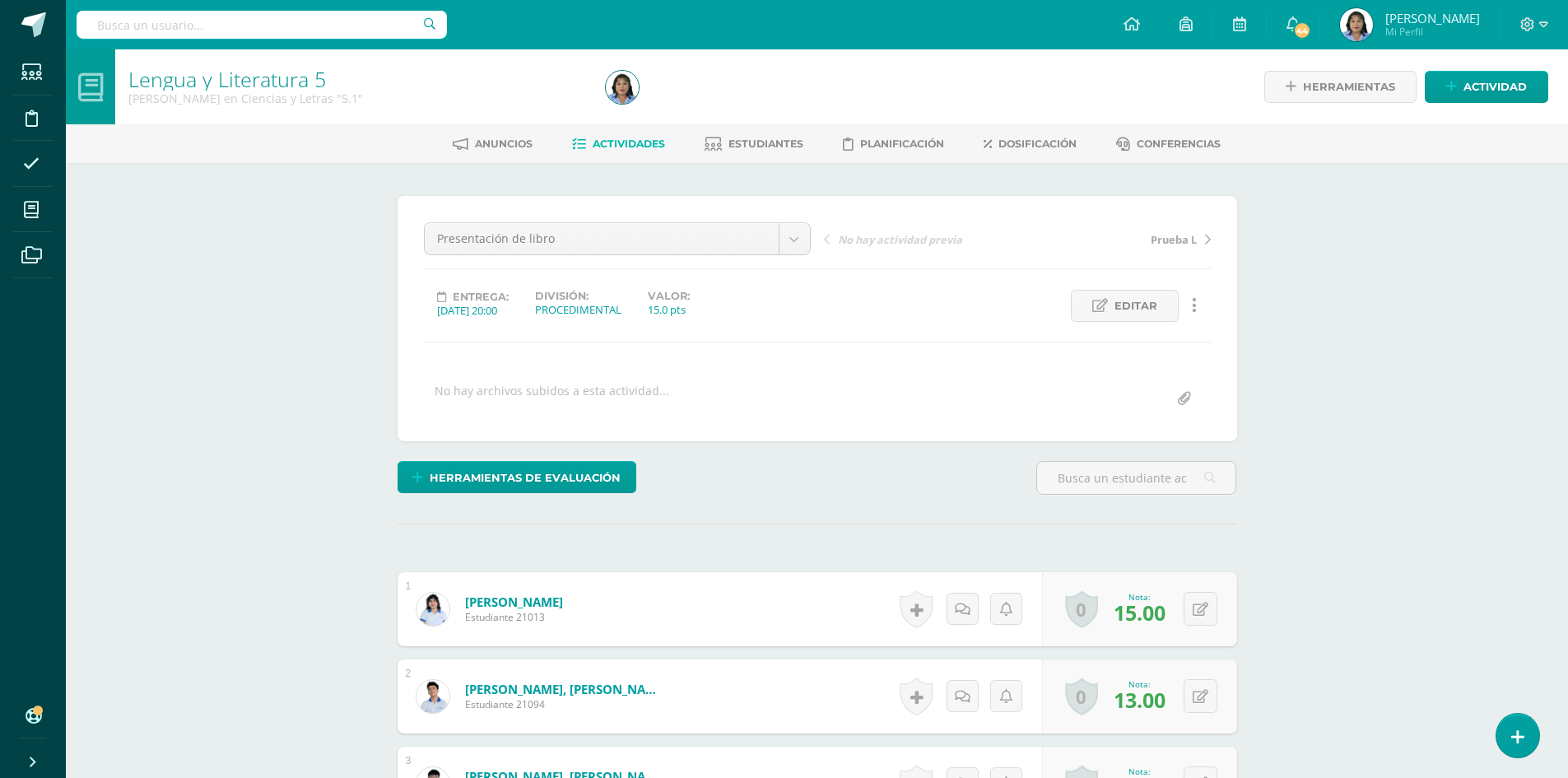
click at [625, 136] on link "Actividades" at bounding box center [619, 144] width 93 height 27
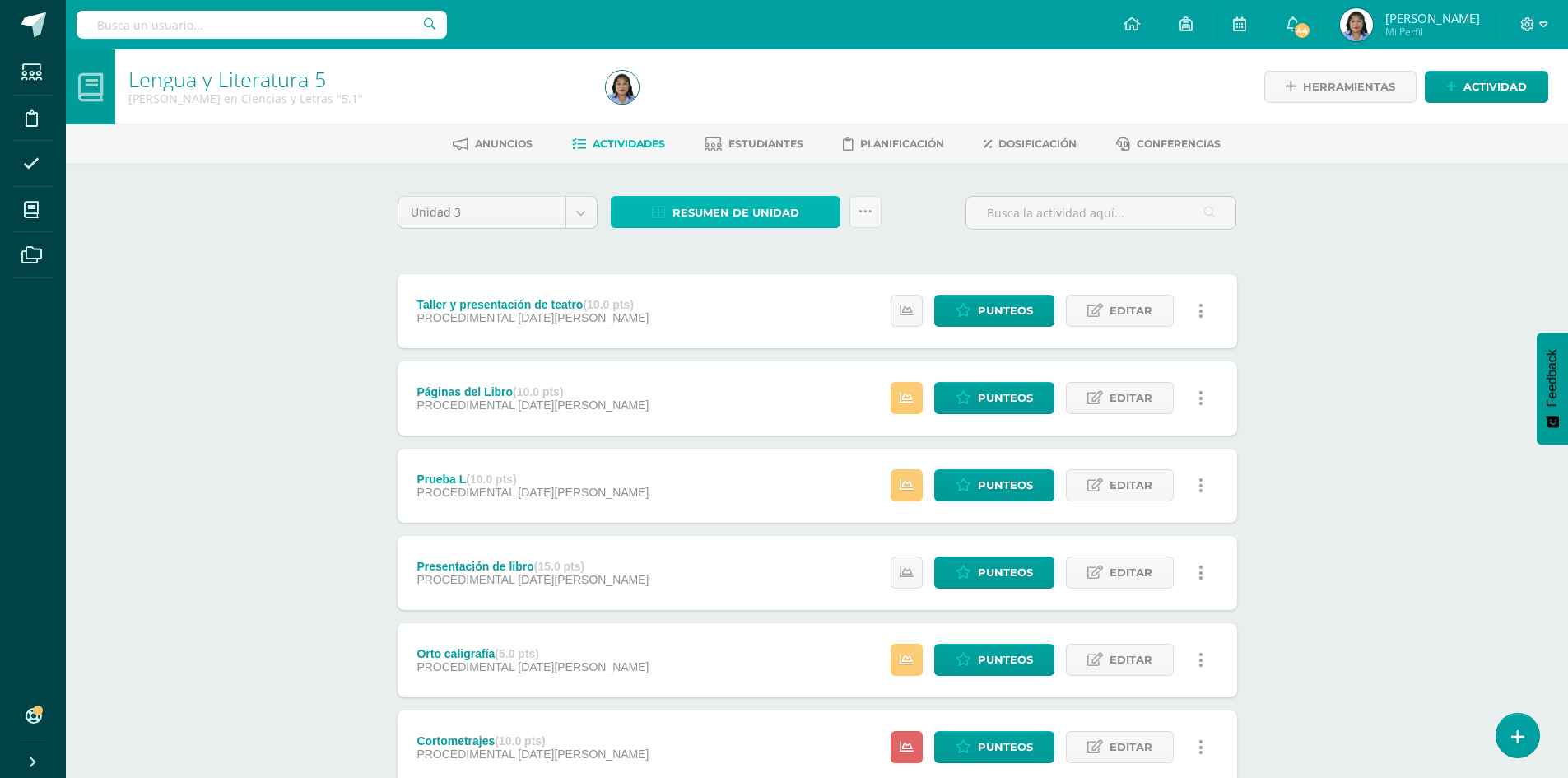
click at [733, 210] on span "Resumen de unidad" at bounding box center [735, 212] width 127 height 30
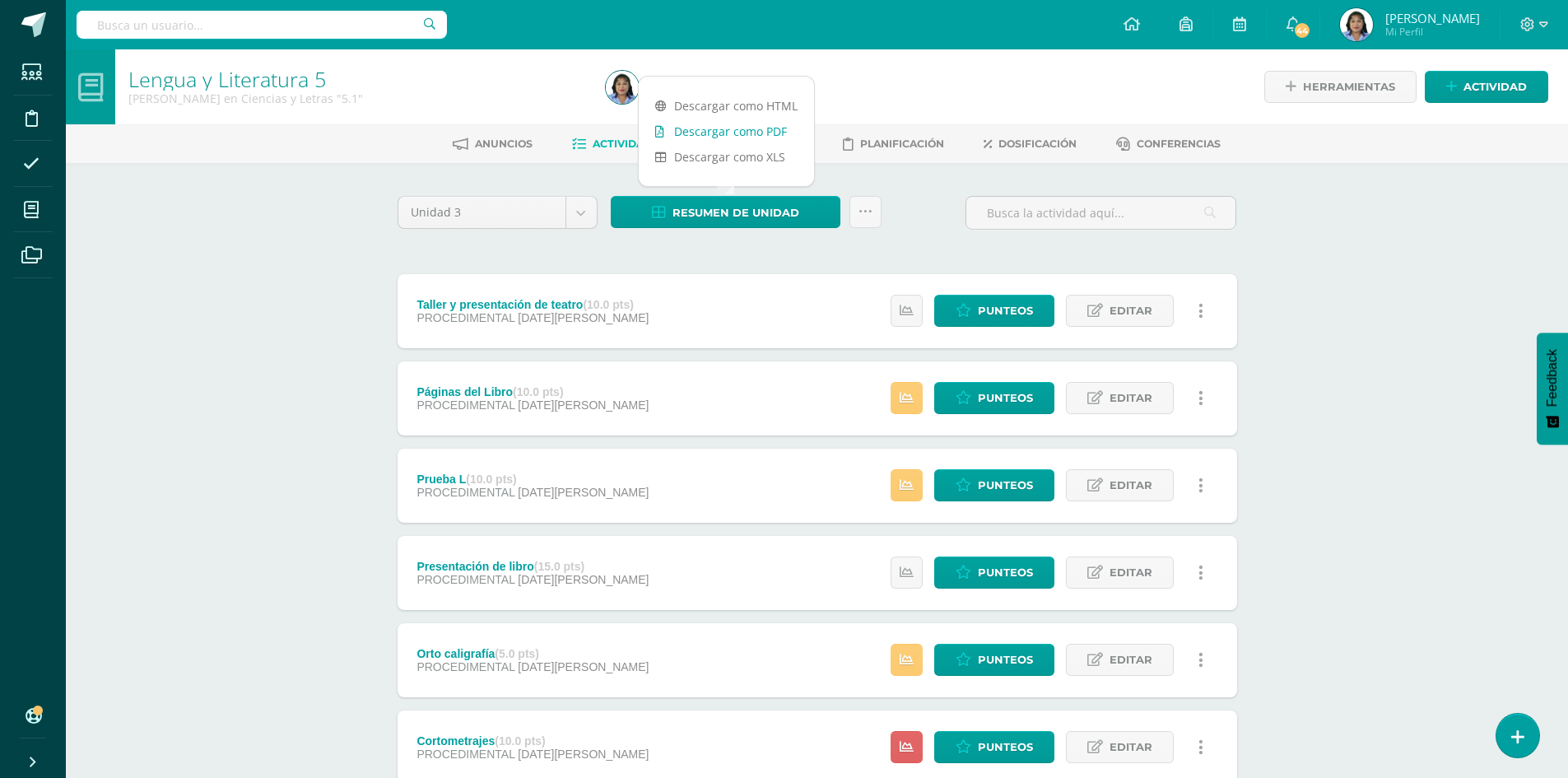
click at [736, 132] on link "Descargar como PDF" at bounding box center [727, 132] width 176 height 26
click at [1013, 400] on span "Punteos" at bounding box center [1005, 398] width 55 height 30
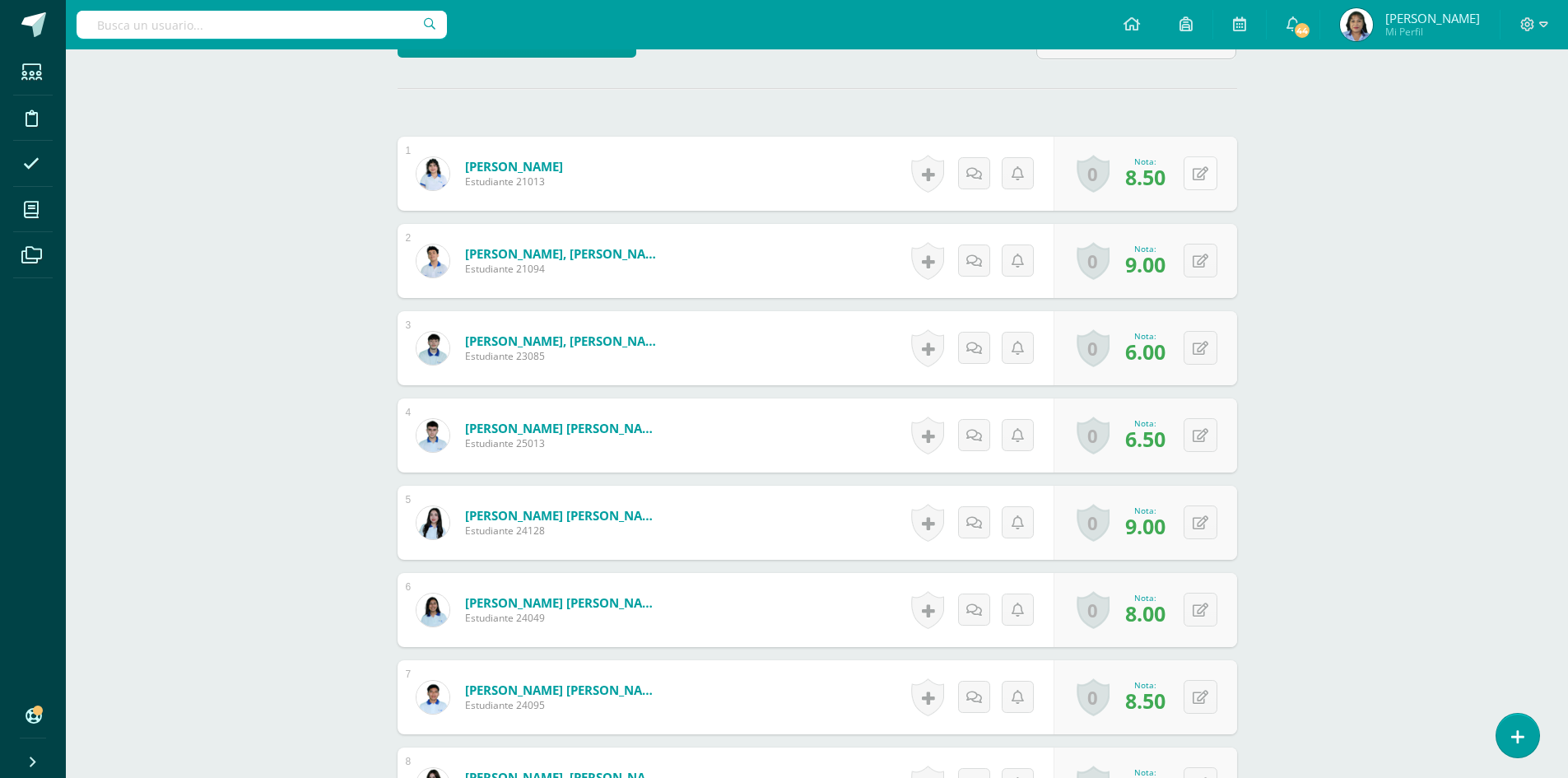
scroll to position [436, 0]
click at [1199, 167] on button at bounding box center [1200, 172] width 34 height 34
click at [1198, 261] on button at bounding box center [1200, 260] width 34 height 34
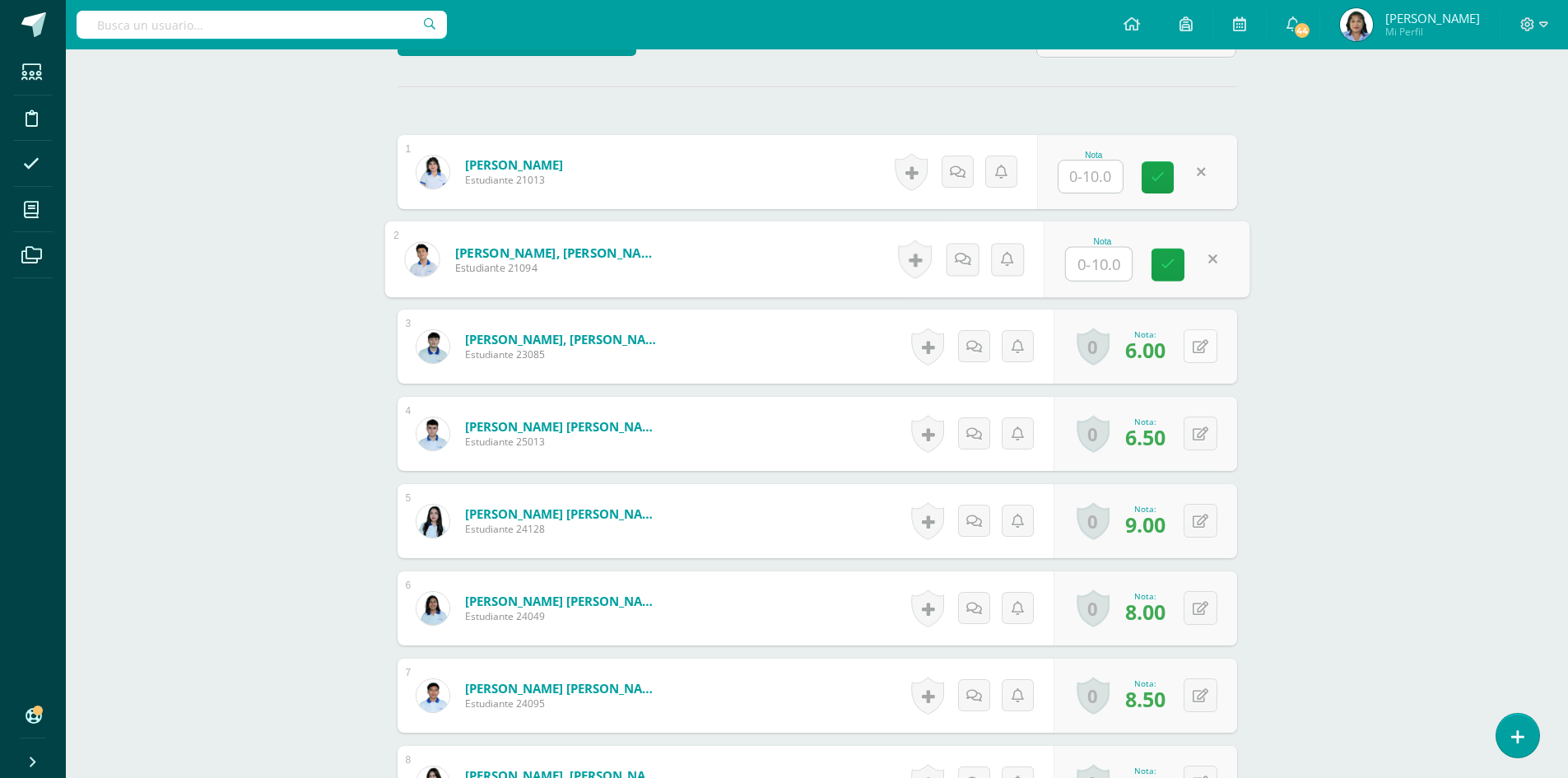
click at [1201, 350] on button at bounding box center [1200, 346] width 34 height 34
click at [1203, 429] on icon at bounding box center [1211, 432] width 16 height 14
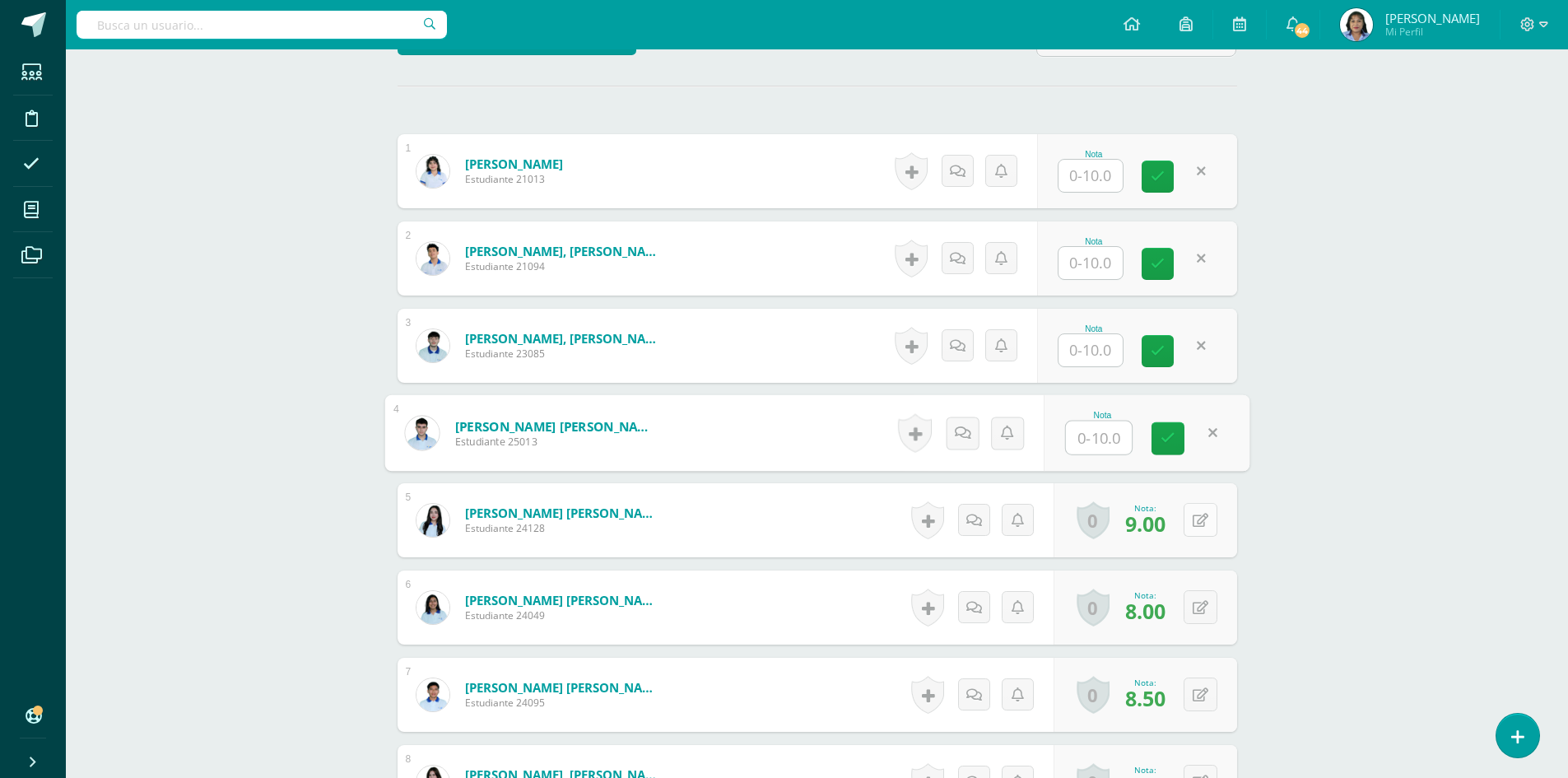
click at [1194, 517] on button at bounding box center [1200, 519] width 34 height 34
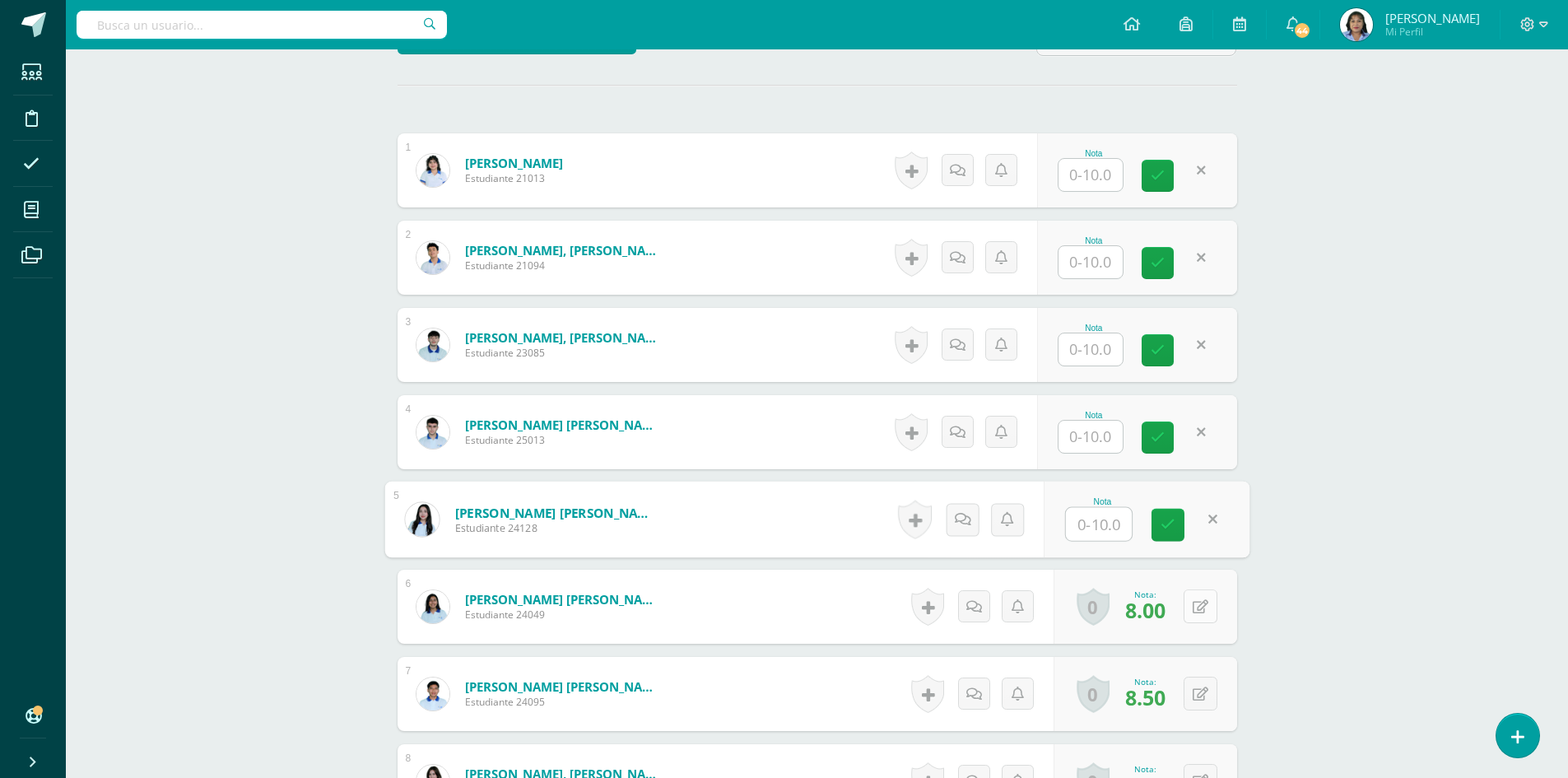
click at [1205, 601] on icon at bounding box center [1200, 606] width 16 height 14
click at [1194, 695] on button at bounding box center [1211, 694] width 35 height 35
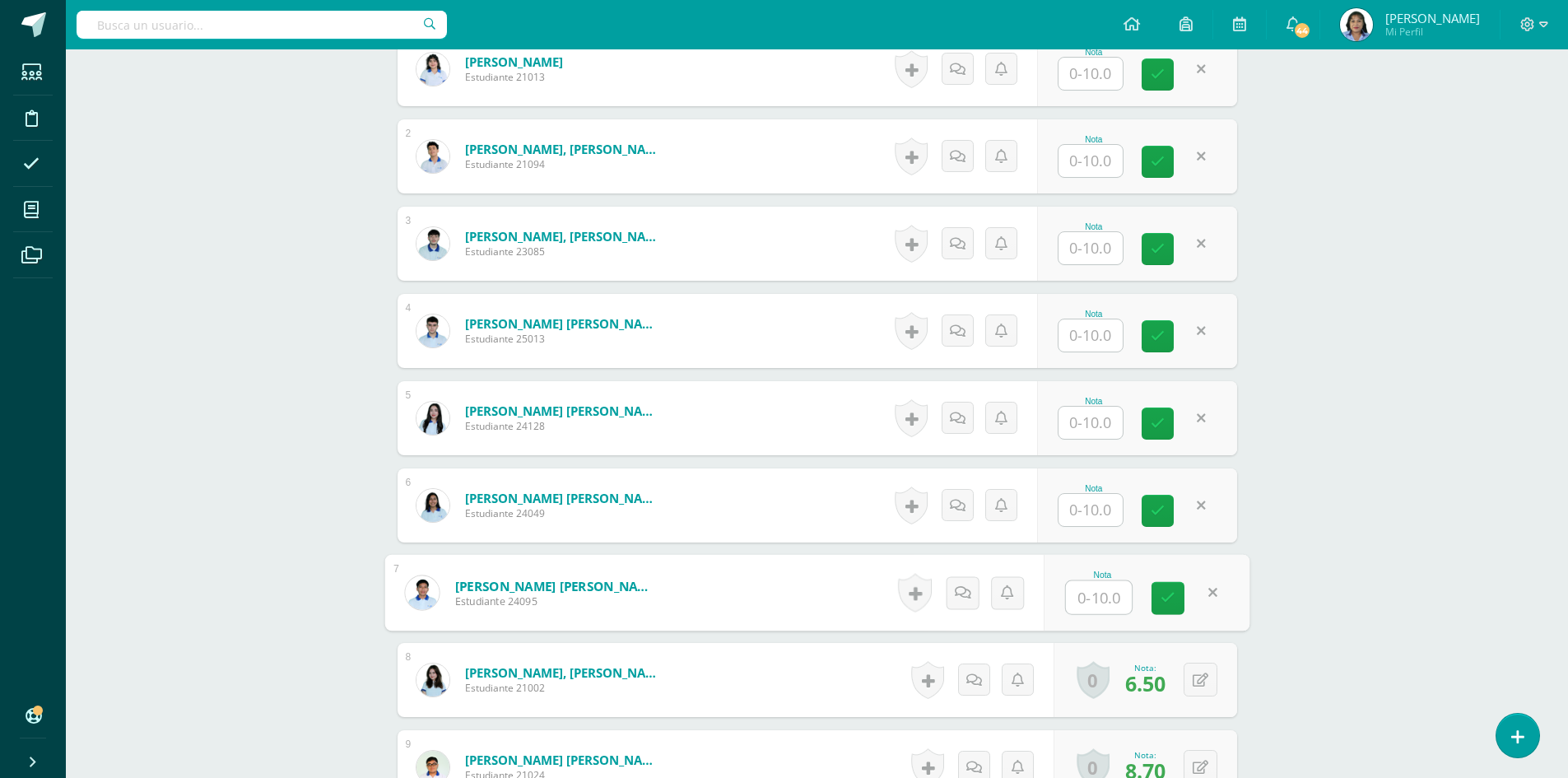
scroll to position [686, 0]
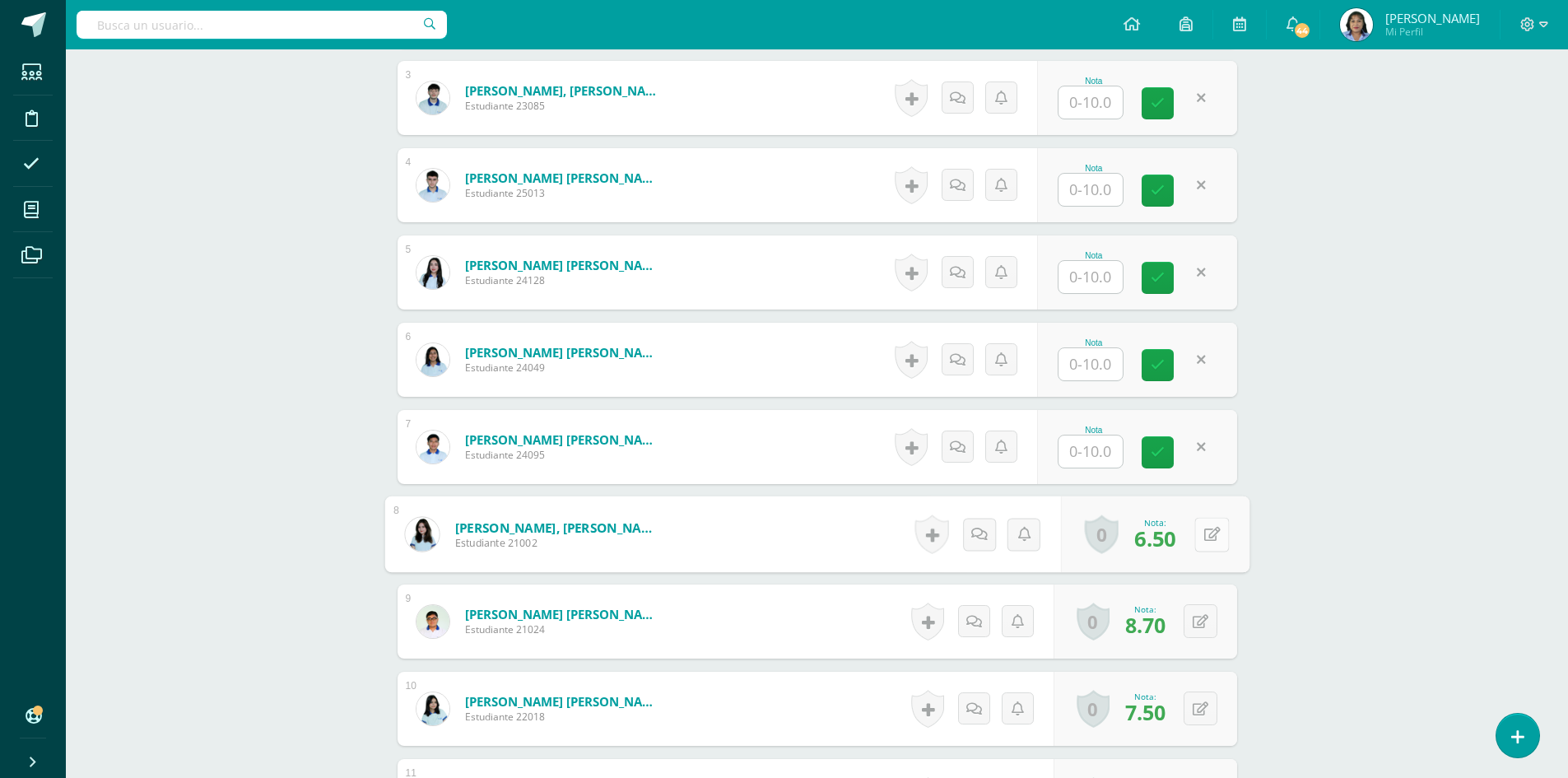
click at [1204, 533] on icon at bounding box center [1211, 533] width 16 height 14
click at [1209, 620] on button at bounding box center [1200, 621] width 34 height 34
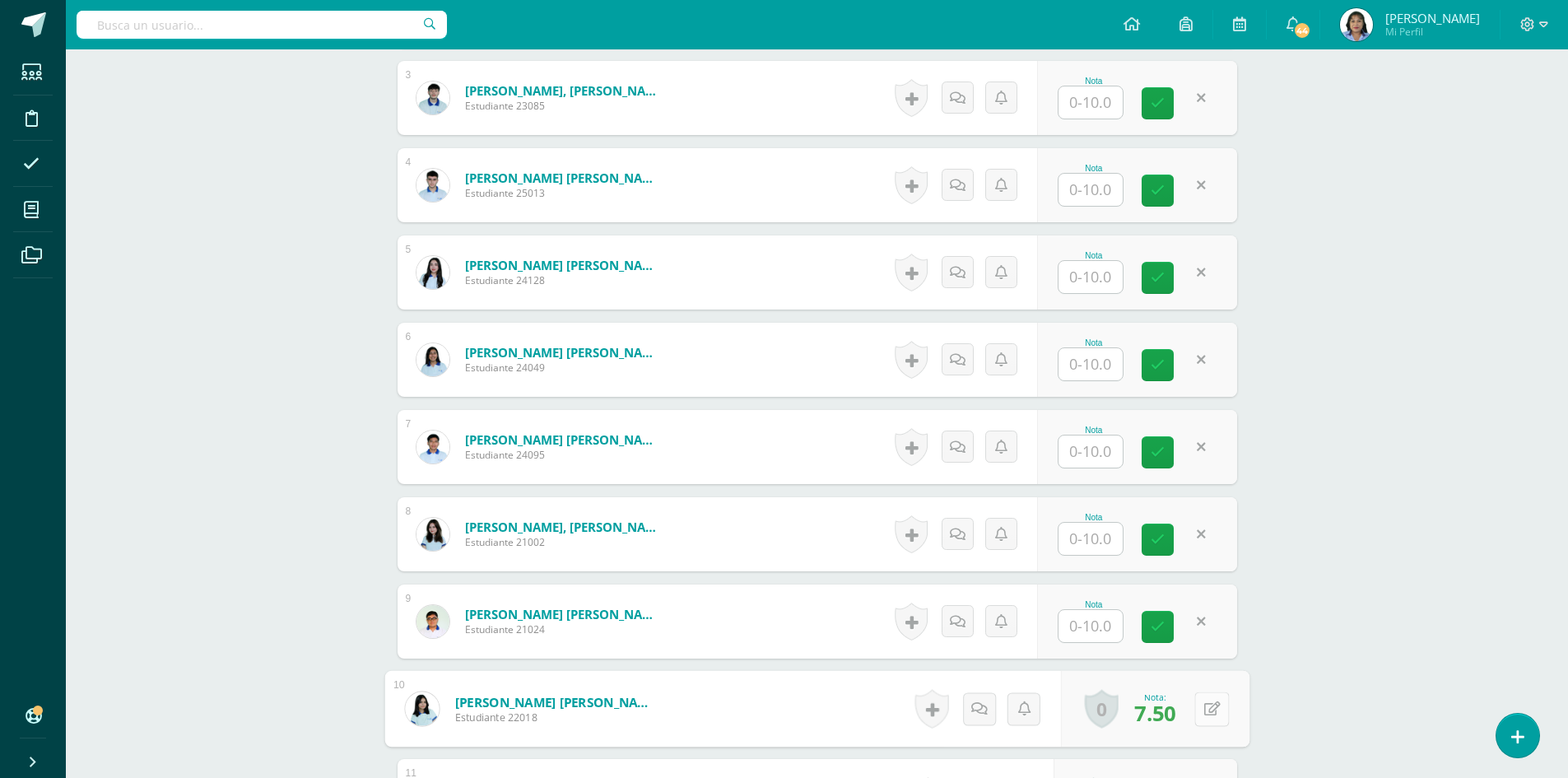
click at [1194, 712] on button at bounding box center [1211, 709] width 35 height 35
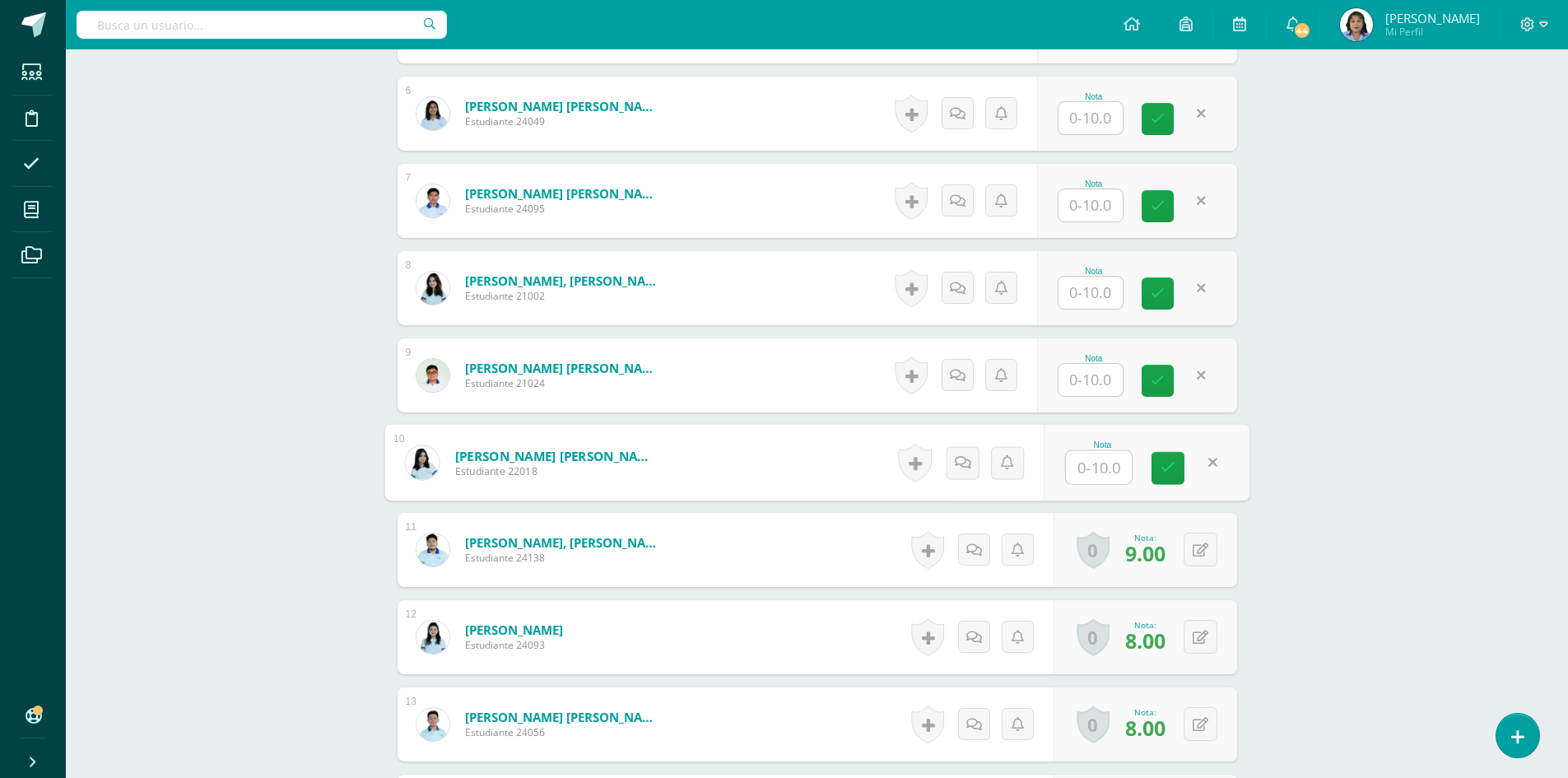
scroll to position [933, 0]
click at [1200, 549] on button at bounding box center [1211, 549] width 35 height 35
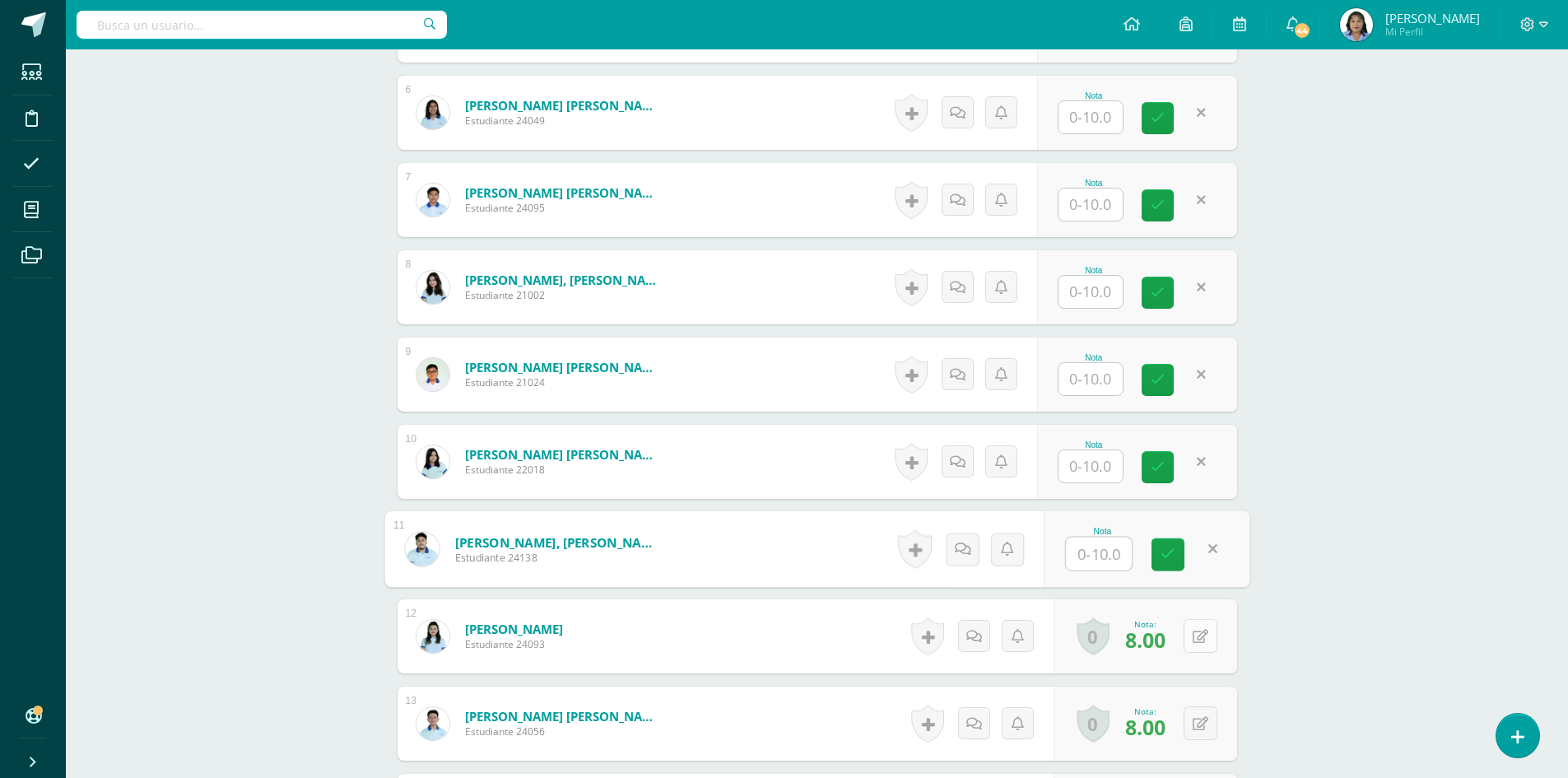
click at [1202, 639] on icon at bounding box center [1200, 636] width 16 height 14
click at [1197, 718] on button at bounding box center [1211, 723] width 35 height 35
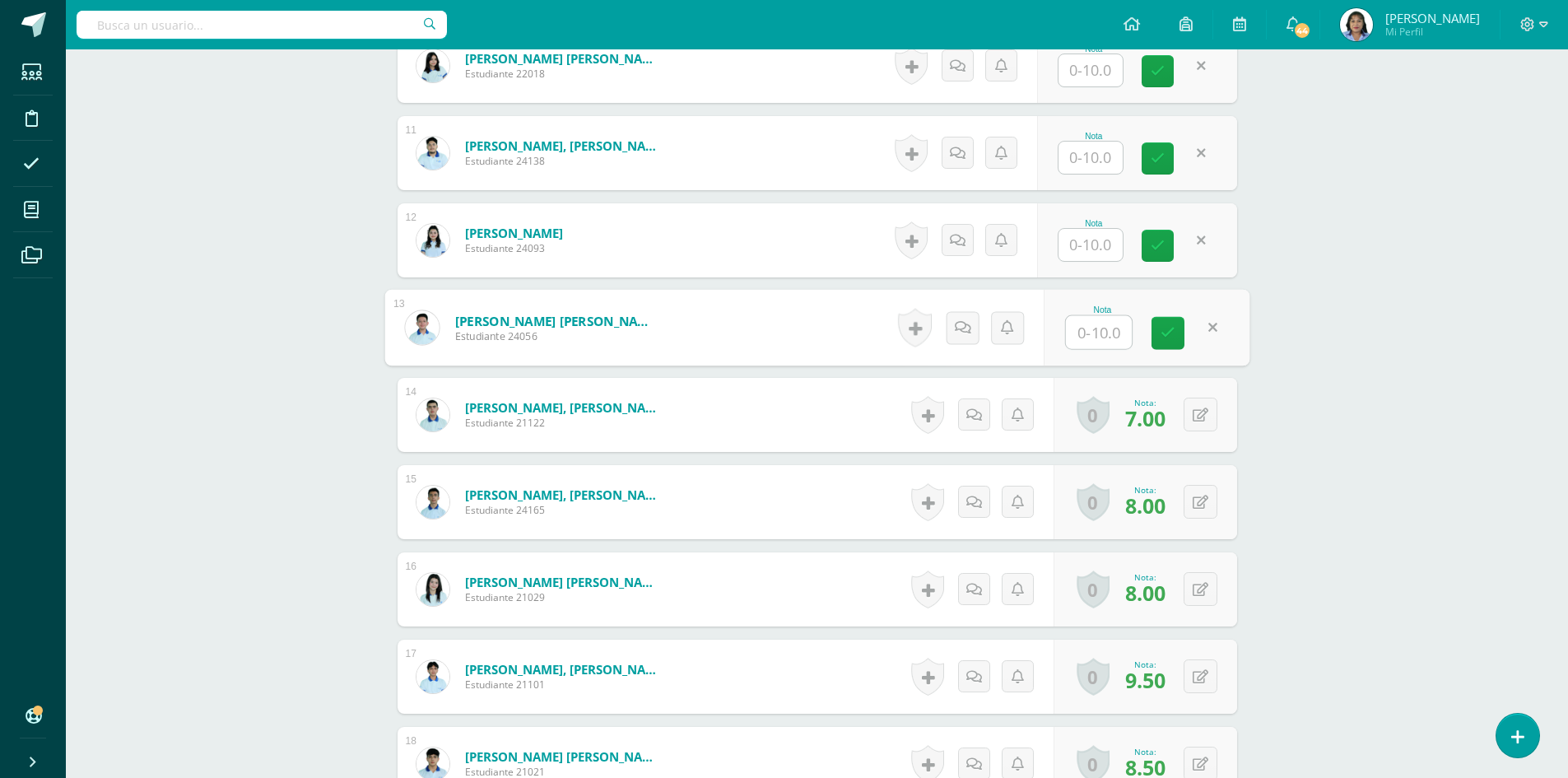
scroll to position [1426, 0]
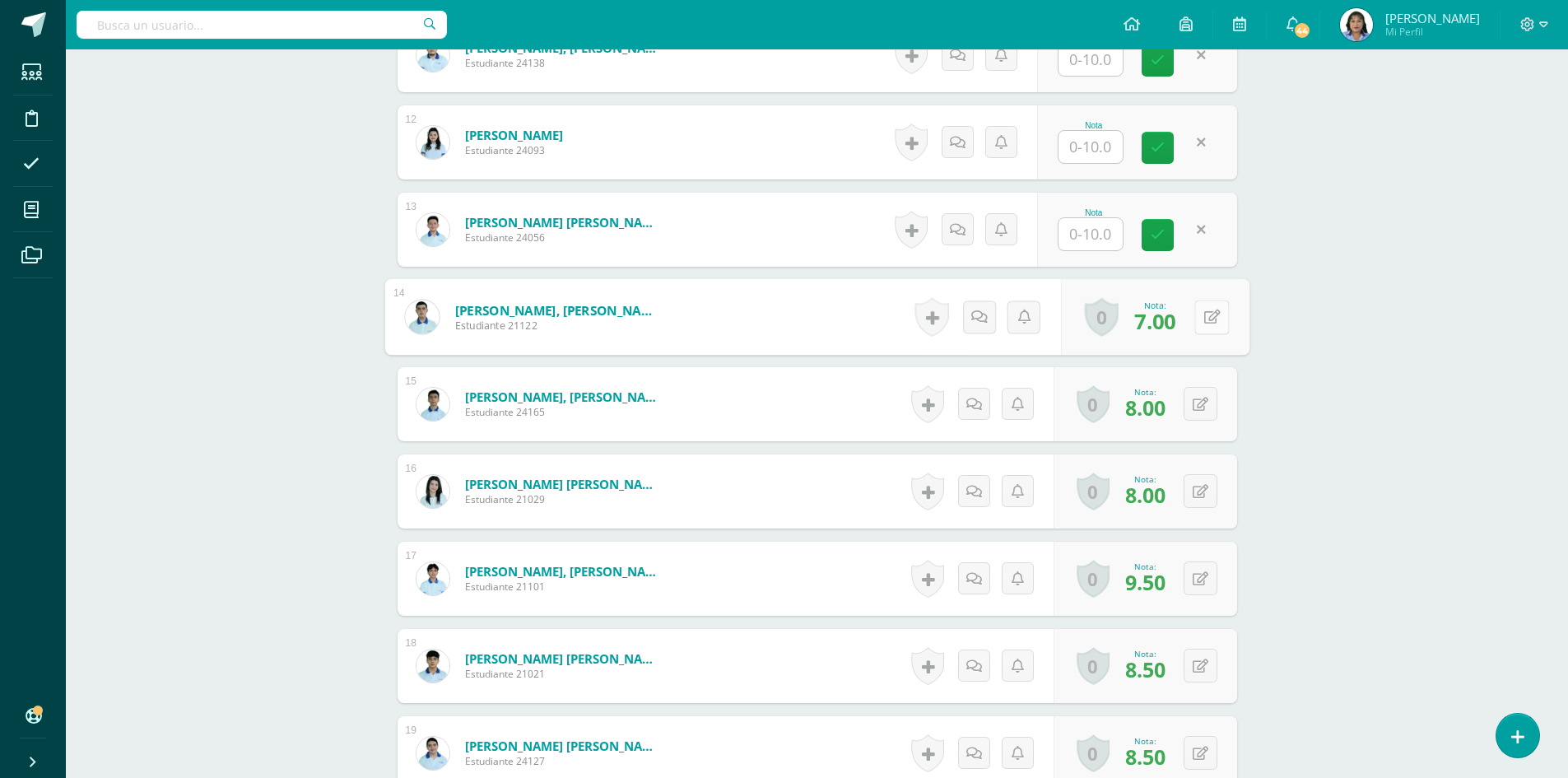
click at [1200, 311] on button at bounding box center [1211, 317] width 35 height 35
click at [1195, 408] on button at bounding box center [1211, 404] width 35 height 35
click at [1201, 496] on icon at bounding box center [1200, 491] width 16 height 14
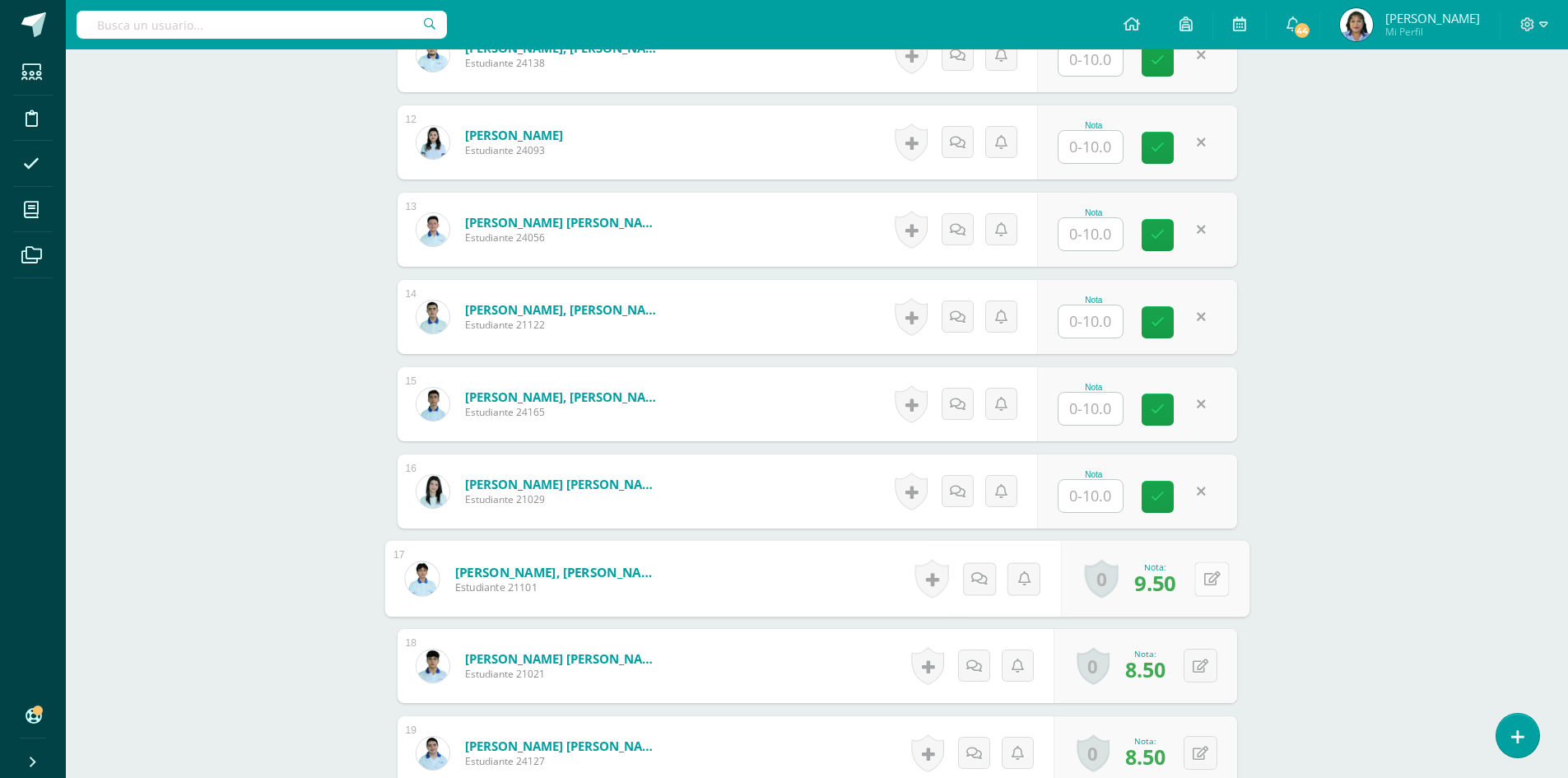
click at [1197, 581] on button at bounding box center [1211, 579] width 35 height 35
click at [1195, 670] on button at bounding box center [1200, 665] width 34 height 34
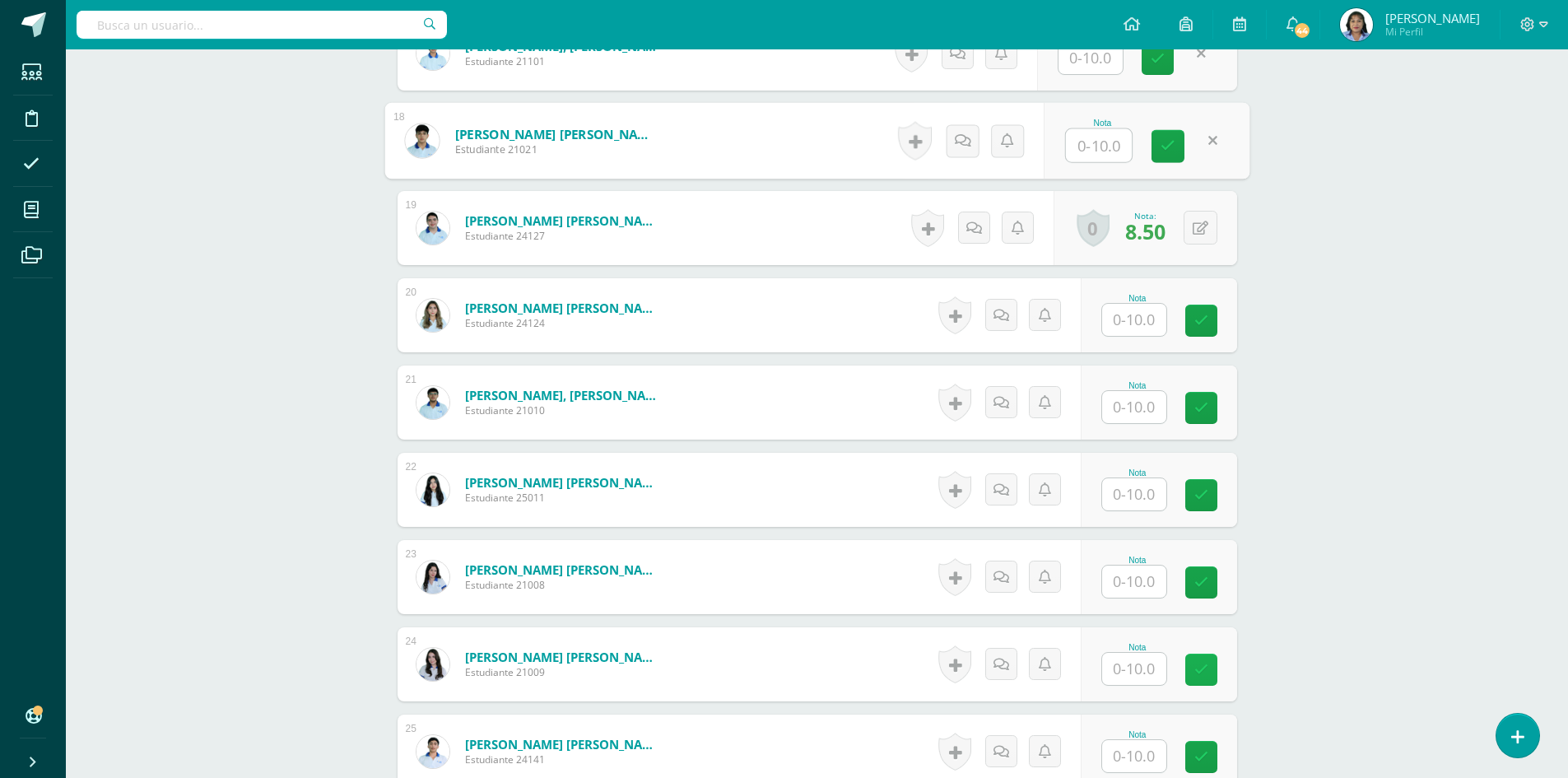
scroll to position [2002, 0]
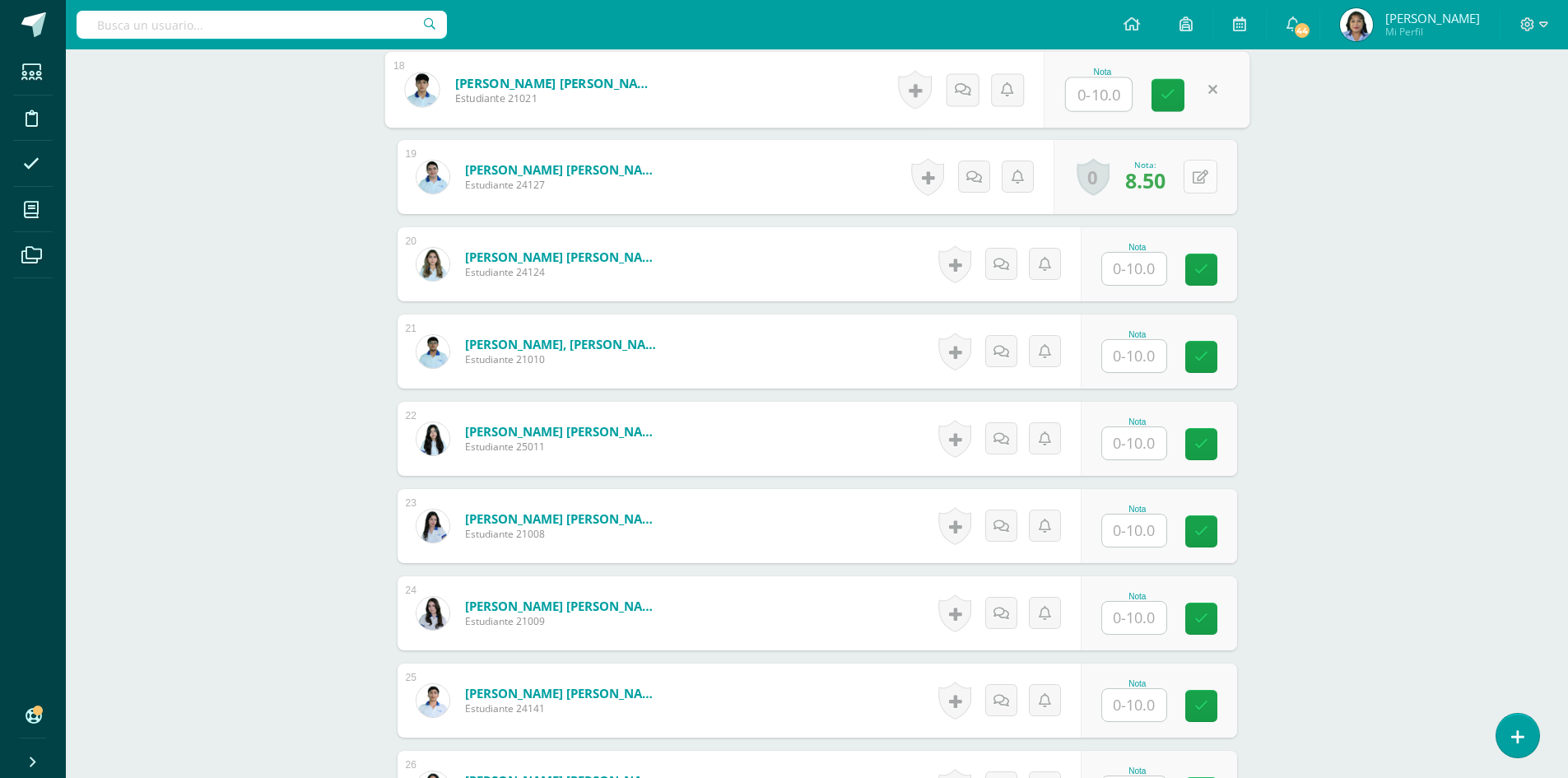
click at [1204, 170] on icon at bounding box center [1200, 176] width 16 height 14
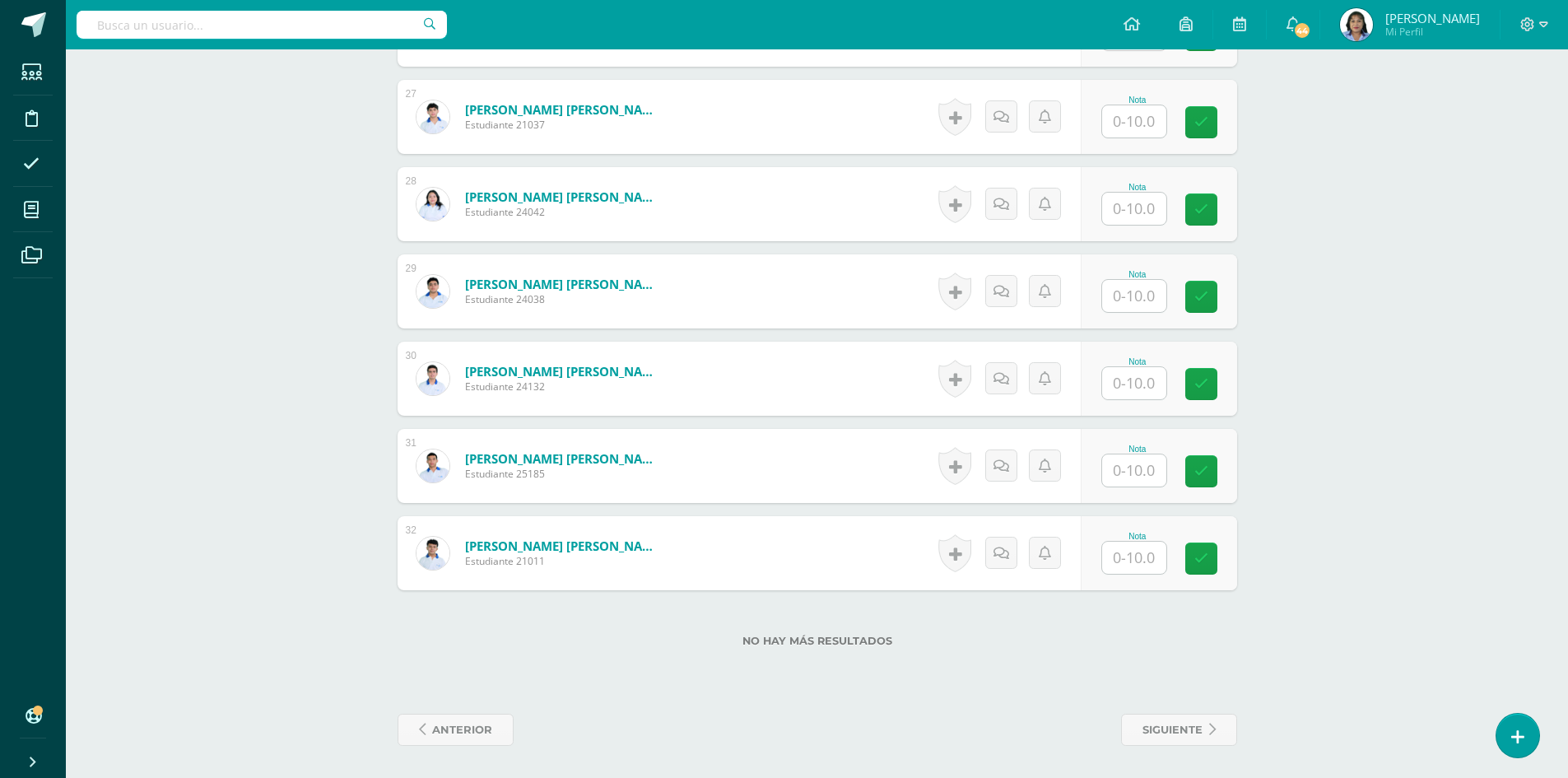
scroll to position [2761, 0]
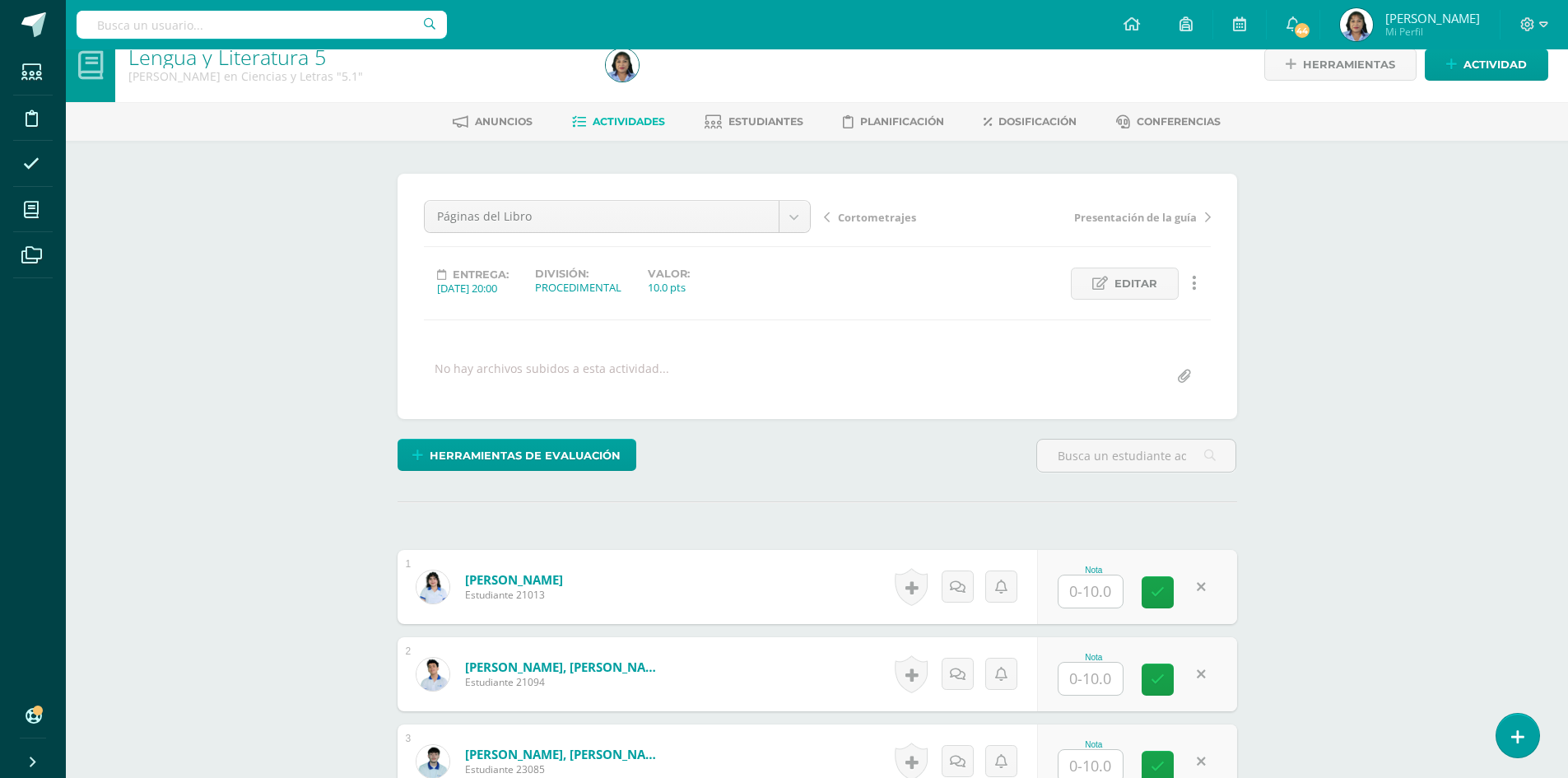
scroll to position [0, 0]
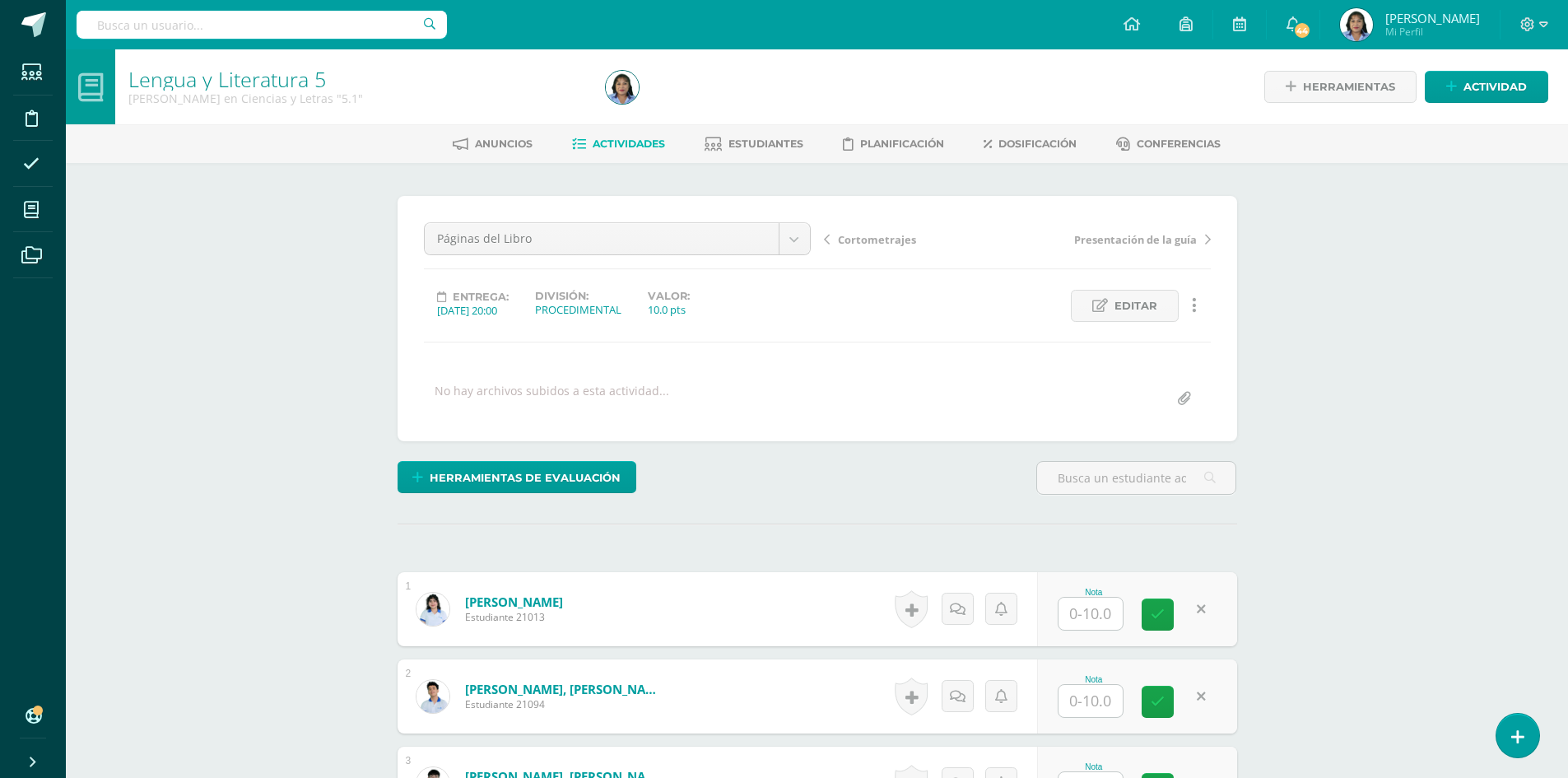
click at [635, 148] on span "Actividades" at bounding box center [628, 144] width 72 height 13
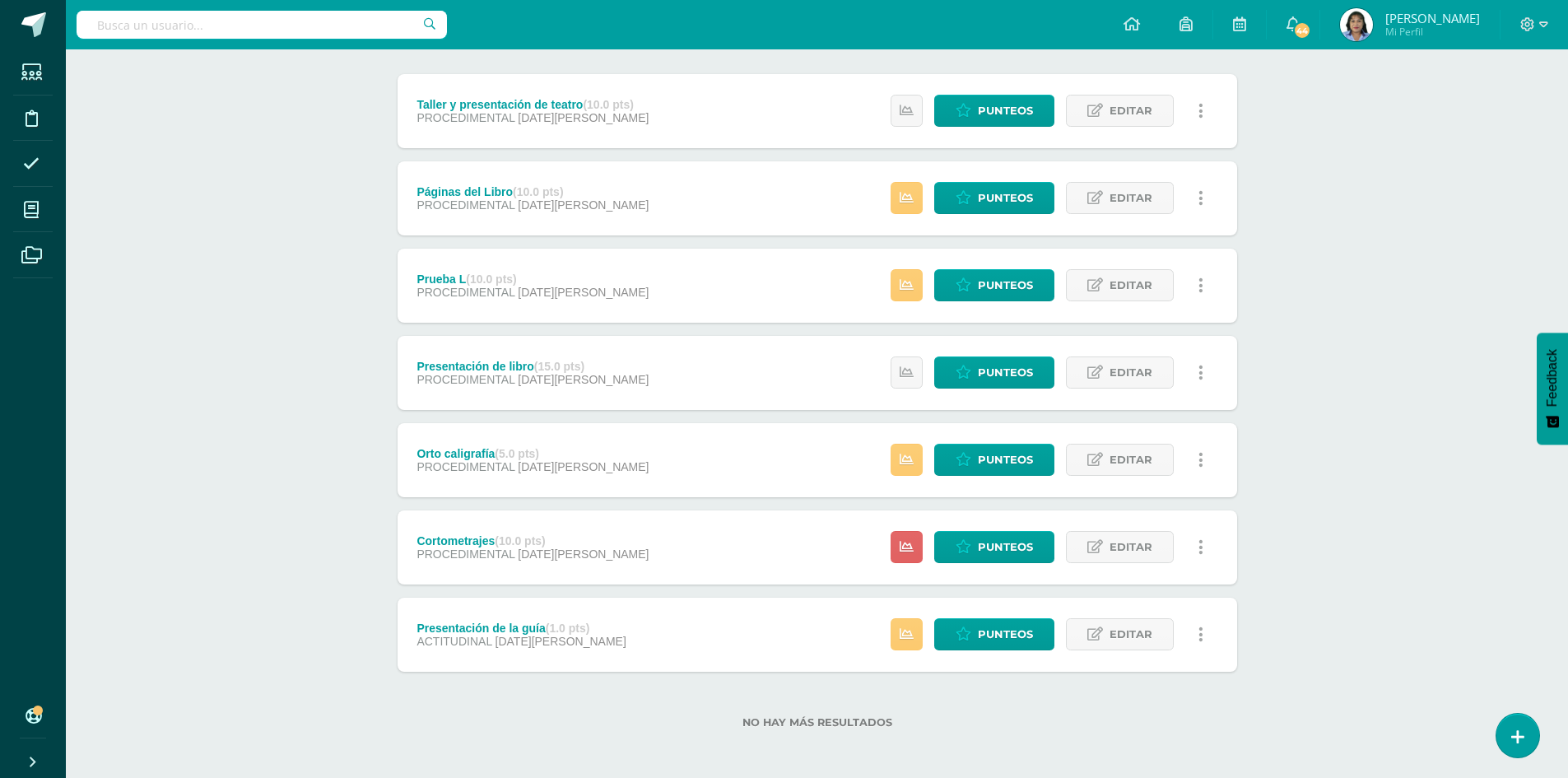
scroll to position [203, 0]
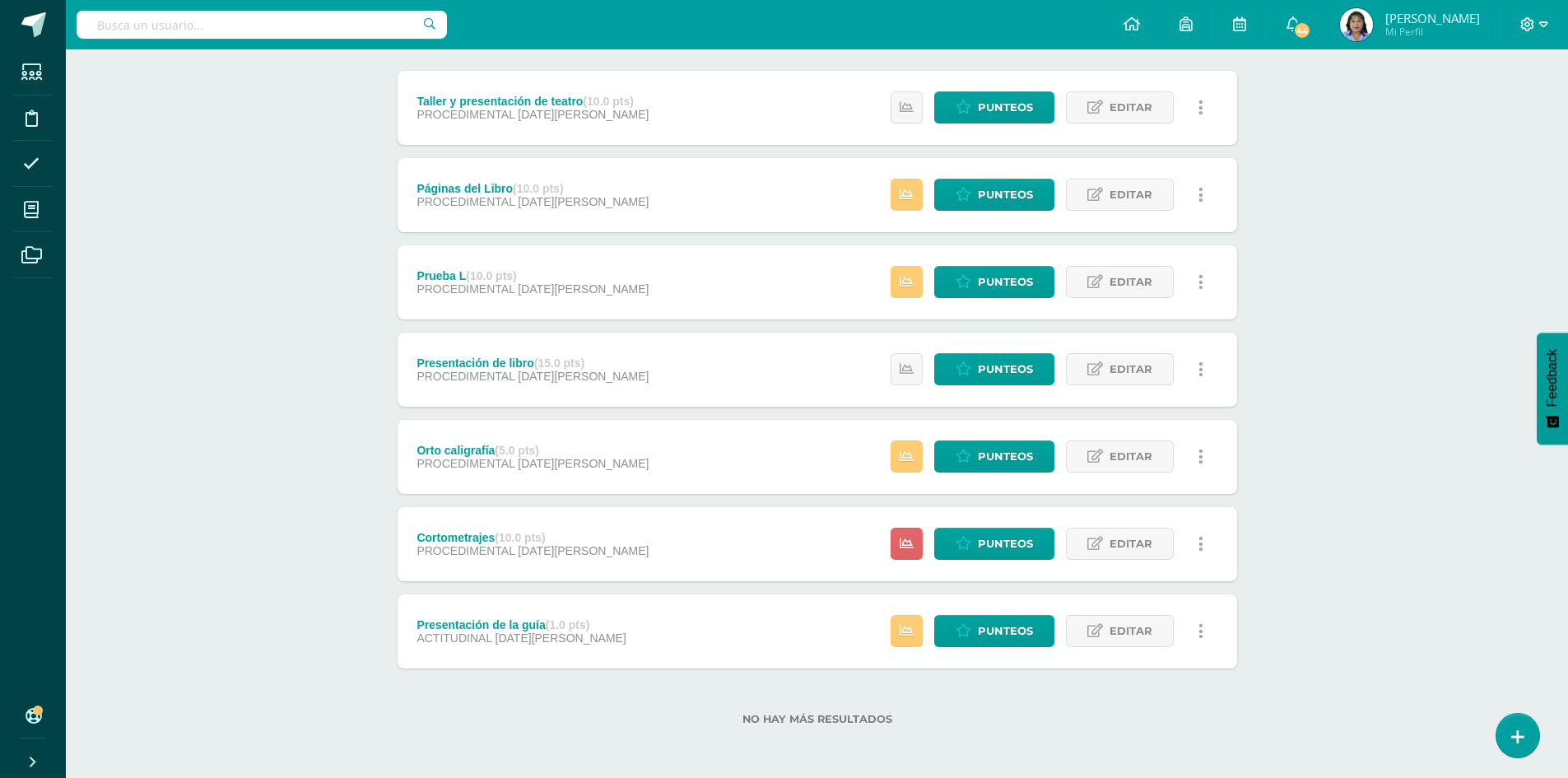
click at [1525, 27] on icon at bounding box center [1528, 25] width 15 height 15
click at [1479, 116] on span "Cerrar sesión" at bounding box center [1491, 112] width 74 height 16
